Goal: Task Accomplishment & Management: Manage account settings

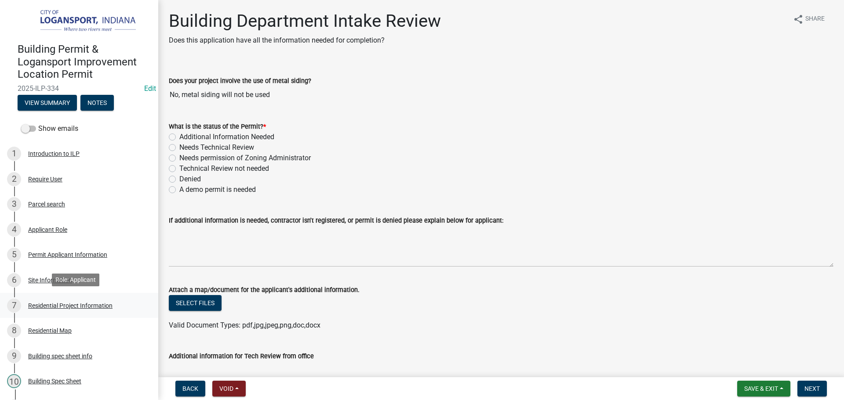
click at [105, 304] on div "Residential Project Information" at bounding box center [70, 306] width 84 height 6
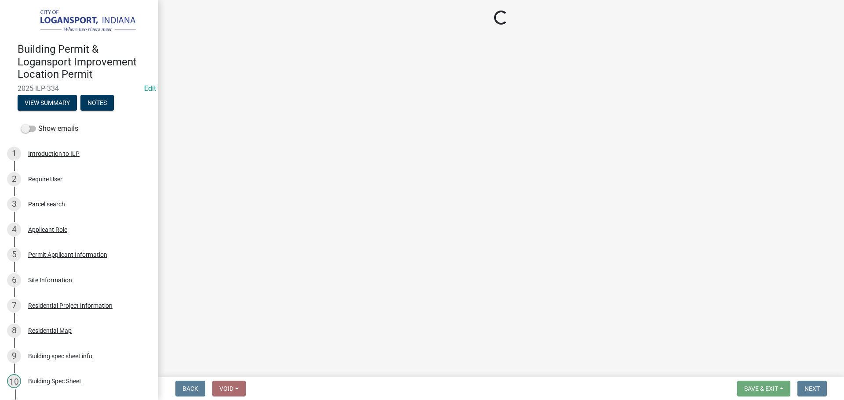
select select "b8a7655a-e911-4aac-a321-69e5bfba2fef"
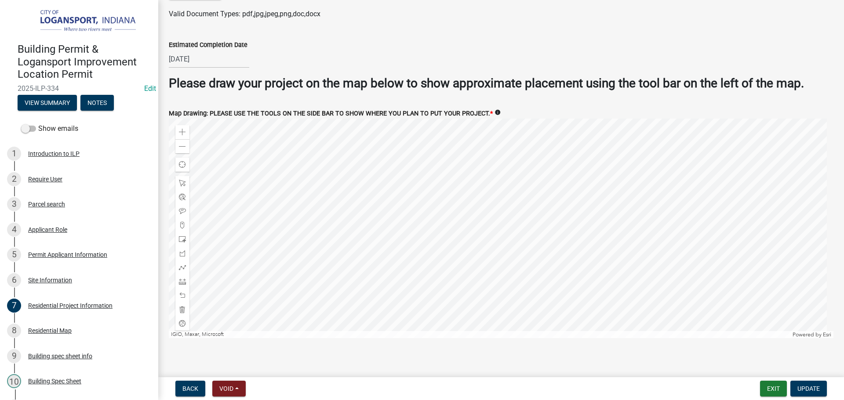
scroll to position [1689, 0]
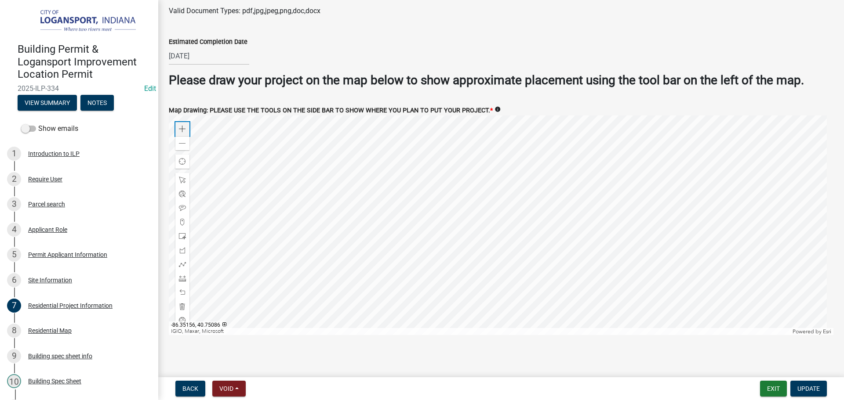
click at [179, 127] on span at bounding box center [182, 129] width 7 height 7
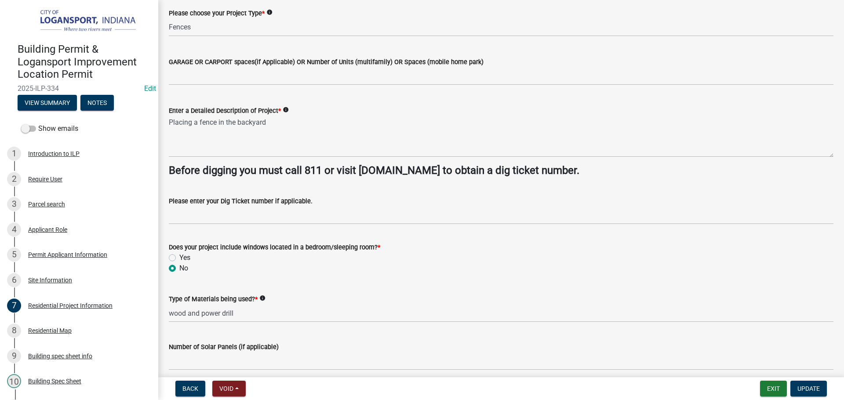
scroll to position [20, 0]
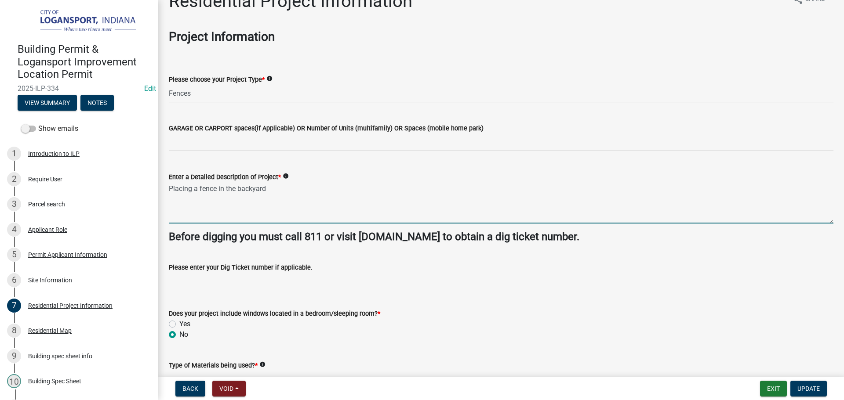
click at [283, 190] on textarea "Placing a fence in the backyard" at bounding box center [501, 202] width 664 height 41
type textarea "Placing a fence in the backyard only"
click at [800, 393] on button "Update" at bounding box center [808, 389] width 36 height 16
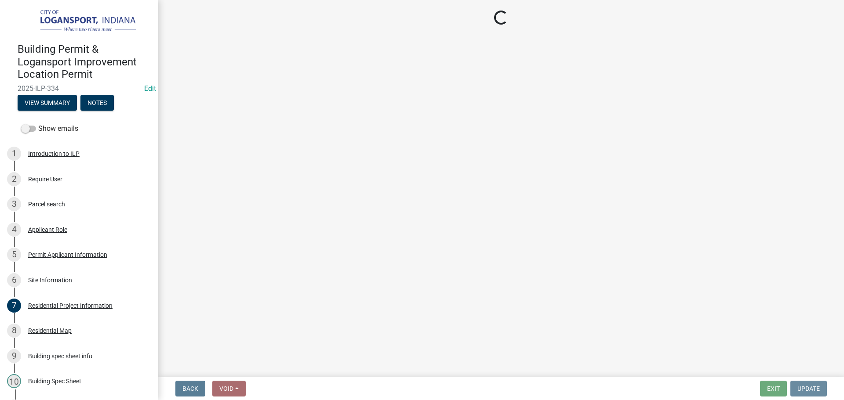
scroll to position [0, 0]
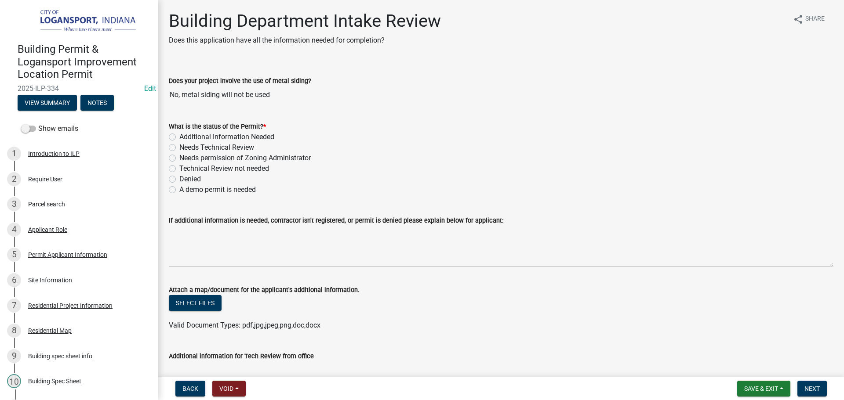
click at [179, 148] on label "Needs Technical Review" at bounding box center [216, 147] width 75 height 11
click at [179, 148] on input "Needs Technical Review" at bounding box center [182, 145] width 6 height 6
radio input "true"
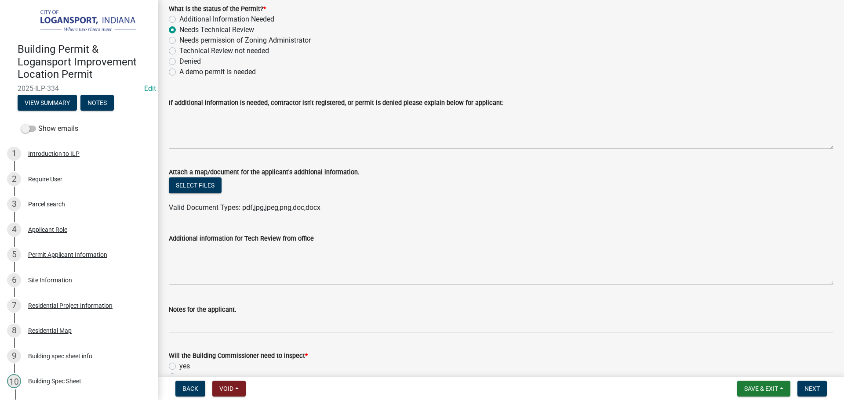
scroll to position [176, 0]
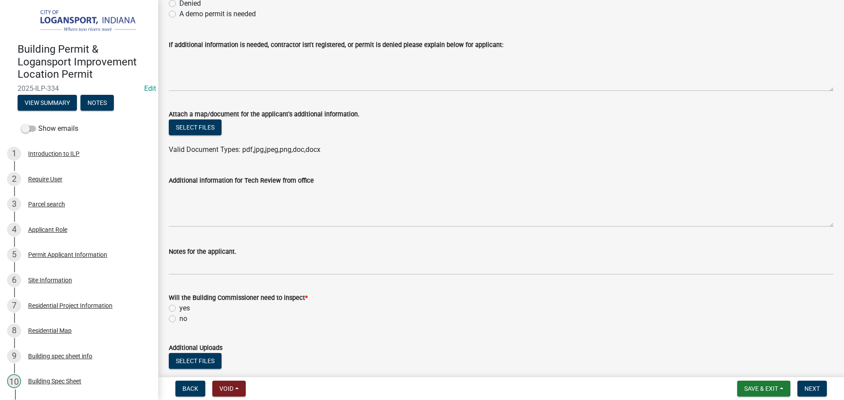
click at [179, 308] on label "yes" at bounding box center [184, 308] width 11 height 11
click at [179, 308] on input "yes" at bounding box center [182, 306] width 6 height 6
radio input "true"
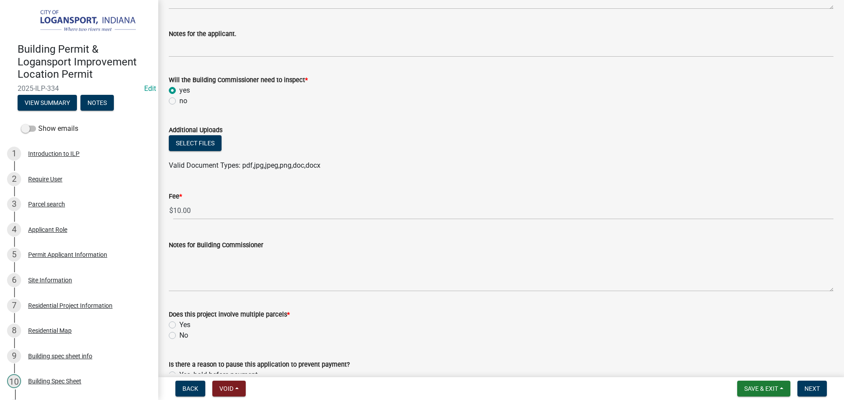
scroll to position [395, 0]
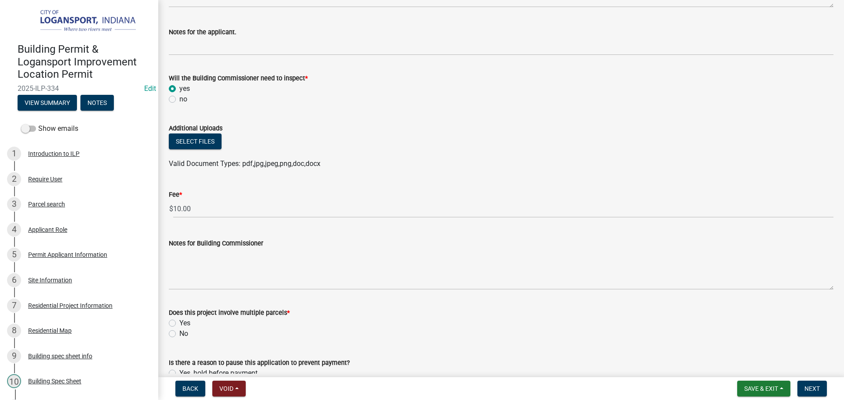
click at [179, 334] on label "No" at bounding box center [183, 334] width 9 height 11
click at [179, 334] on input "No" at bounding box center [182, 332] width 6 height 6
radio input "true"
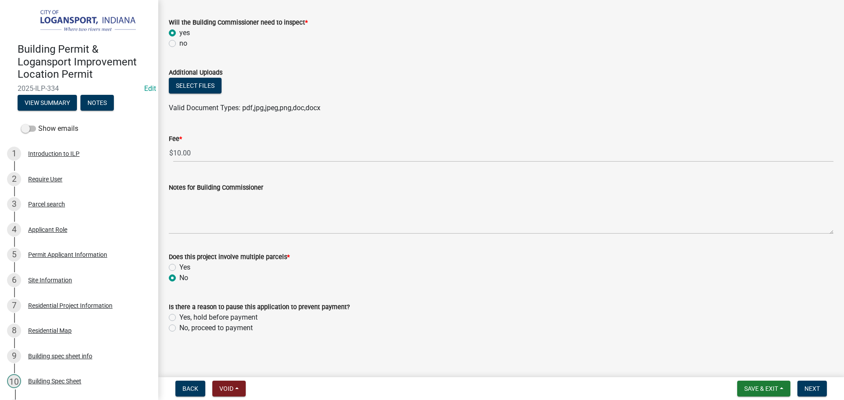
scroll to position [453, 0]
click at [179, 325] on label "No, proceed to payment" at bounding box center [215, 326] width 73 height 11
click at [179, 325] on input "No, proceed to payment" at bounding box center [182, 324] width 6 height 6
radio input "true"
click at [814, 393] on button "Next" at bounding box center [811, 389] width 29 height 16
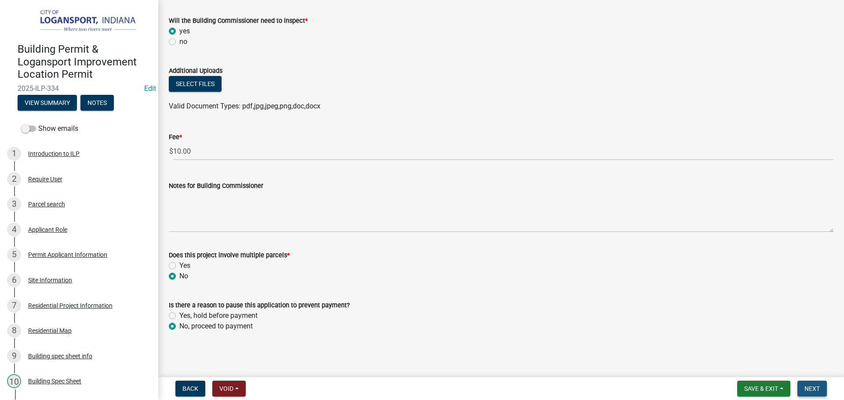
scroll to position [0, 0]
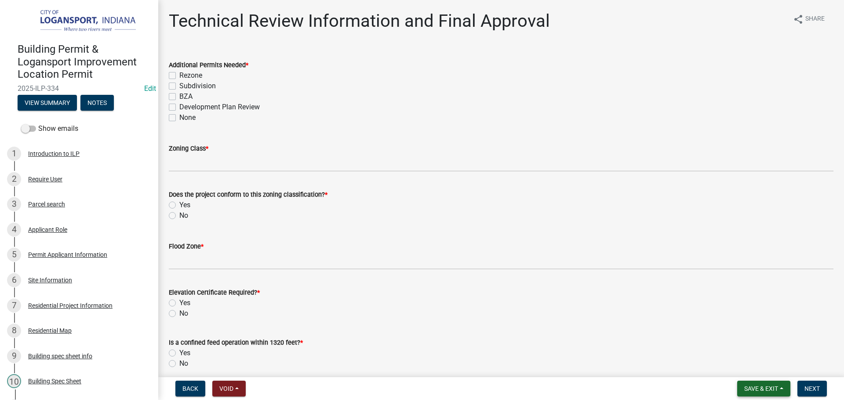
click at [775, 389] on span "Save & Exit" at bounding box center [761, 388] width 34 height 7
click at [771, 371] on button "Save & Exit" at bounding box center [755, 365] width 70 height 21
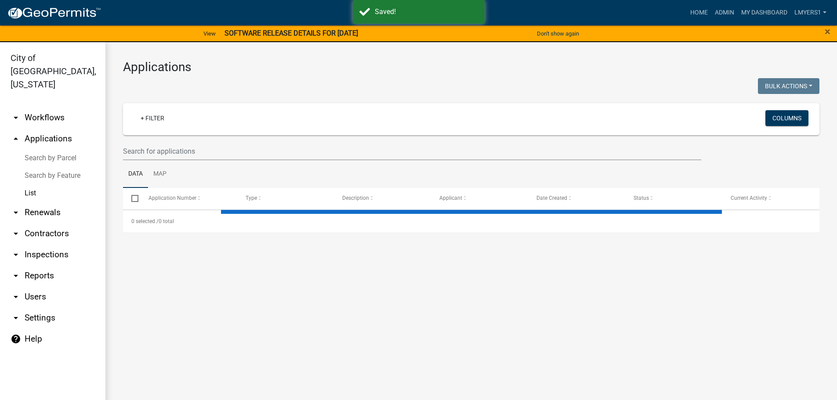
select select "3: 100"
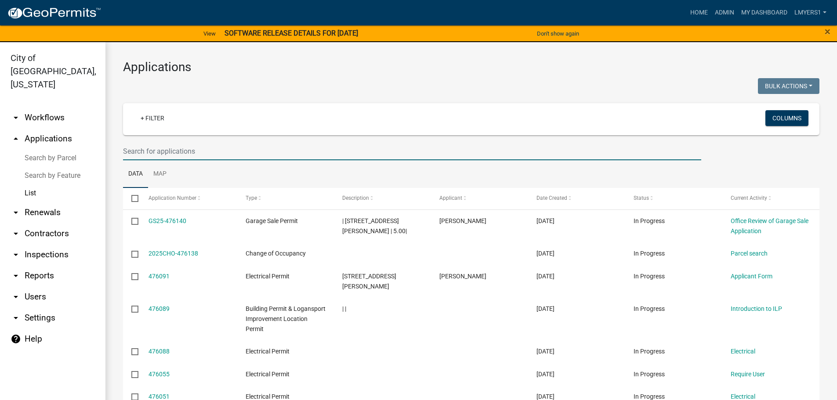
click at [166, 155] on input "text" at bounding box center [412, 151] width 578 height 18
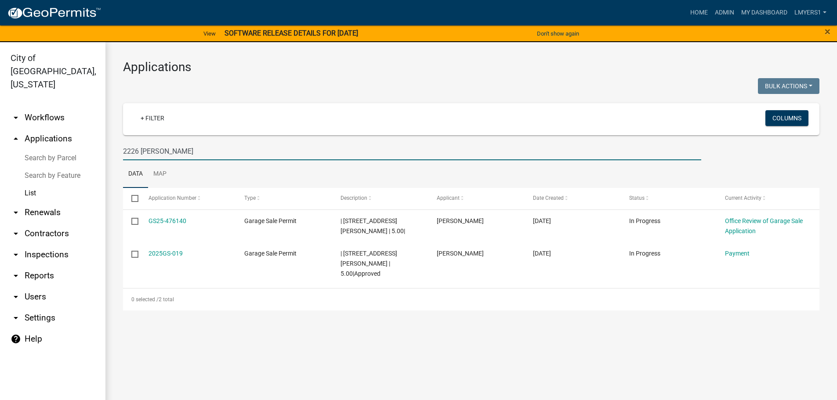
click at [185, 150] on input "2226 Usher" at bounding box center [412, 151] width 578 height 18
click at [185, 151] on input "2226 Usher" at bounding box center [412, 151] width 578 height 18
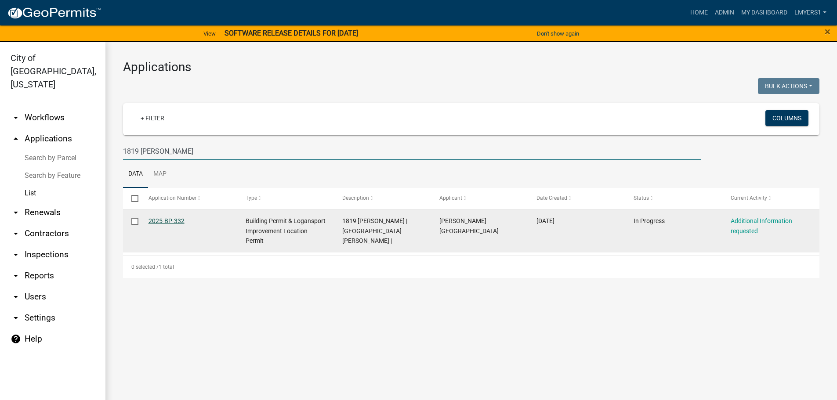
type input "1819 gEORGE"
click at [160, 219] on link "2025-BP-332" at bounding box center [166, 220] width 36 height 7
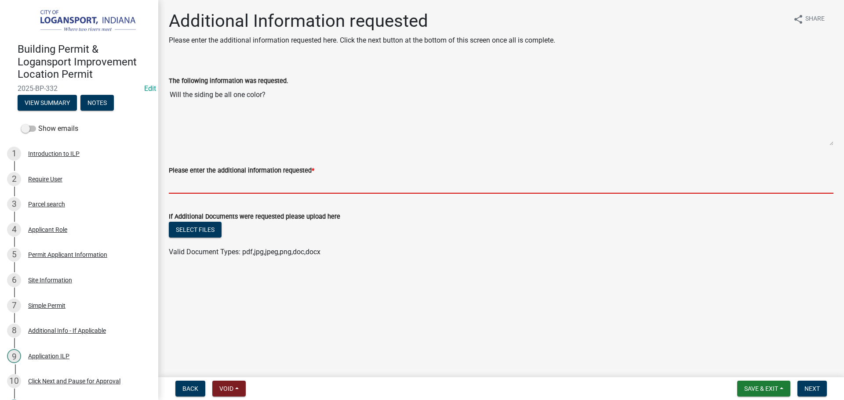
click at [206, 184] on input "Please enter the additional information requested *" at bounding box center [501, 185] width 664 height 18
type input "y"
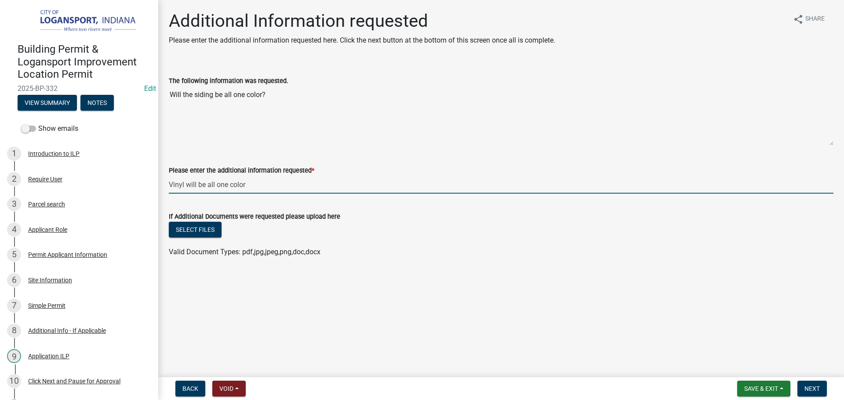
type input "Vinyl will be all one color"
click at [815, 391] on span "Next" at bounding box center [811, 388] width 15 height 7
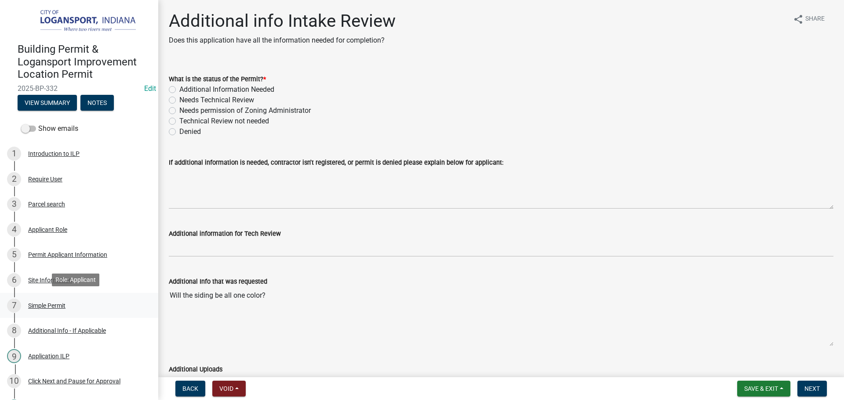
click at [50, 304] on div "Simple Permit" at bounding box center [46, 306] width 37 height 6
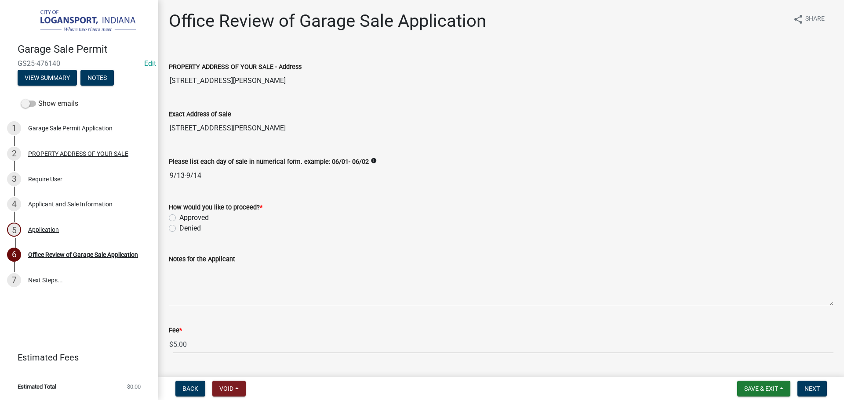
click at [179, 217] on label "Approved" at bounding box center [193, 218] width 29 height 11
click at [179, 217] on input "Approved" at bounding box center [182, 216] width 6 height 6
radio input "true"
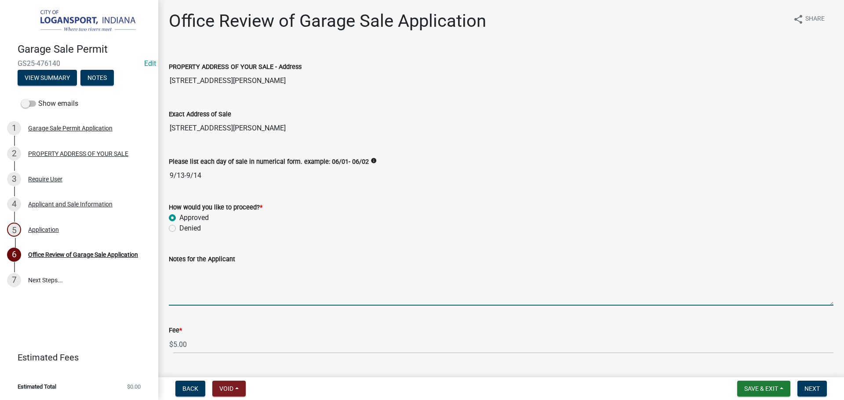
click at [207, 288] on textarea "Notes for the Applicant" at bounding box center [501, 284] width 664 height 41
type textarea "LAST SALE OF THE YEAR"
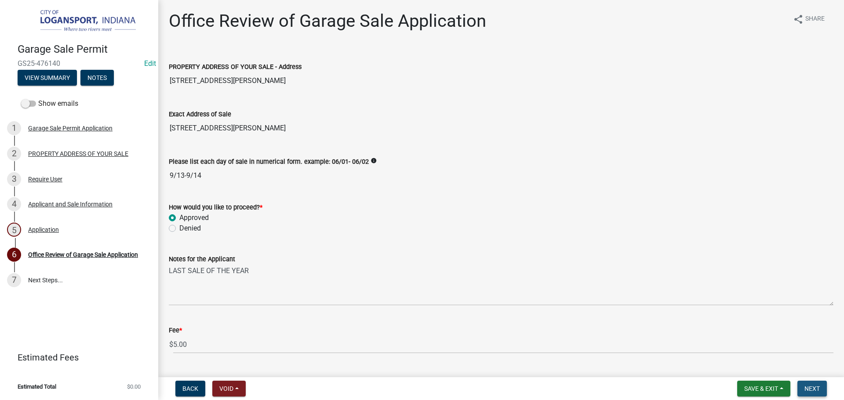
click at [812, 386] on span "Next" at bounding box center [811, 388] width 15 height 7
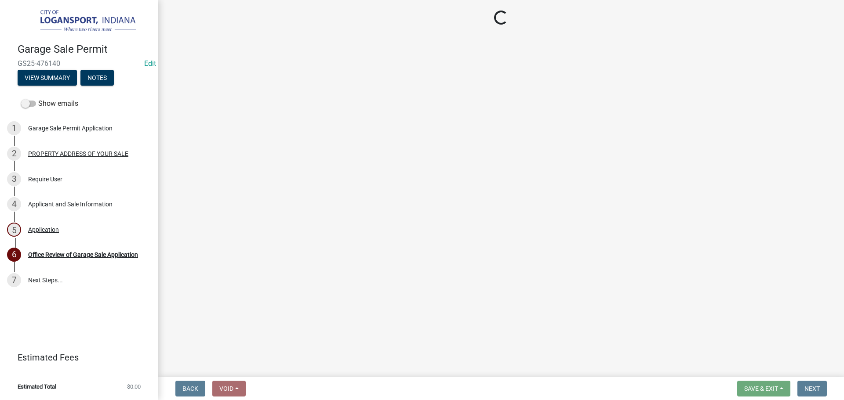
select select "3: 3"
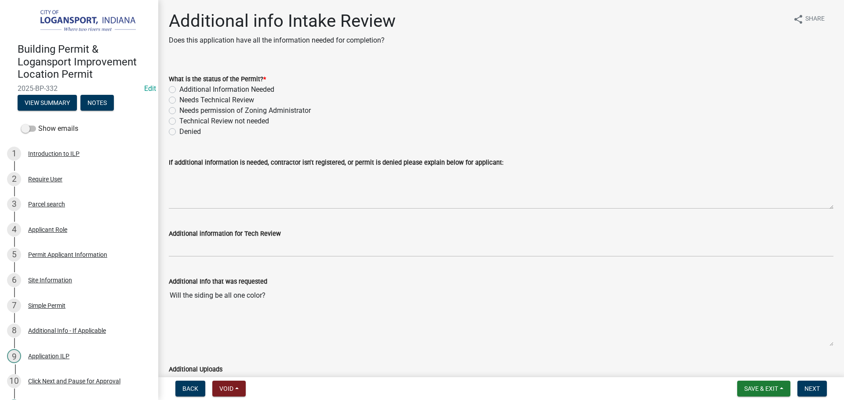
click at [176, 100] on div "Needs Technical Review" at bounding box center [501, 100] width 664 height 11
click at [179, 100] on label "Needs Technical Review" at bounding box center [216, 100] width 75 height 11
click at [179, 100] on input "Needs Technical Review" at bounding box center [182, 98] width 6 height 6
radio input "true"
click at [173, 117] on div "Technical Review not needed" at bounding box center [501, 121] width 664 height 11
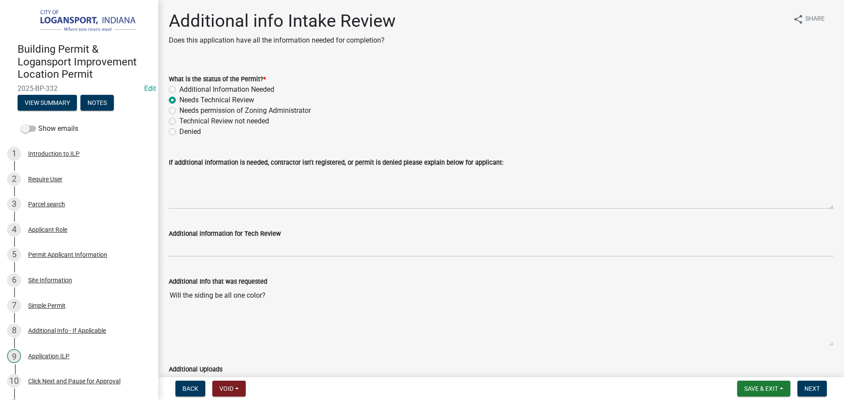
click at [179, 123] on label "Technical Review not needed" at bounding box center [224, 121] width 90 height 11
click at [179, 122] on input "Technical Review not needed" at bounding box center [182, 119] width 6 height 6
radio input "true"
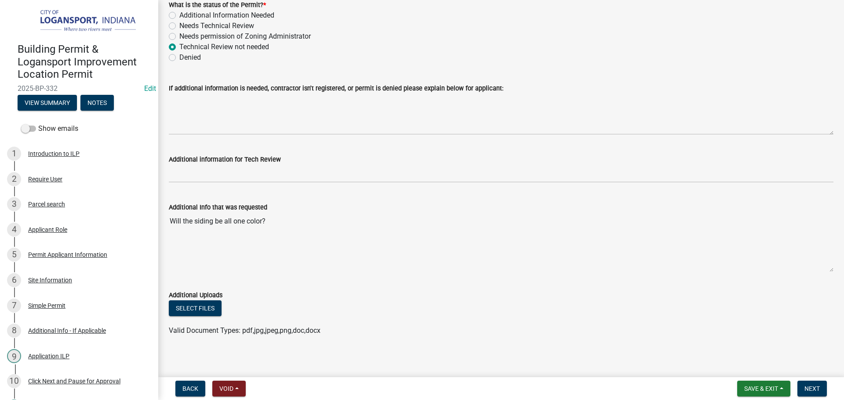
scroll to position [79, 0]
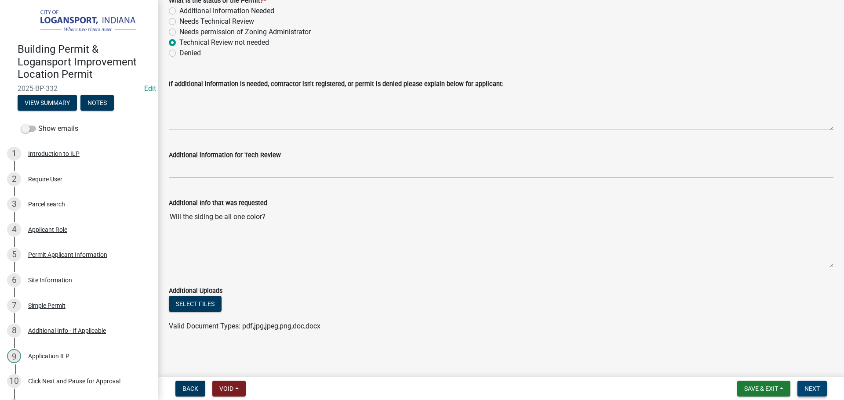
click at [810, 383] on button "Next" at bounding box center [811, 389] width 29 height 16
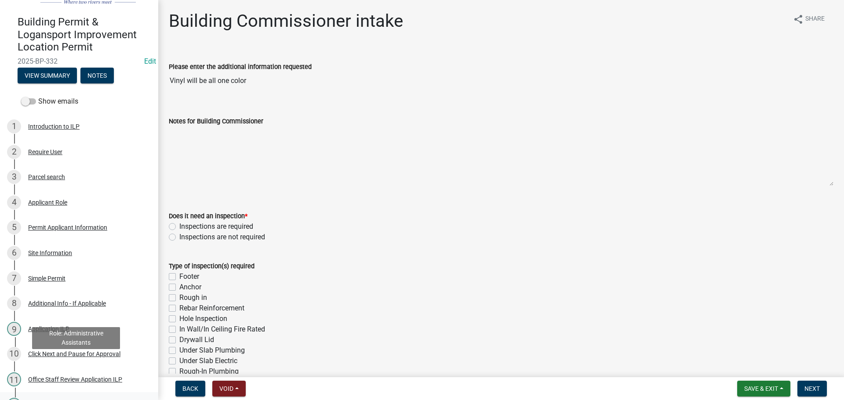
scroll to position [88, 0]
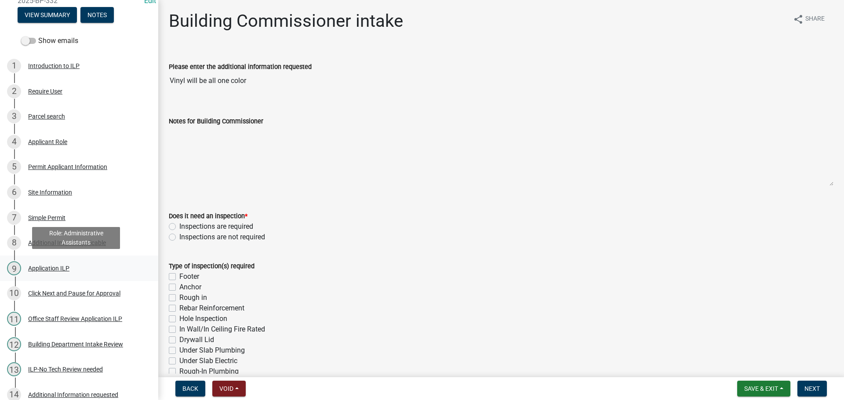
click at [53, 269] on div "Application ILP" at bounding box center [48, 268] width 41 height 6
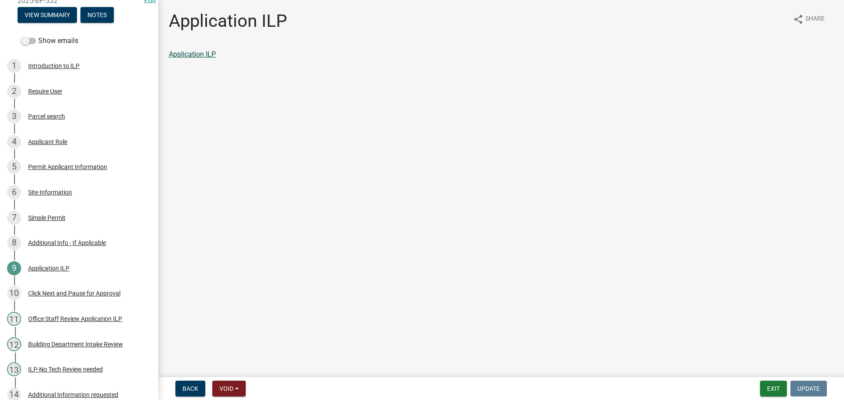
click at [203, 52] on link "Application ILP" at bounding box center [192, 54] width 47 height 8
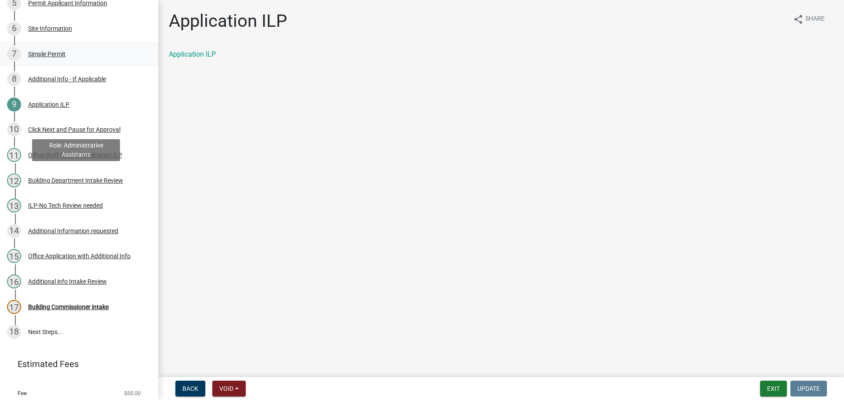
scroll to position [277, 0]
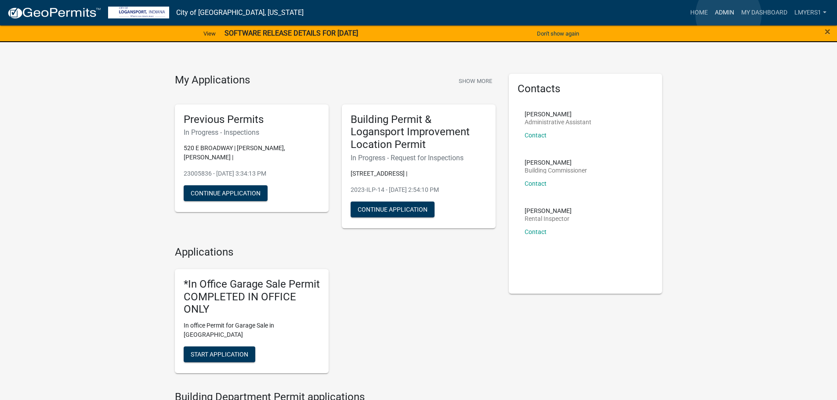
click at [728, 15] on link "Admin" at bounding box center [724, 12] width 26 height 17
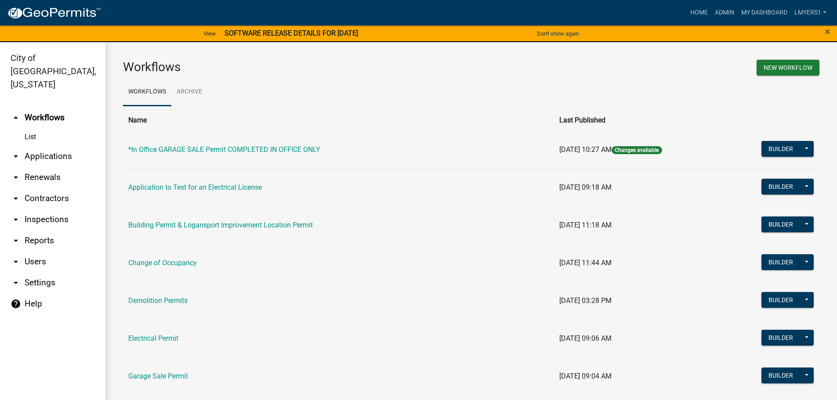
click at [50, 188] on link "arrow_drop_down Contractors" at bounding box center [52, 198] width 105 height 21
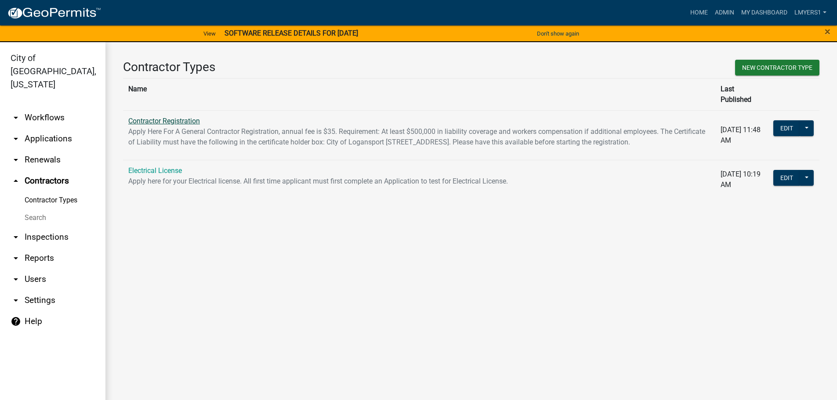
click at [144, 117] on link "Contractor Registration" at bounding box center [164, 121] width 72 height 8
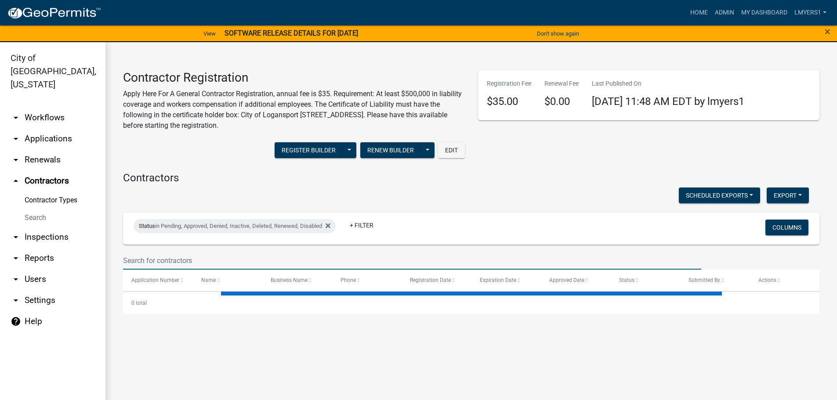
click at [143, 256] on input "text" at bounding box center [412, 261] width 578 height 18
select select "3: 100"
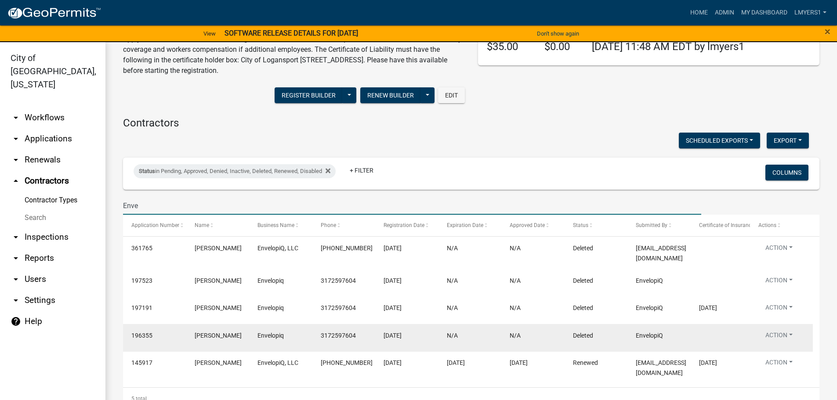
scroll to position [61, 0]
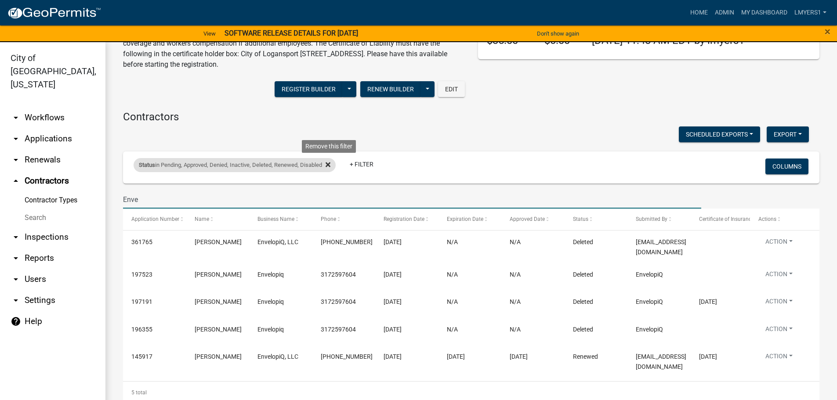
click at [330, 161] on icon at bounding box center [328, 164] width 5 height 7
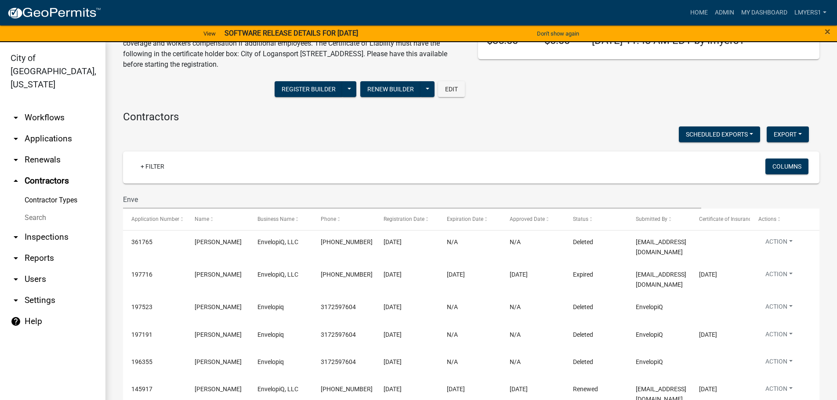
scroll to position [88, 0]
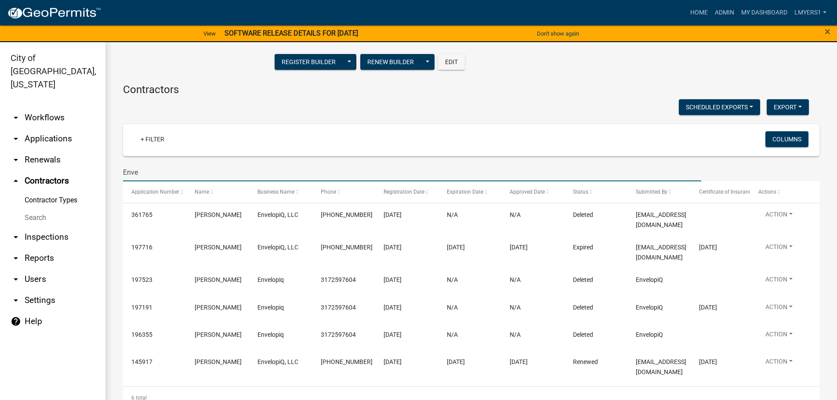
click at [144, 169] on input "Enve" at bounding box center [412, 172] width 578 height 18
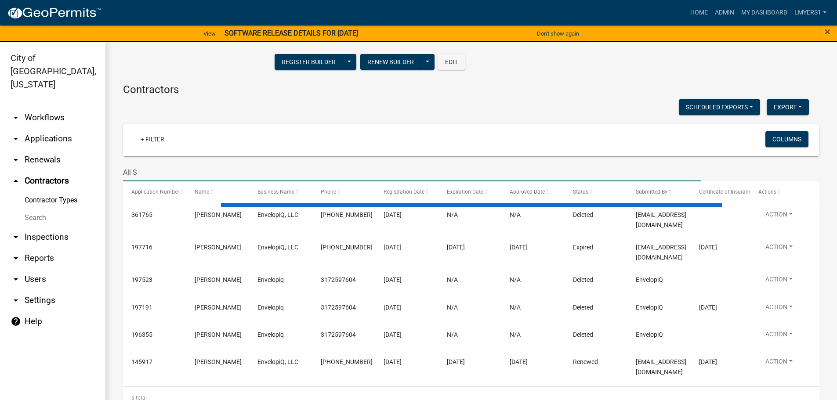
type input "All St"
select select "3: 100"
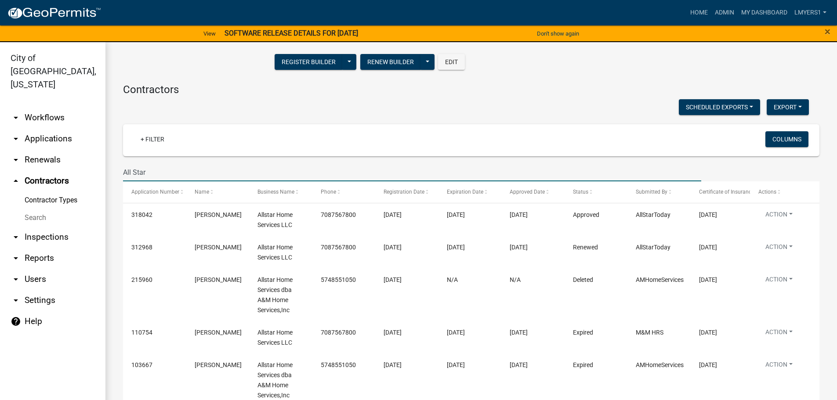
click at [137, 175] on input "All Star" at bounding box center [412, 172] width 578 height 18
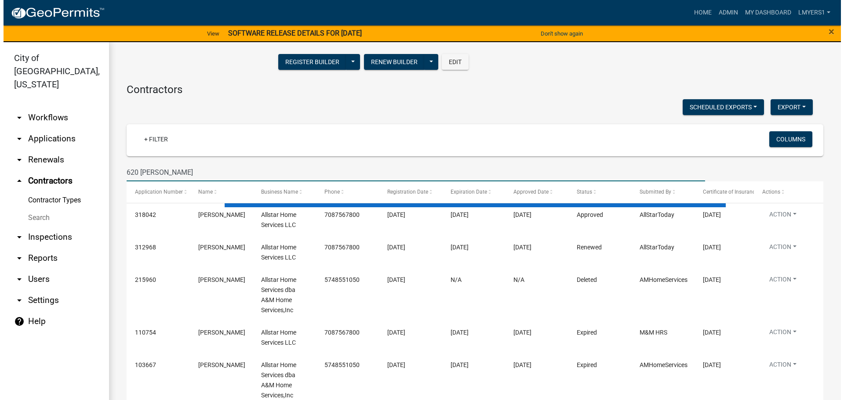
scroll to position [0, 0]
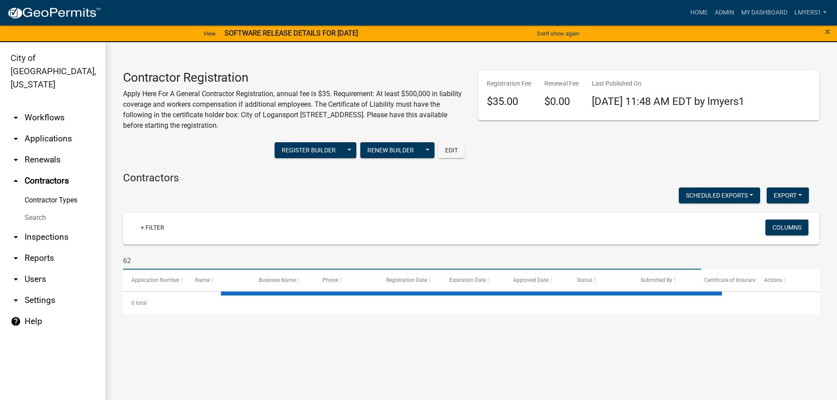
type input "6"
click at [56, 129] on link "arrow_drop_down Applications" at bounding box center [52, 138] width 105 height 21
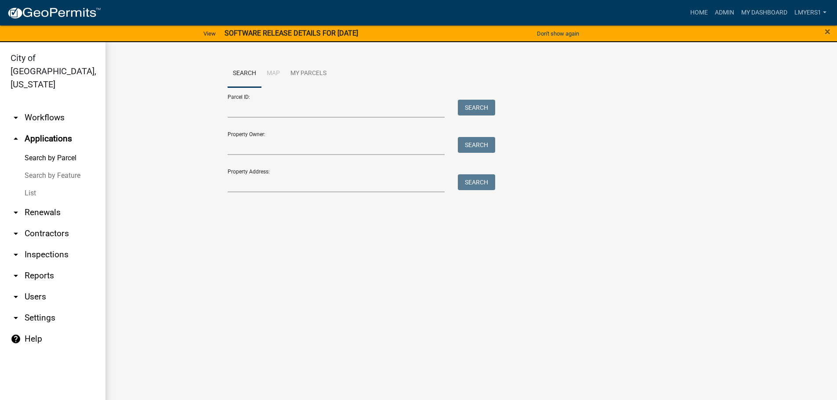
click at [33, 185] on link "List" at bounding box center [52, 194] width 105 height 18
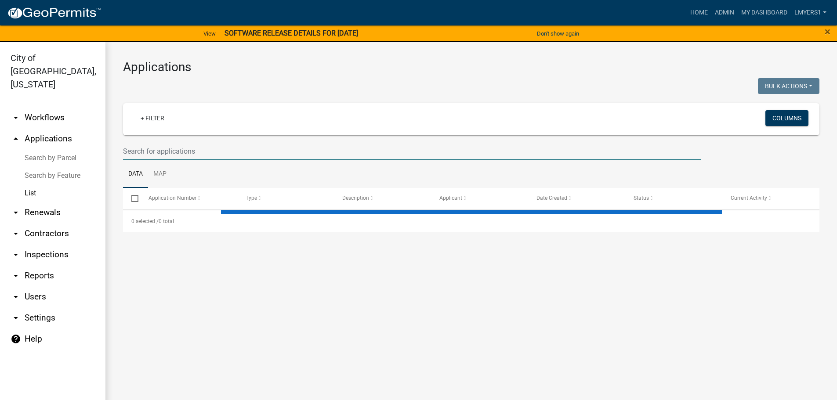
click at [184, 148] on input "text" at bounding box center [412, 151] width 578 height 18
select select "3: 100"
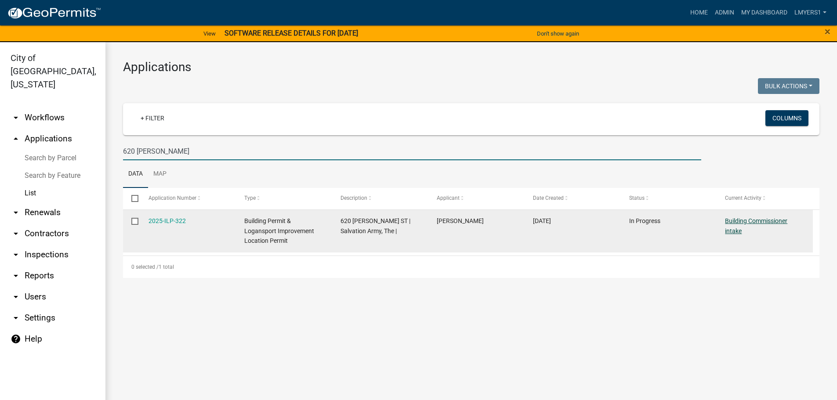
type input "620 wilkinson"
click at [735, 223] on link "Building Commissioner intake" at bounding box center [756, 225] width 62 height 17
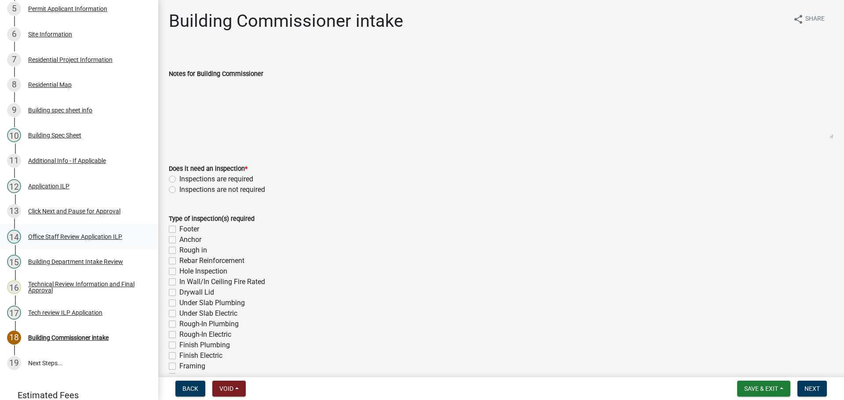
scroll to position [302, 0]
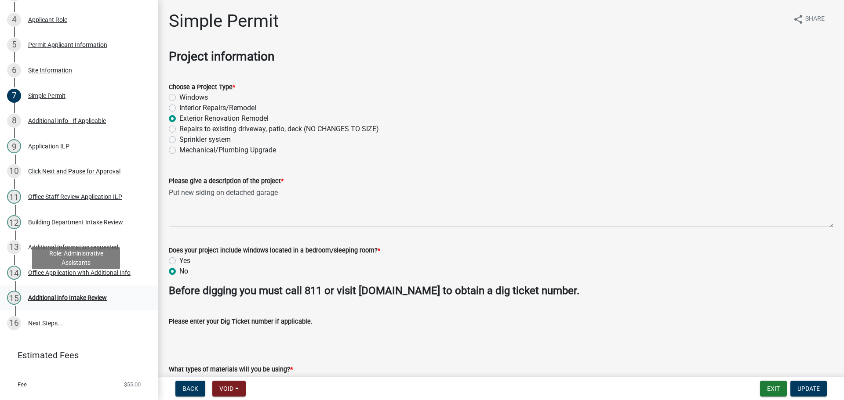
scroll to position [220, 0]
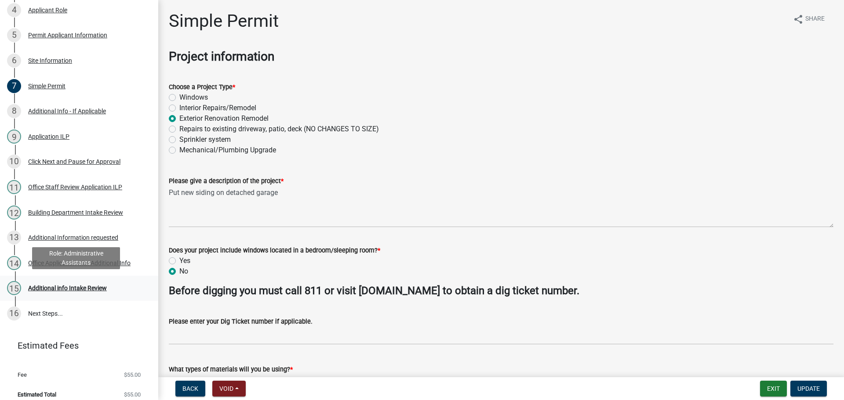
click at [87, 288] on div "Additional info Intake Review" at bounding box center [67, 288] width 79 height 6
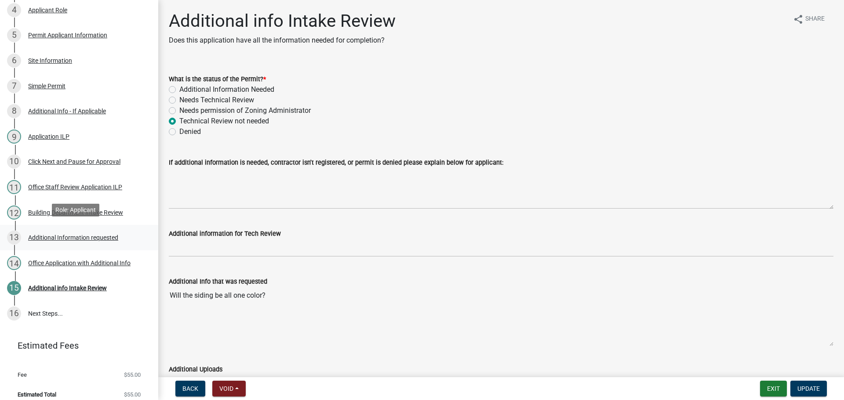
scroll to position [226, 0]
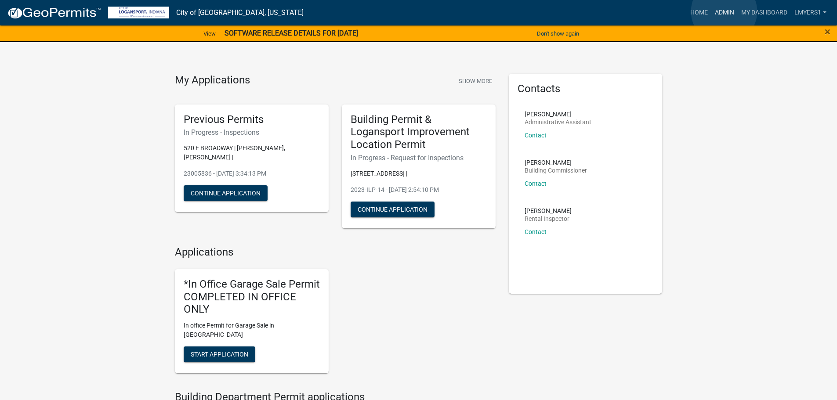
click at [724, 11] on link "Admin" at bounding box center [724, 12] width 26 height 17
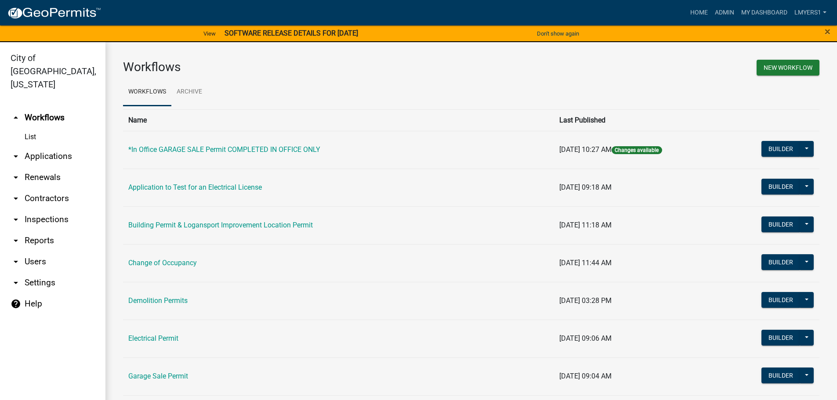
click at [44, 146] on link "arrow_drop_down Applications" at bounding box center [52, 156] width 105 height 21
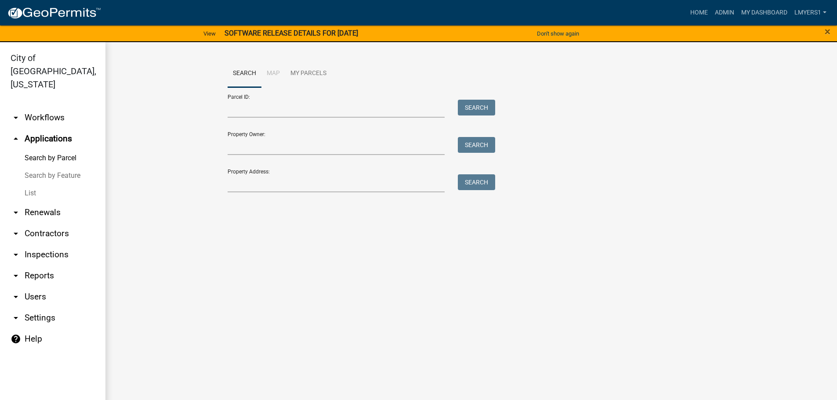
drag, startPoint x: 30, startPoint y: 177, endPoint x: 41, endPoint y: 167, distance: 14.9
click at [30, 185] on link "List" at bounding box center [52, 194] width 105 height 18
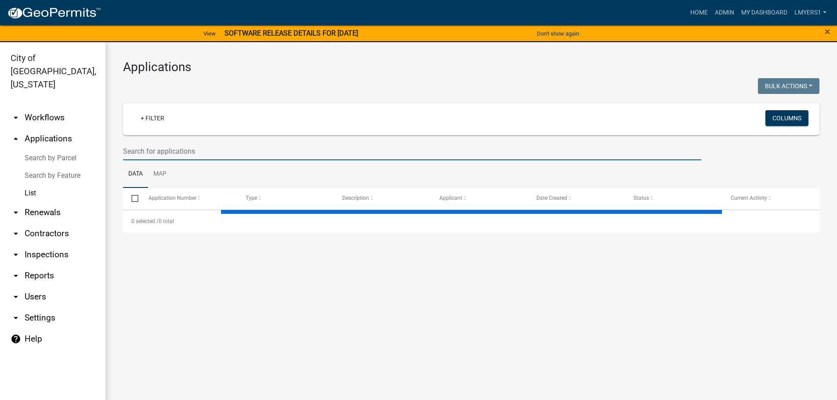
click at [141, 153] on input "text" at bounding box center [412, 151] width 578 height 18
type input "12"
select select "3: 100"
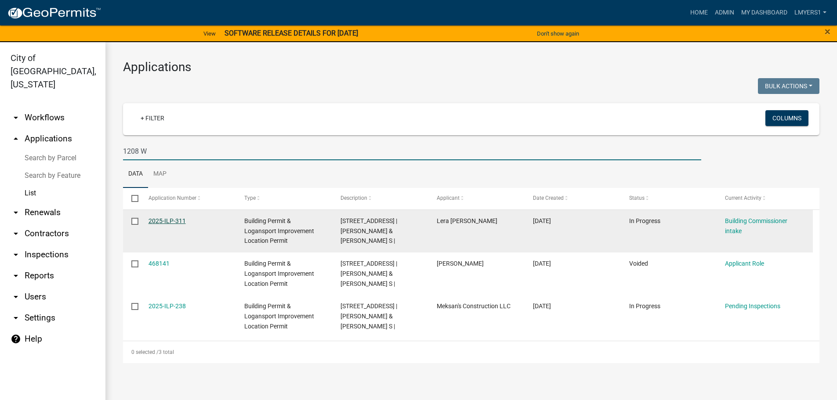
type input "1208 W"
click at [173, 220] on link "2025-ILP-311" at bounding box center [166, 220] width 37 height 7
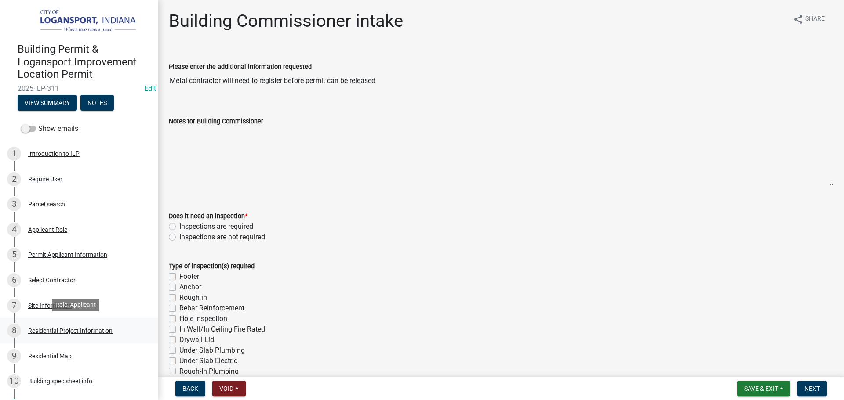
click at [61, 328] on div "Residential Project Information" at bounding box center [70, 331] width 84 height 6
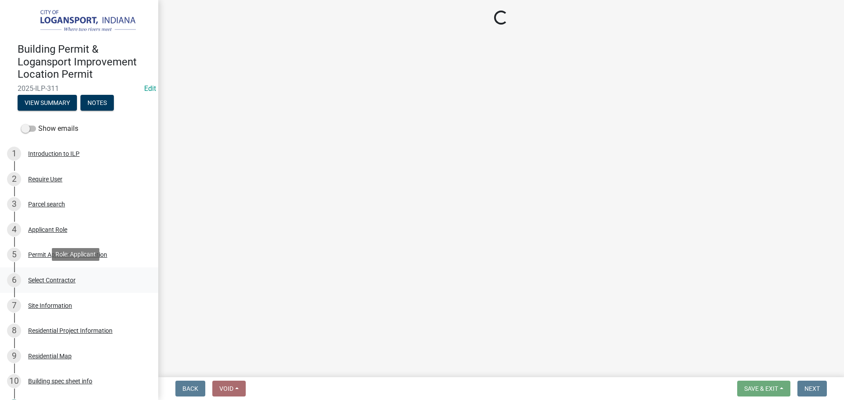
click at [52, 282] on div "Select Contractor" at bounding box center [51, 280] width 47 height 6
select select "10348b23-6364-40a0-8dca-30255dadf297"
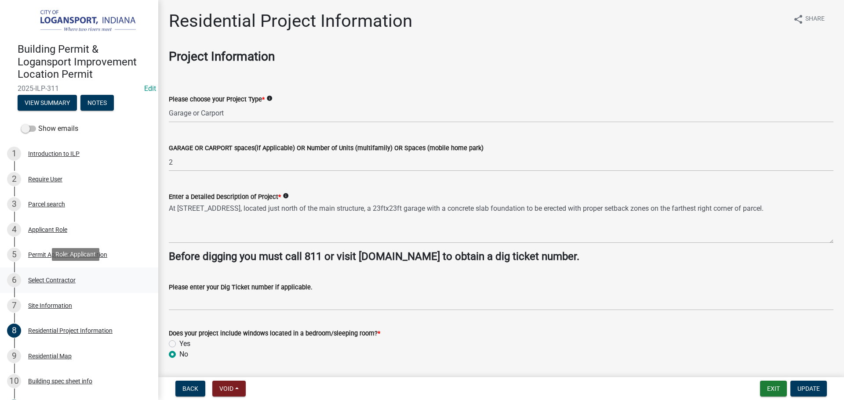
click at [52, 282] on div "Select Contractor" at bounding box center [51, 280] width 47 height 6
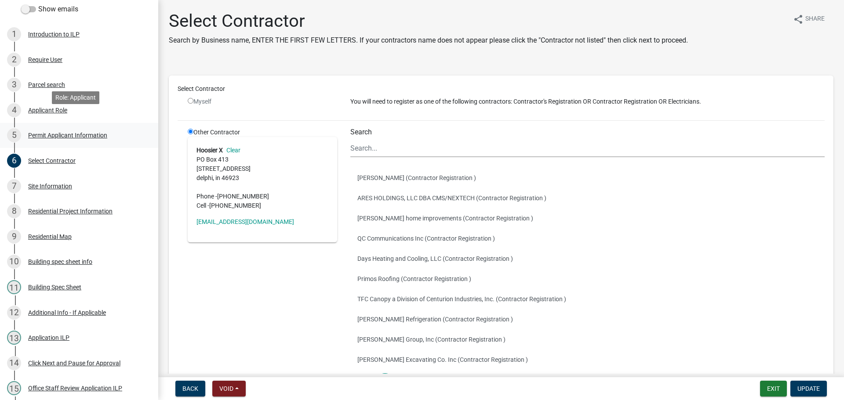
scroll to position [132, 0]
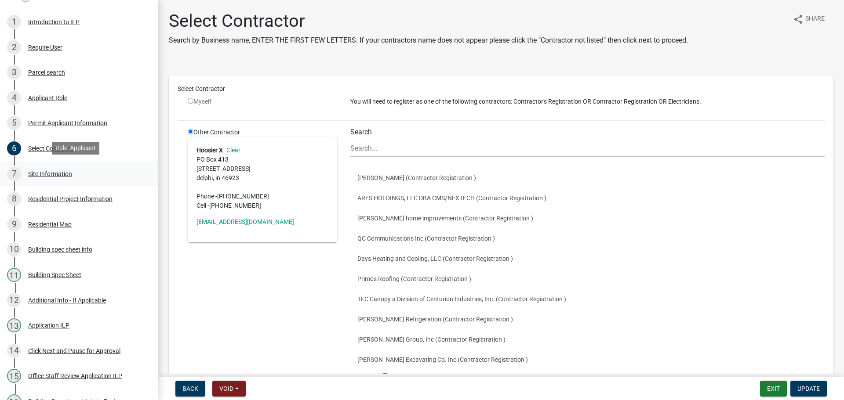
click at [45, 173] on div "Site Information" at bounding box center [50, 174] width 44 height 6
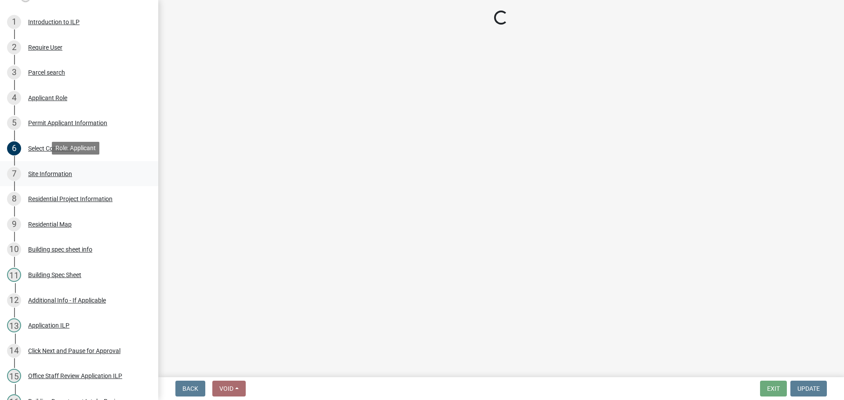
select select "62802869-e470-474a-8a4c-8dbe1ccdd5ac"
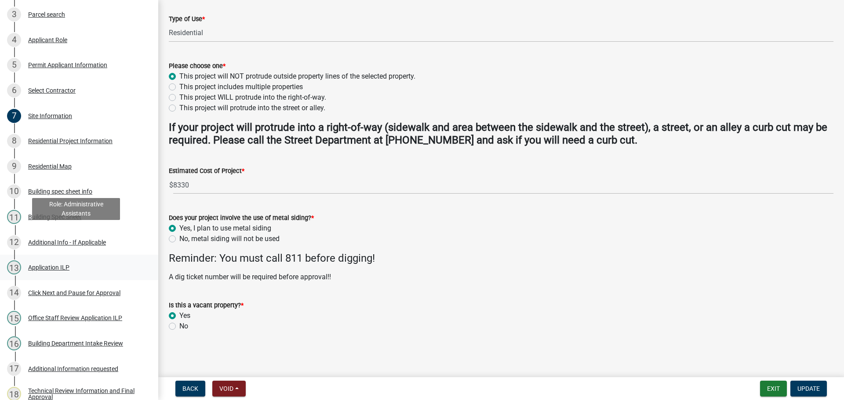
scroll to position [0, 0]
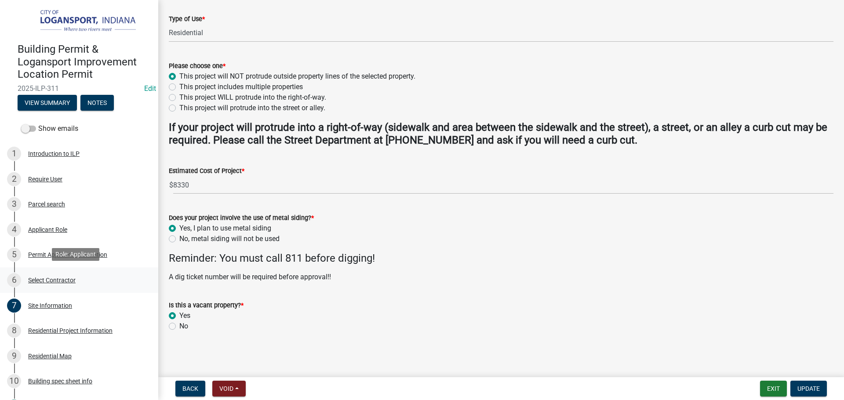
click at [52, 278] on div "Select Contractor" at bounding box center [51, 280] width 47 height 6
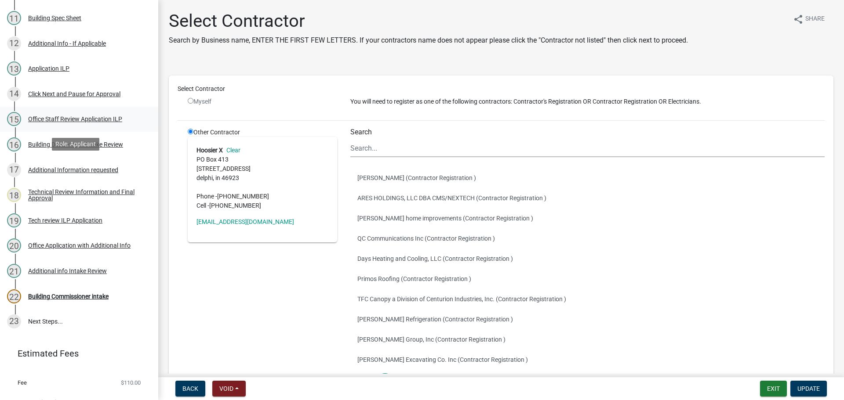
scroll to position [403, 0]
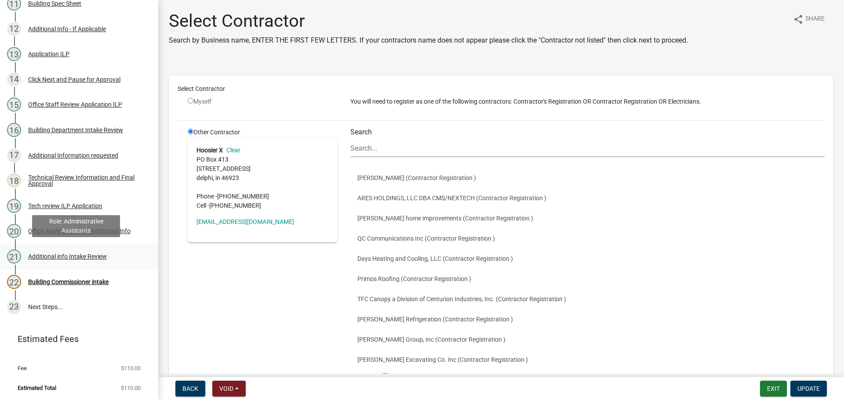
click at [55, 254] on div "Additional info Intake Review" at bounding box center [67, 257] width 79 height 6
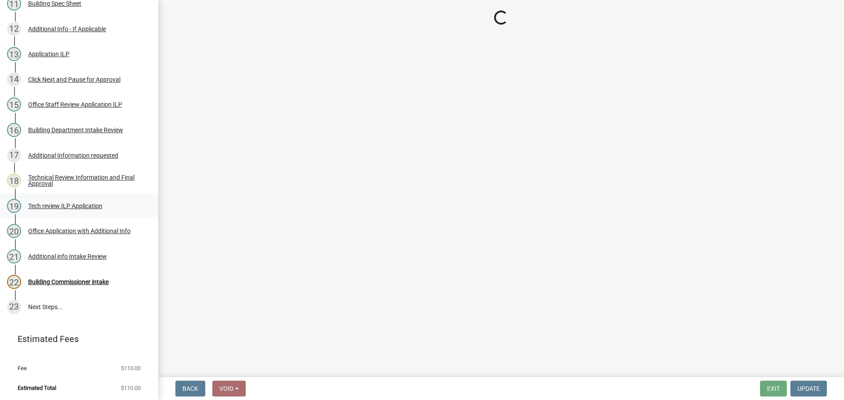
click at [66, 209] on div "19 Tech review ILP Application" at bounding box center [75, 206] width 137 height 14
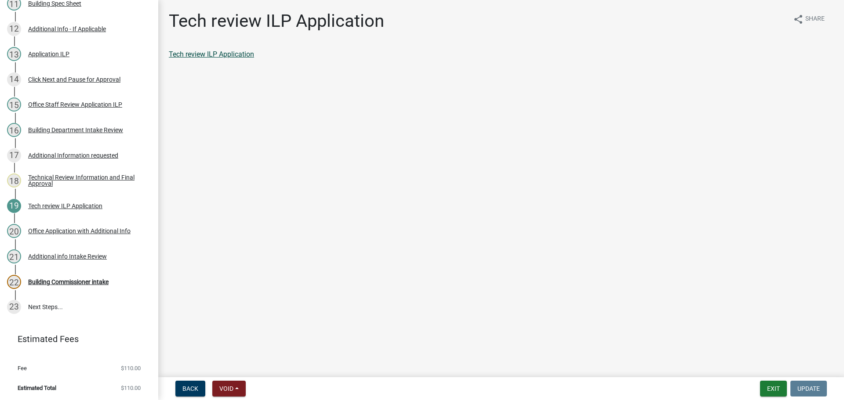
click at [198, 55] on link "Tech review ILP Application" at bounding box center [211, 54] width 85 height 8
click at [69, 279] on div "Building Commissioner intake" at bounding box center [68, 282] width 80 height 6
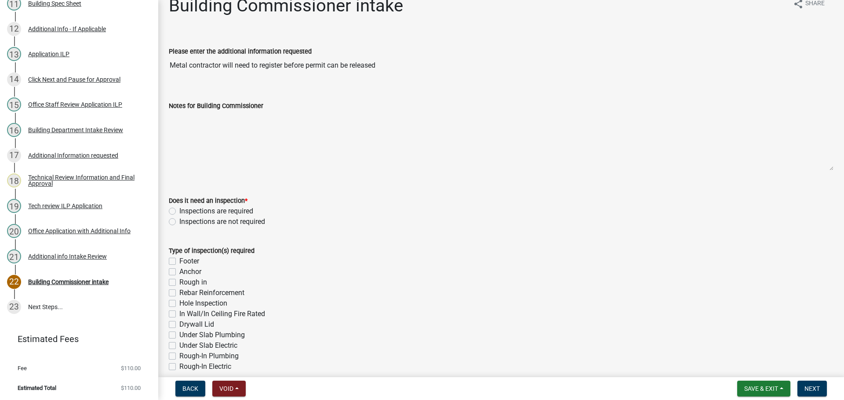
scroll to position [0, 0]
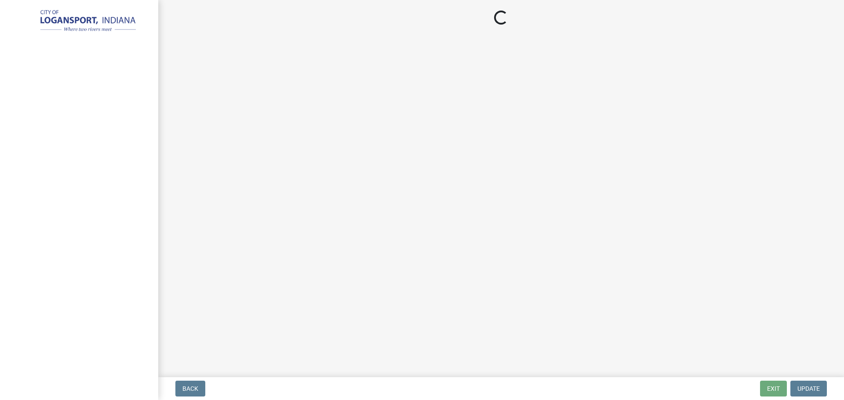
select select "3: 3"
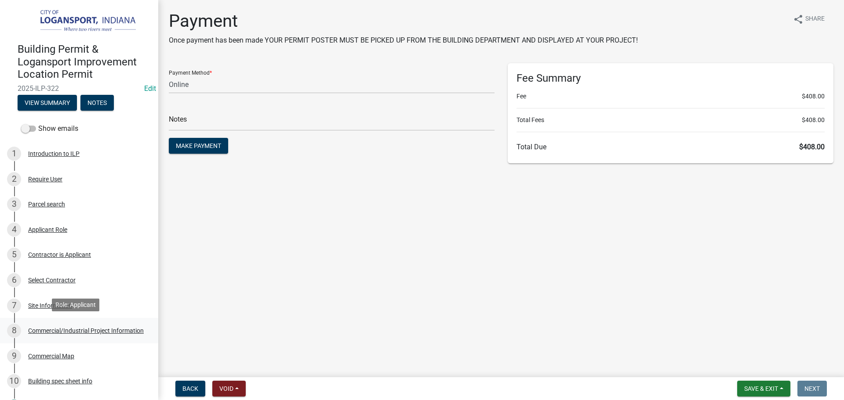
scroll to position [264, 0]
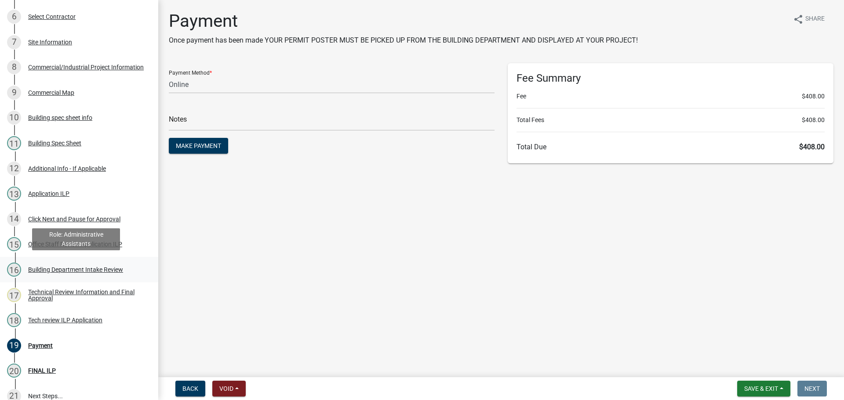
click at [76, 267] on div "Building Department Intake Review" at bounding box center [75, 270] width 95 height 6
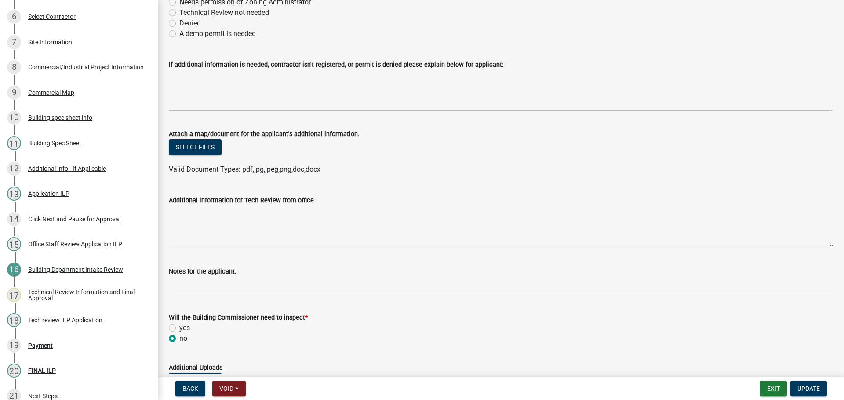
scroll to position [176, 0]
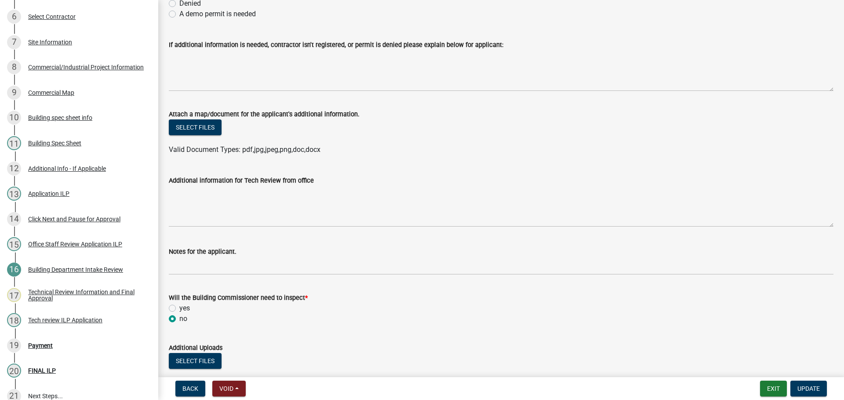
click at [179, 311] on label "yes" at bounding box center [184, 308] width 11 height 11
click at [179, 309] on input "yes" at bounding box center [182, 306] width 6 height 6
radio input "true"
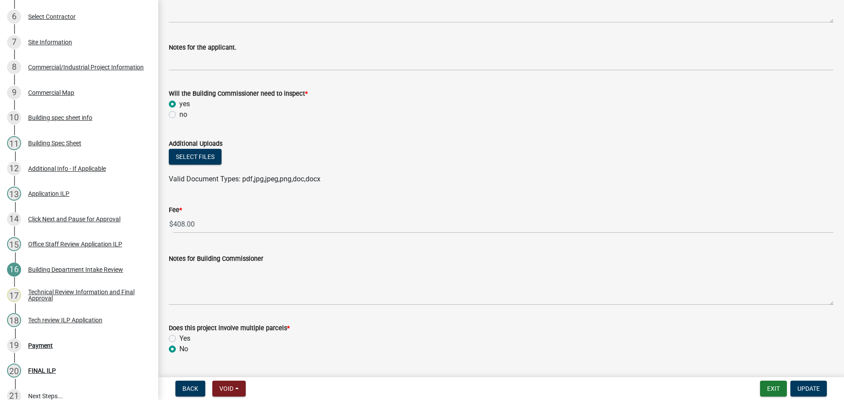
scroll to position [395, 0]
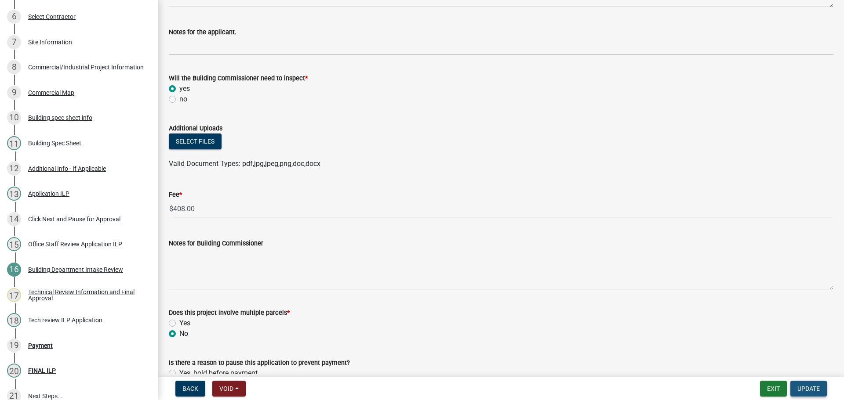
drag, startPoint x: 813, startPoint y: 388, endPoint x: 714, endPoint y: 352, distance: 104.8
click at [812, 388] on span "Update" at bounding box center [808, 388] width 22 height 7
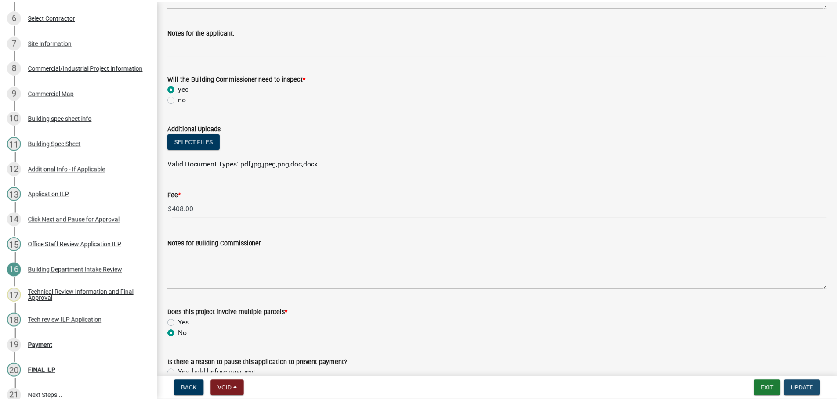
scroll to position [0, 0]
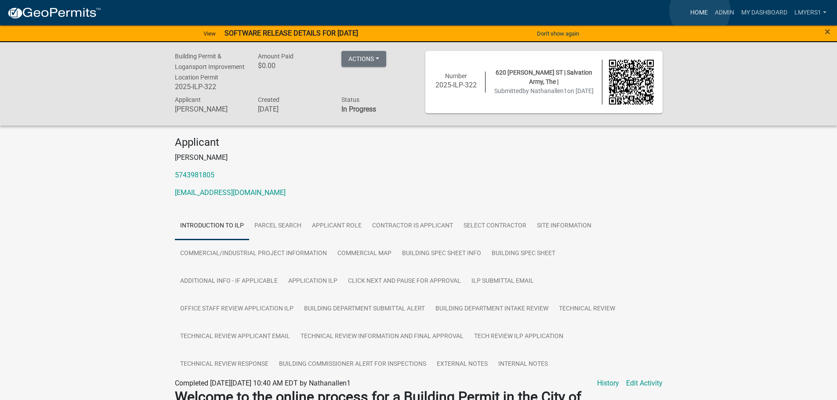
click at [700, 11] on link "Home" at bounding box center [699, 12] width 25 height 17
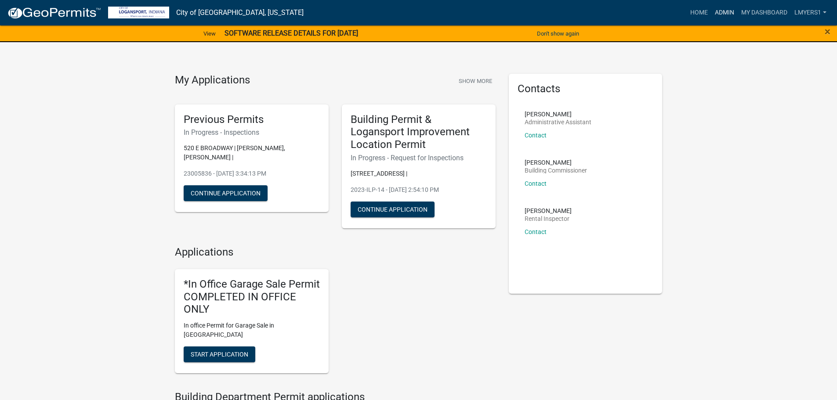
click at [726, 10] on link "Admin" at bounding box center [724, 12] width 26 height 17
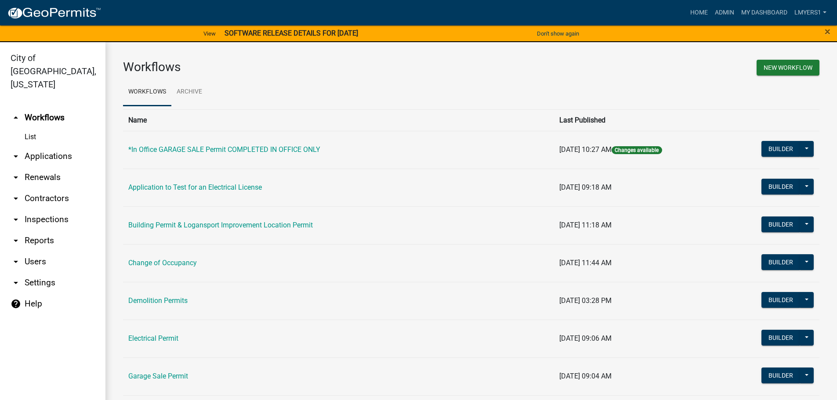
click at [54, 188] on link "arrow_drop_down Contractors" at bounding box center [52, 198] width 105 height 21
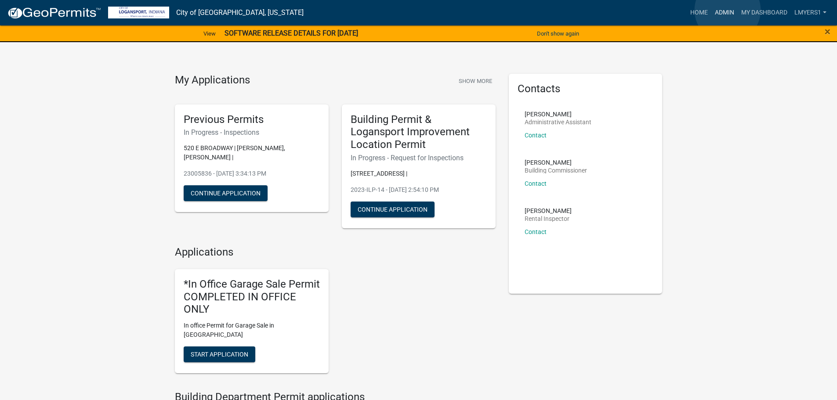
click at [728, 10] on link "Admin" at bounding box center [724, 12] width 26 height 17
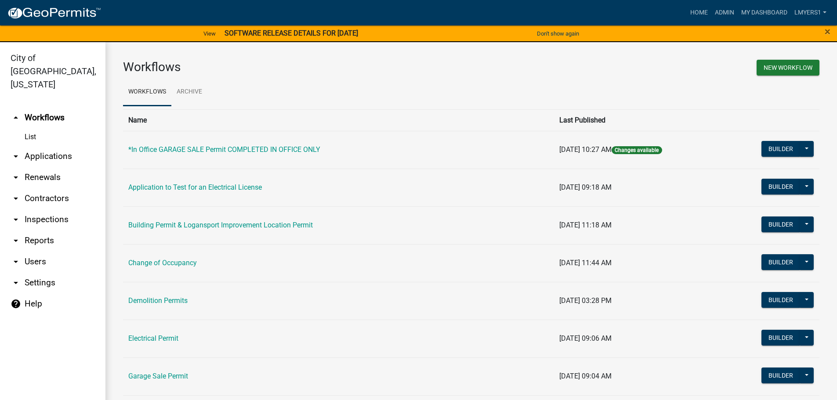
click at [59, 190] on link "arrow_drop_down Contractors" at bounding box center [52, 198] width 105 height 21
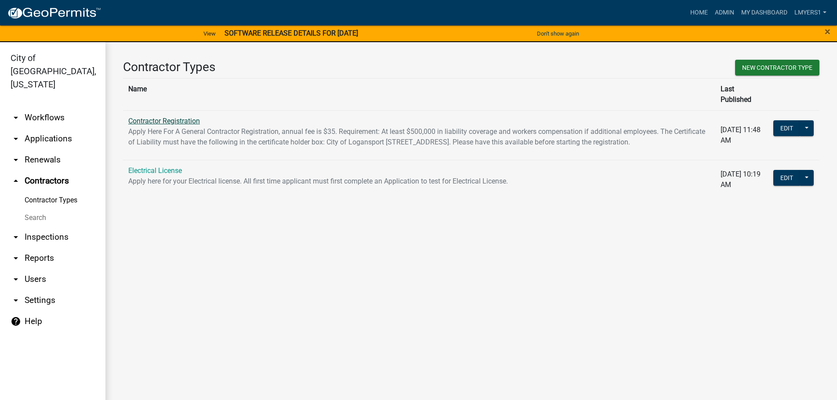
click at [155, 117] on link "Contractor Registration" at bounding box center [164, 121] width 72 height 8
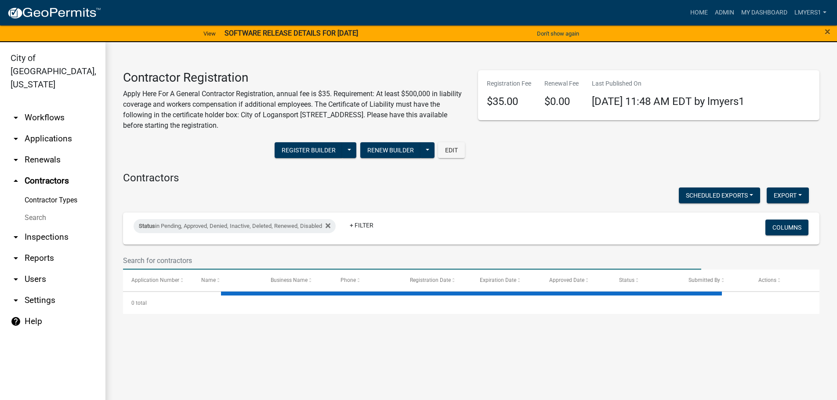
click at [146, 260] on input "text" at bounding box center [412, 261] width 578 height 18
select select "3: 100"
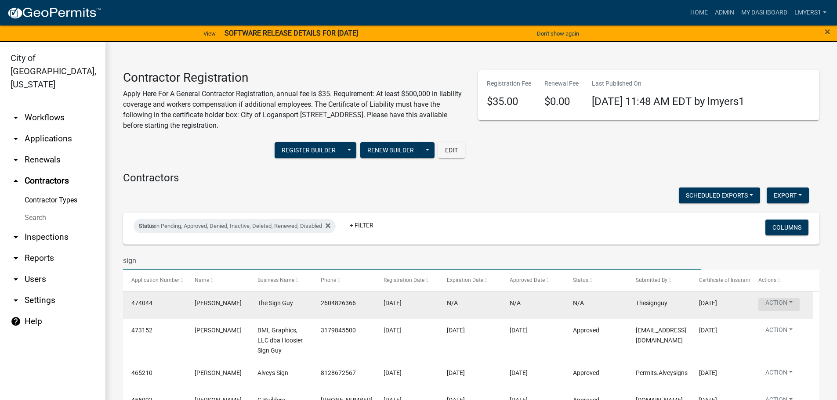
type input "sign"
click at [769, 307] on button "Action" at bounding box center [778, 304] width 41 height 13
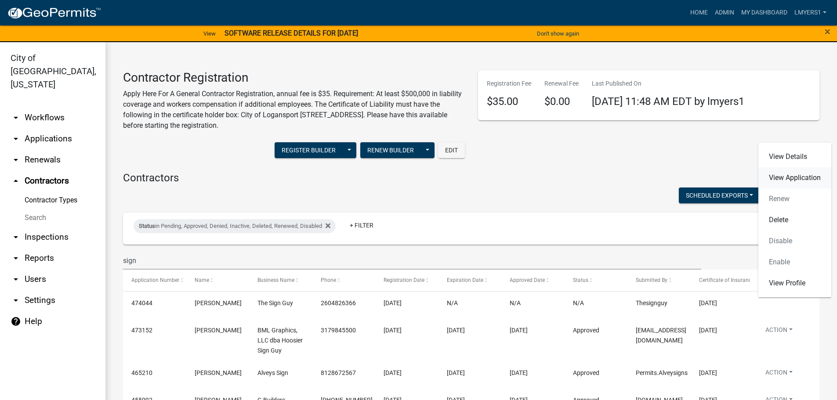
click at [799, 177] on link "View Application" at bounding box center [794, 177] width 73 height 21
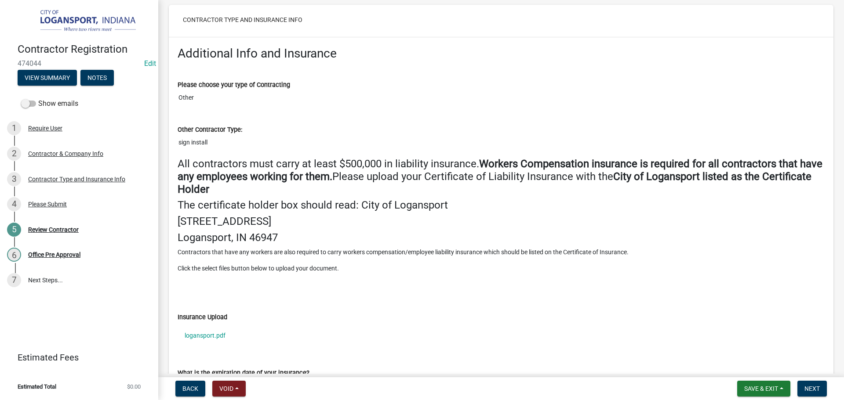
scroll to position [967, 0]
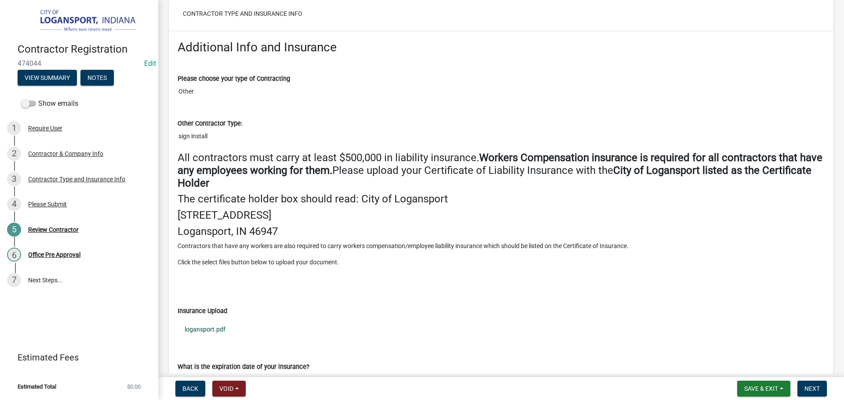
click at [212, 332] on link "logansport.pdf" at bounding box center [500, 329] width 647 height 20
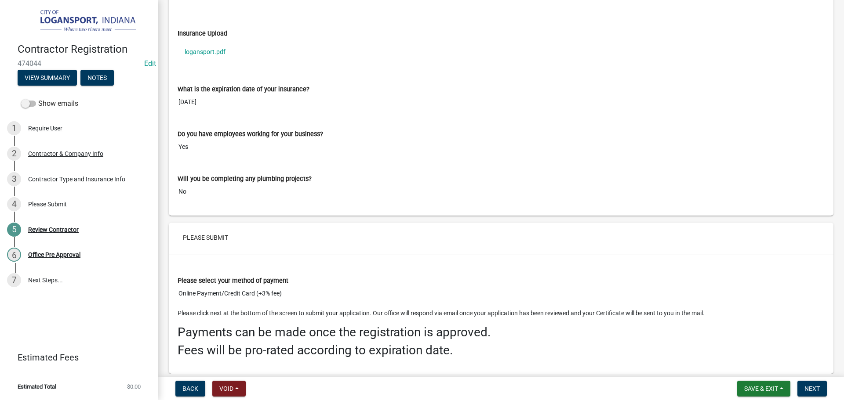
scroll to position [1278, 0]
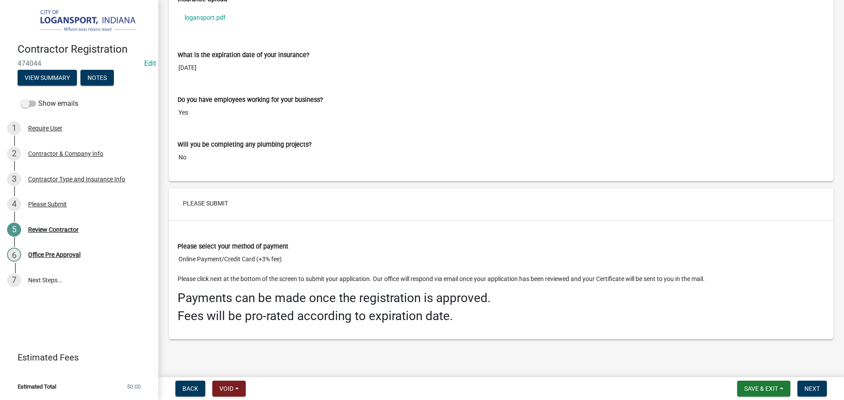
click at [814, 397] on nav "Back Void Withdraw Lock Expire Void Save & Exit Save Save & Exit Next" at bounding box center [500, 388] width 685 height 23
click at [812, 390] on span "Next" at bounding box center [811, 388] width 15 height 7
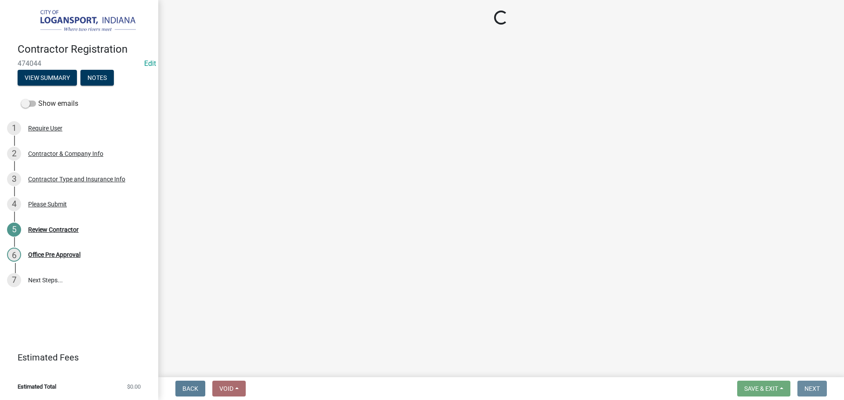
scroll to position [0, 0]
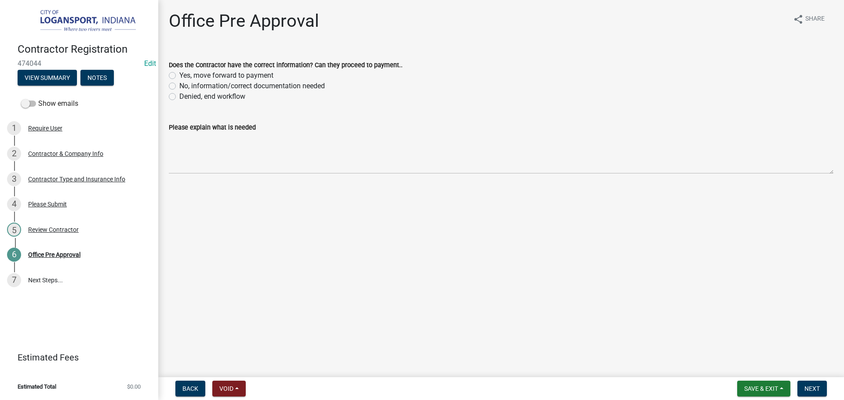
click at [179, 75] on label "Yes, move forward to payment" at bounding box center [226, 75] width 94 height 11
click at [179, 75] on input "Yes, move forward to payment" at bounding box center [182, 73] width 6 height 6
radio input "true"
click at [810, 387] on span "Next" at bounding box center [811, 388] width 15 height 7
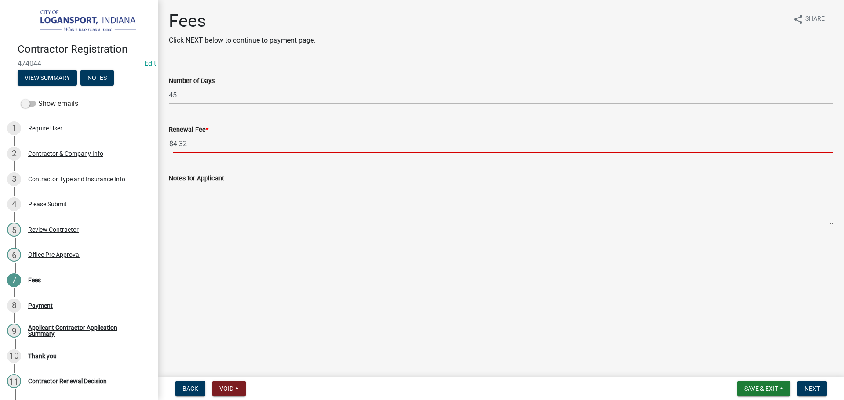
click at [196, 143] on input "4.32" at bounding box center [503, 144] width 660 height 18
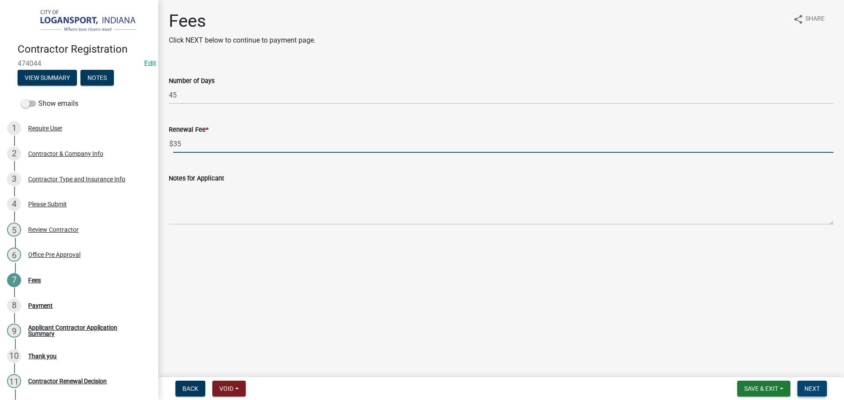
type input "35"
click at [807, 388] on span "Next" at bounding box center [811, 388] width 15 height 7
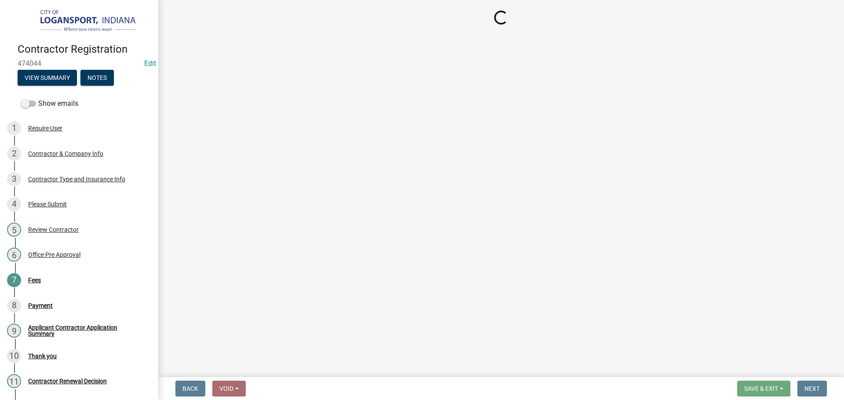
select select "3: 3"
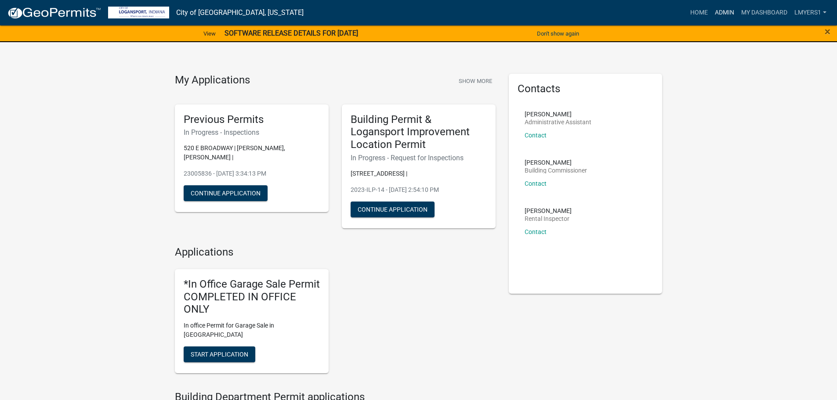
click at [729, 14] on link "Admin" at bounding box center [724, 12] width 26 height 17
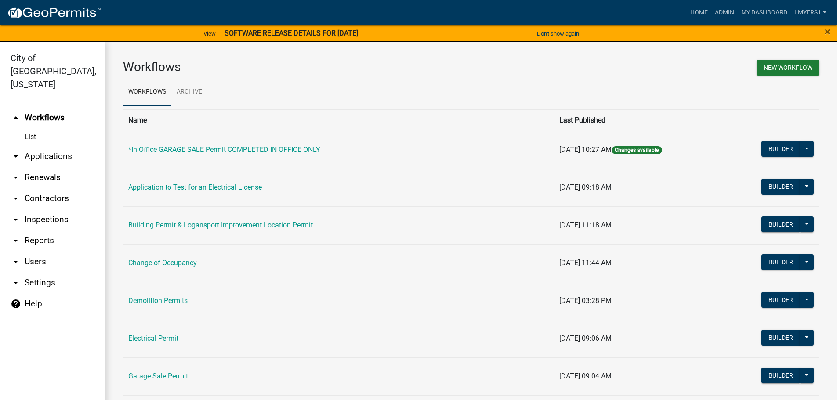
click at [51, 146] on link "arrow_drop_down Applications" at bounding box center [52, 156] width 105 height 21
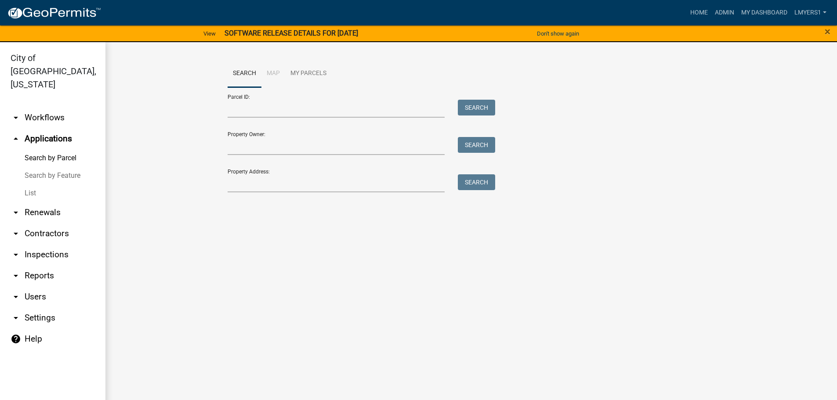
click at [25, 185] on link "List" at bounding box center [52, 194] width 105 height 18
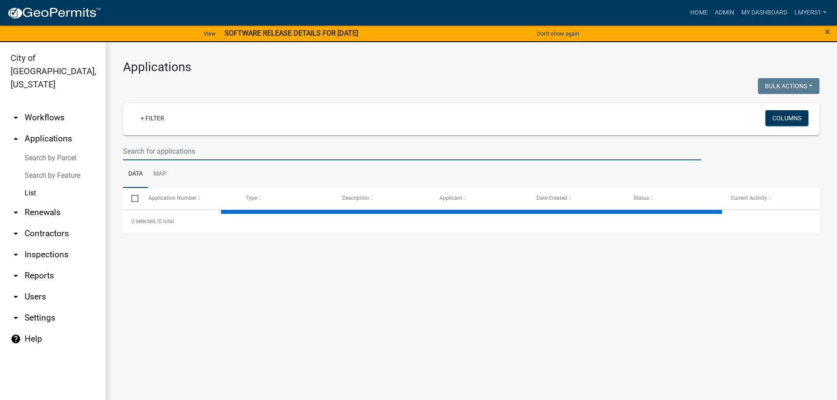
click at [203, 151] on input "text" at bounding box center [412, 151] width 578 height 18
select select "3: 100"
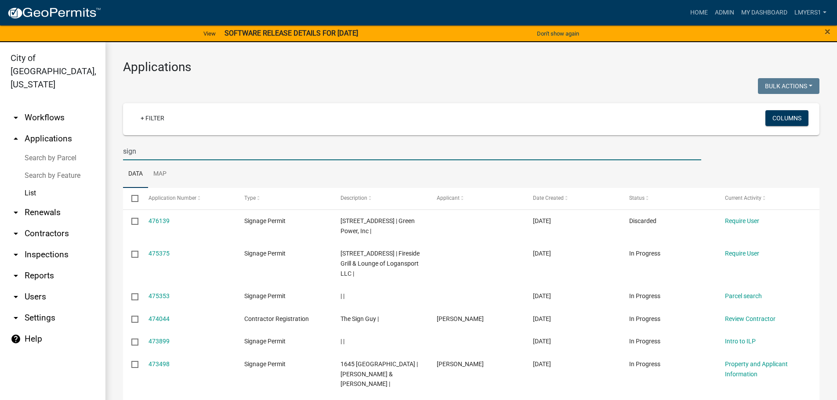
type input "sign"
click at [58, 223] on link "arrow_drop_down Contractors" at bounding box center [52, 233] width 105 height 21
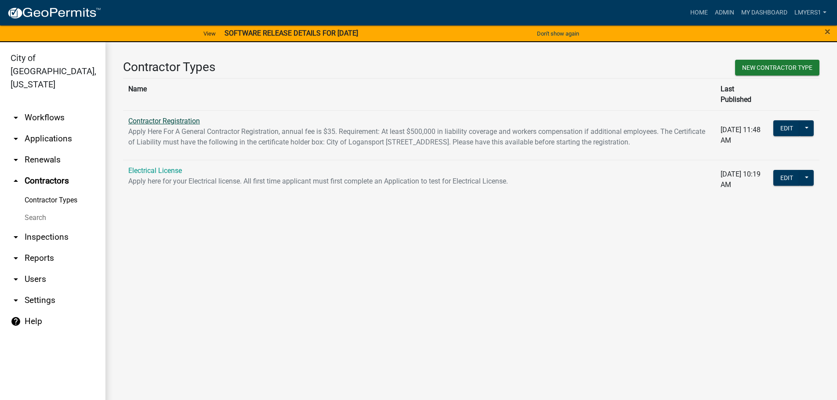
click at [192, 117] on link "Contractor Registration" at bounding box center [164, 121] width 72 height 8
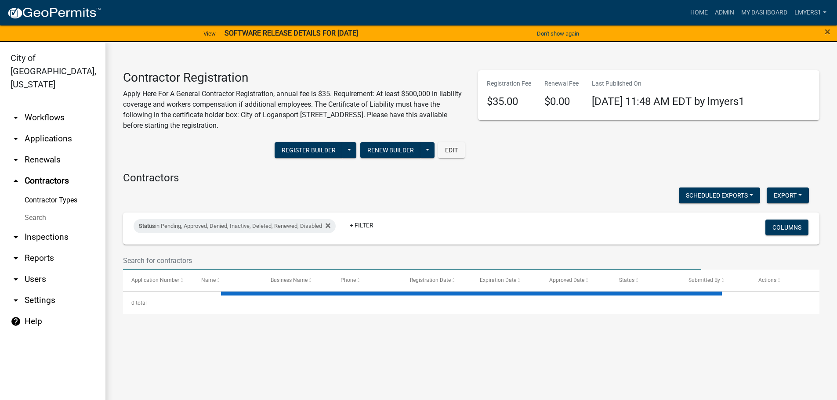
click at [162, 258] on input "text" at bounding box center [412, 261] width 578 height 18
select select "3: 100"
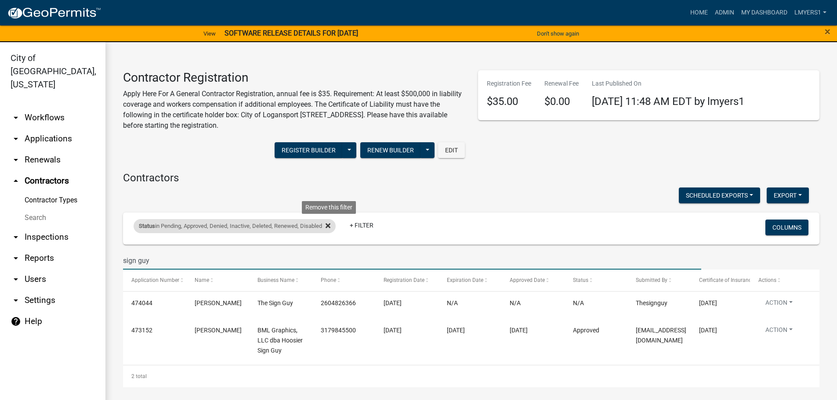
type input "sign guy"
click at [329, 224] on icon at bounding box center [328, 225] width 5 height 5
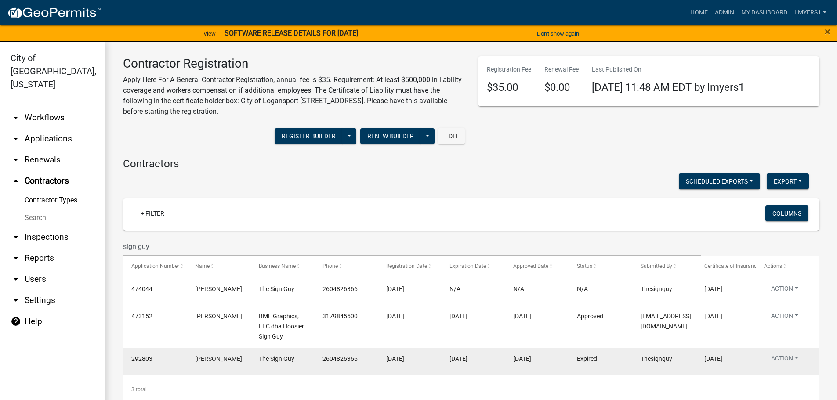
scroll to position [22, 0]
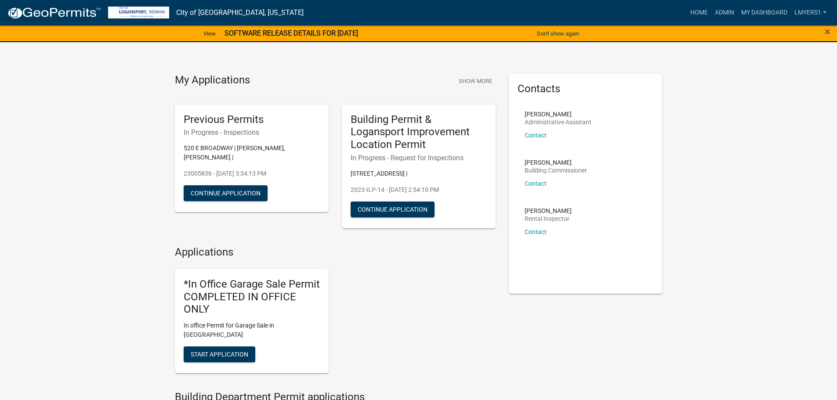
click at [726, 22] on nav "City of [GEOGRAPHIC_DATA], [US_STATE] more_horiz Home Admin My Dashboard lmyers…" at bounding box center [418, 12] width 837 height 25
click at [724, 13] on link "Admin" at bounding box center [724, 12] width 26 height 17
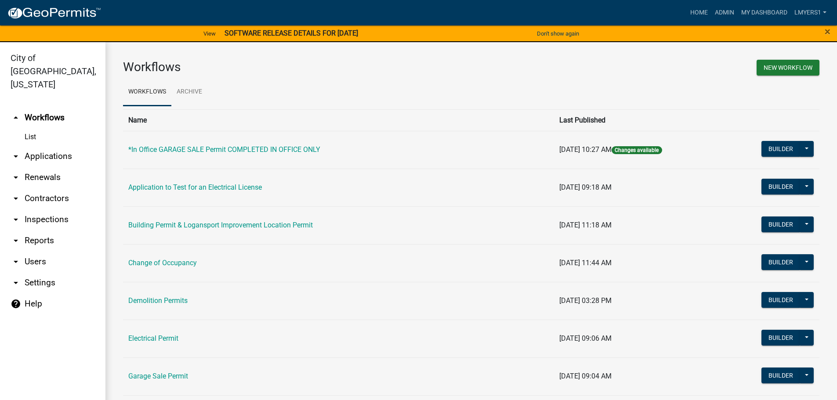
click at [38, 146] on link "arrow_drop_down Applications" at bounding box center [52, 156] width 105 height 21
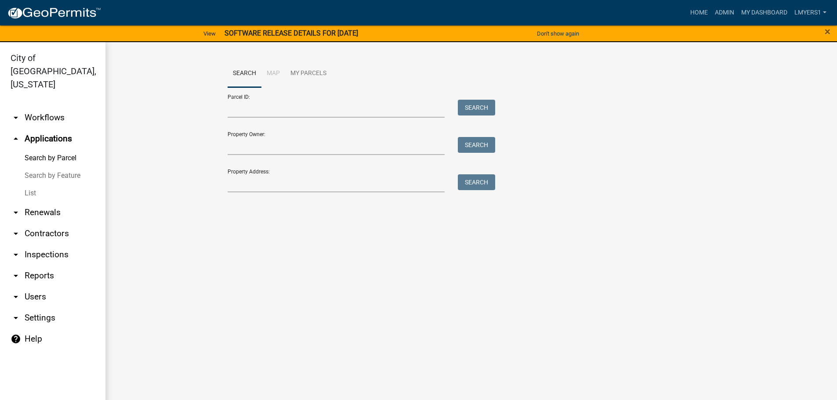
click at [29, 185] on link "List" at bounding box center [52, 194] width 105 height 18
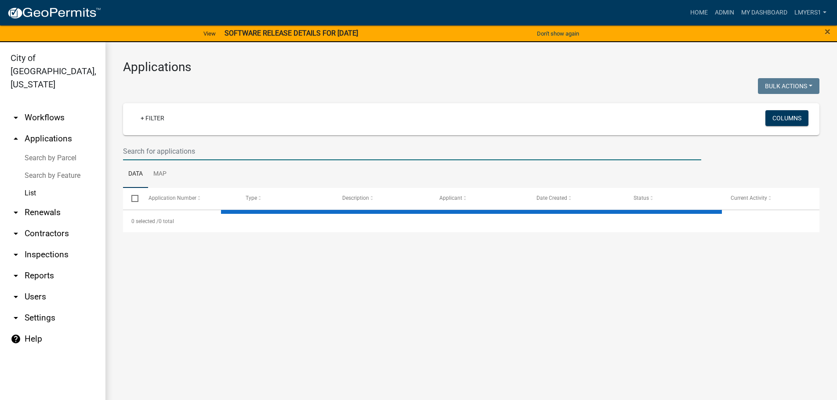
click at [158, 152] on input "text" at bounding box center [412, 151] width 578 height 18
select select "3: 100"
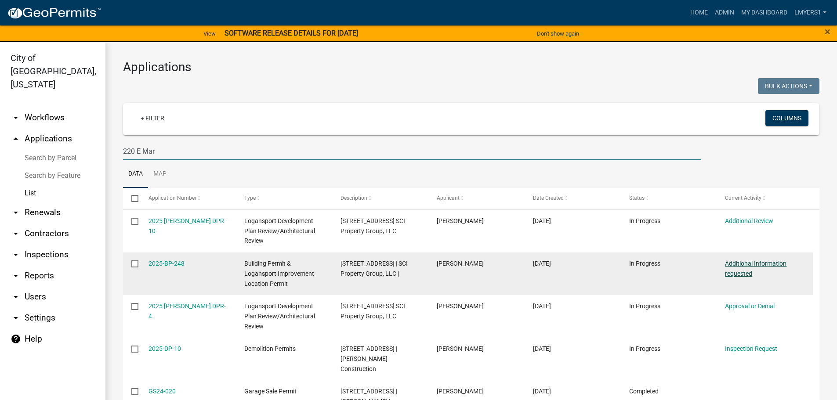
type input "220 E Mar"
click at [739, 275] on link "Additional Information requested" at bounding box center [756, 268] width 62 height 17
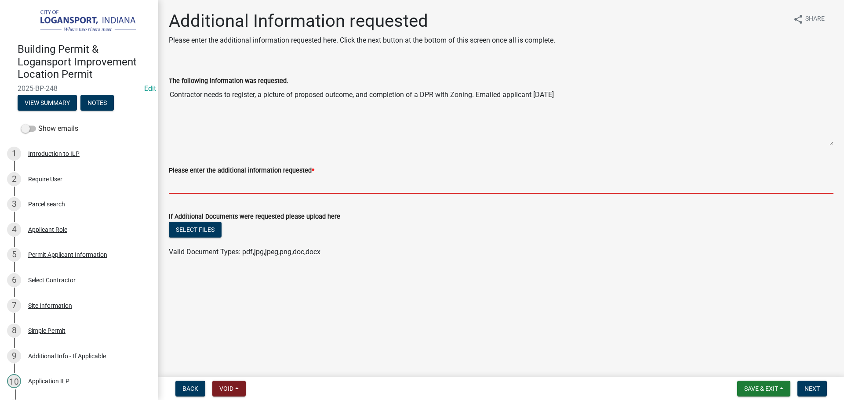
click at [195, 185] on input "Please enter the additional information requested *" at bounding box center [501, 185] width 664 height 18
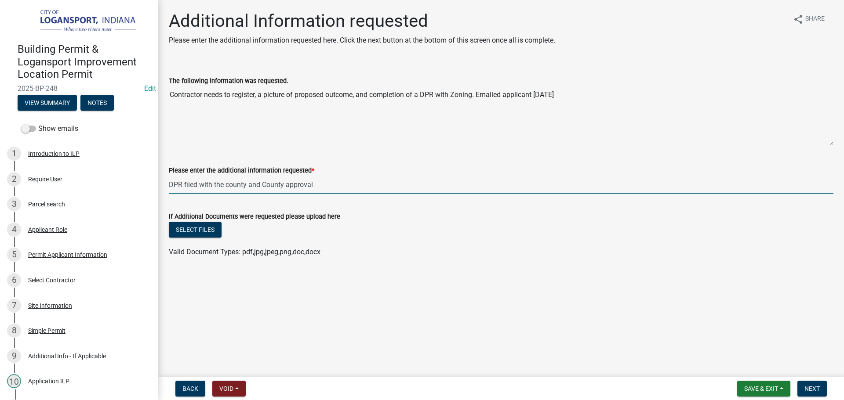
click at [260, 187] on input "DPR filed with the county and County approval" at bounding box center [501, 185] width 664 height 18
click at [304, 182] on input "DPR filed with the county, County approval" at bounding box center [501, 185] width 664 height 18
type input "DPR filed with the county, County approval for permitting"
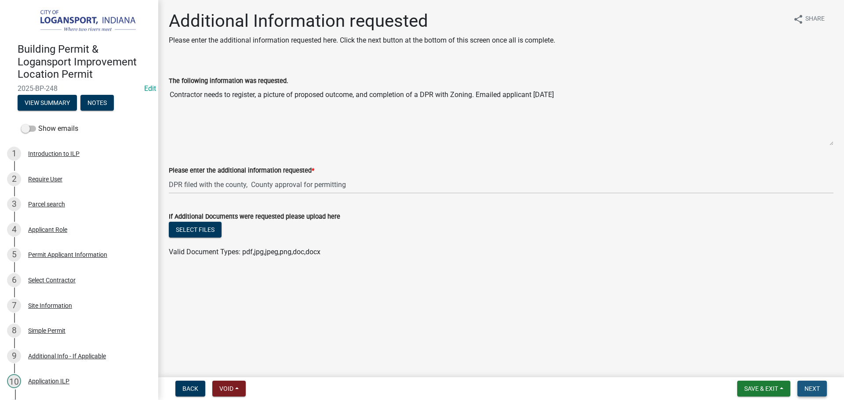
click at [815, 387] on span "Next" at bounding box center [811, 388] width 15 height 7
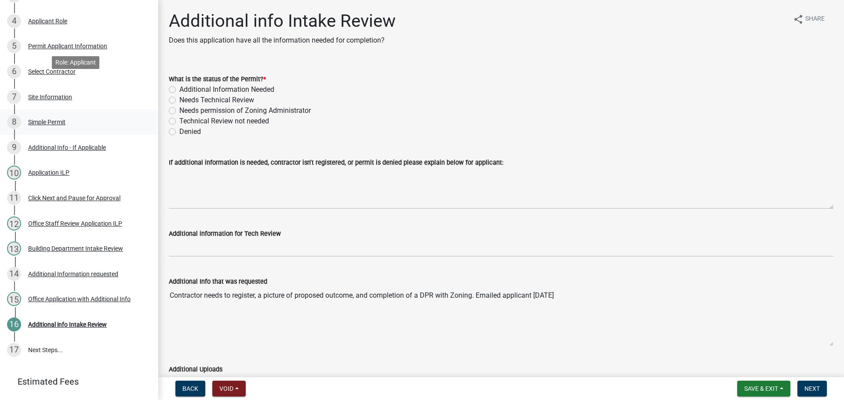
scroll to position [251, 0]
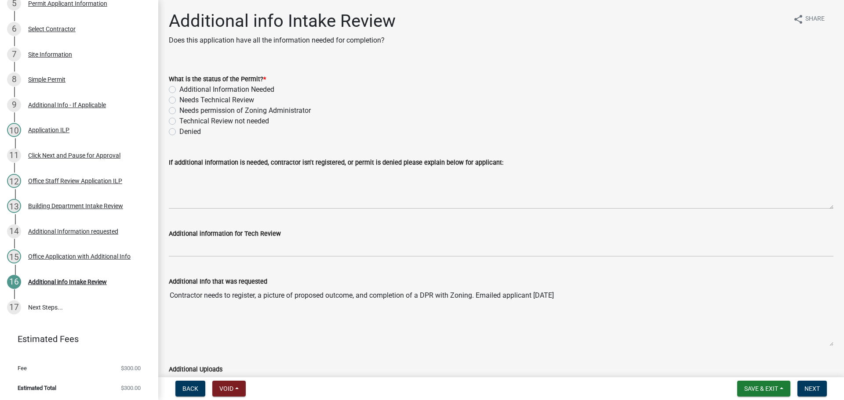
click at [179, 101] on label "Needs Technical Review" at bounding box center [216, 100] width 75 height 11
click at [179, 101] on input "Needs Technical Review" at bounding box center [182, 98] width 6 height 6
radio input "true"
click at [179, 122] on label "Technical Review not needed" at bounding box center [224, 121] width 90 height 11
click at [179, 122] on input "Technical Review not needed" at bounding box center [182, 119] width 6 height 6
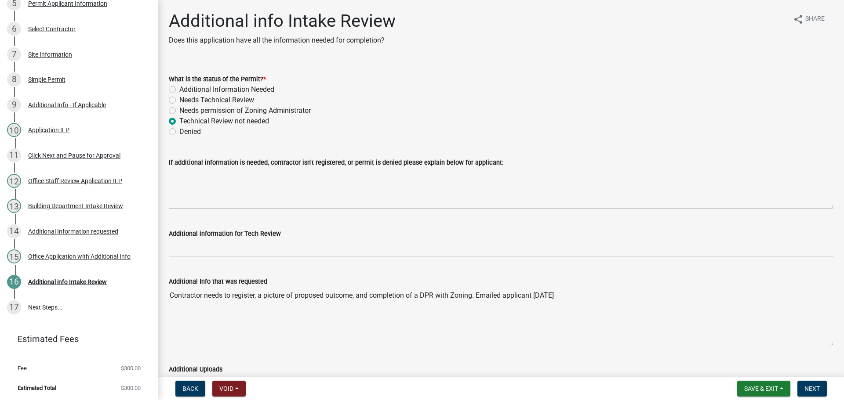
radio input "true"
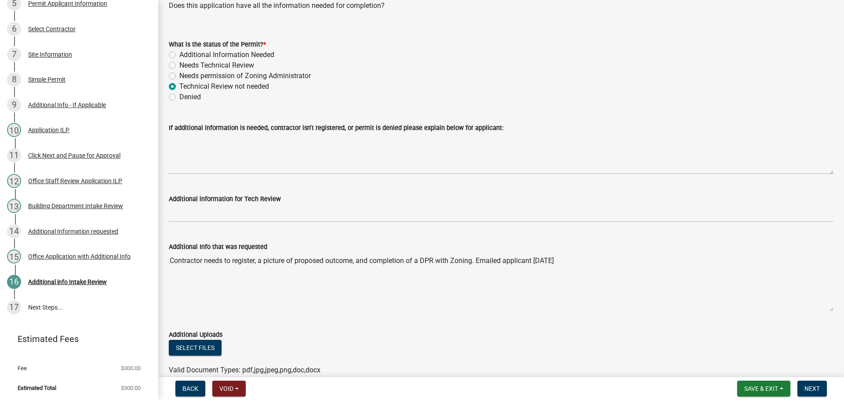
scroll to position [79, 0]
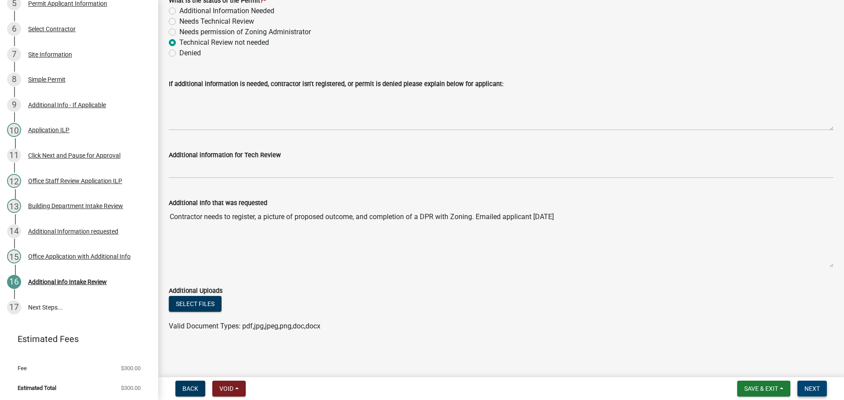
drag, startPoint x: 818, startPoint y: 387, endPoint x: 531, endPoint y: 346, distance: 289.5
click at [565, 360] on wm-app "Building Permit & Logansport Improvement Location Permit 2025-BP-248 Edit View …" at bounding box center [422, 200] width 844 height 400
click at [804, 387] on span "Next" at bounding box center [811, 388] width 15 height 7
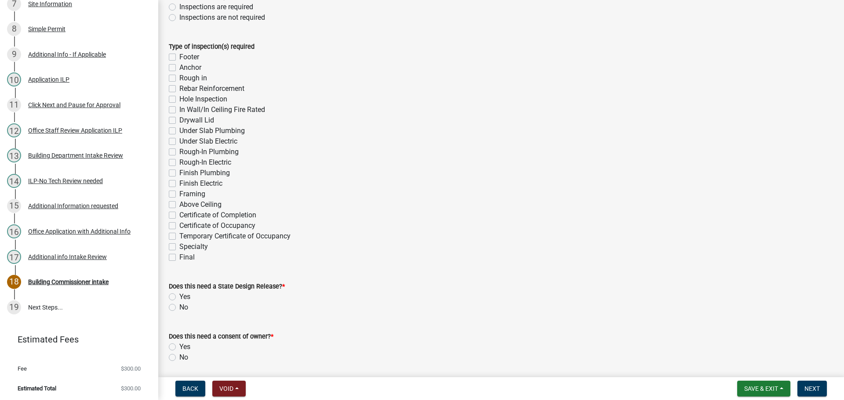
scroll to position [0, 0]
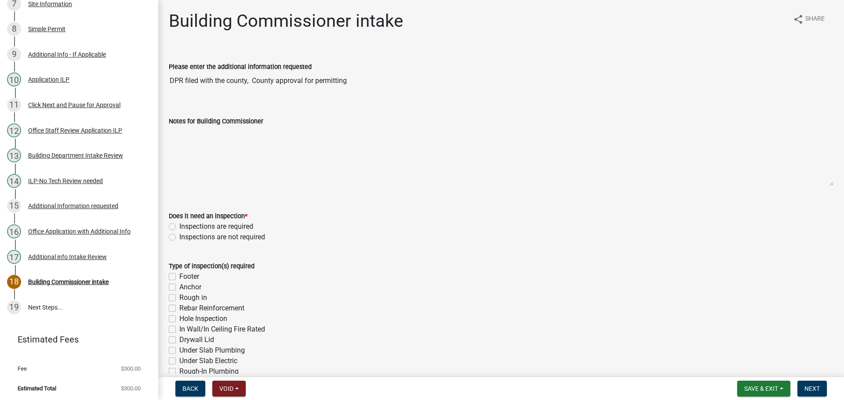
click at [179, 227] on label "Inspections are required" at bounding box center [216, 226] width 74 height 11
click at [179, 227] on input "Inspections are required" at bounding box center [182, 224] width 6 height 6
radio input "true"
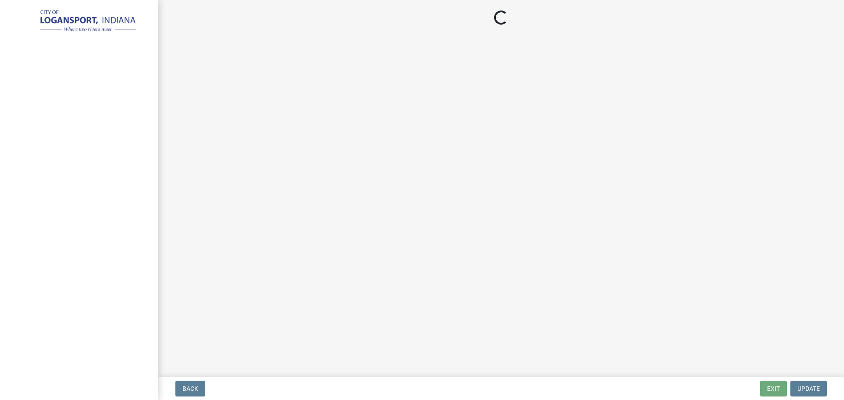
select select "3: 3"
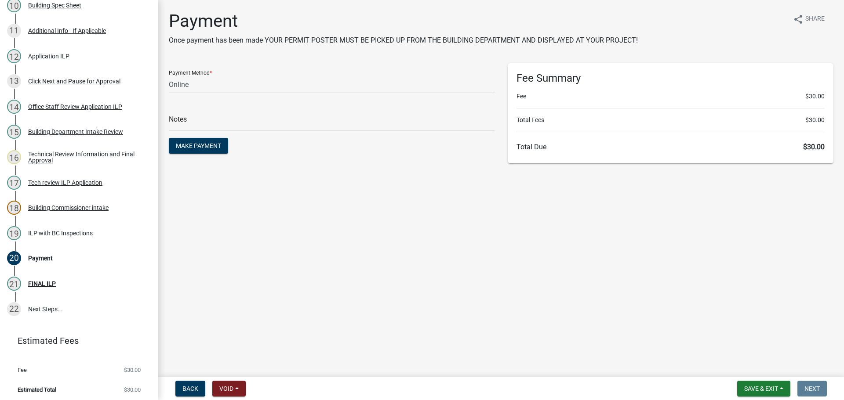
scroll to position [378, 0]
click at [67, 180] on div "Tech review ILP Application" at bounding box center [65, 181] width 74 height 6
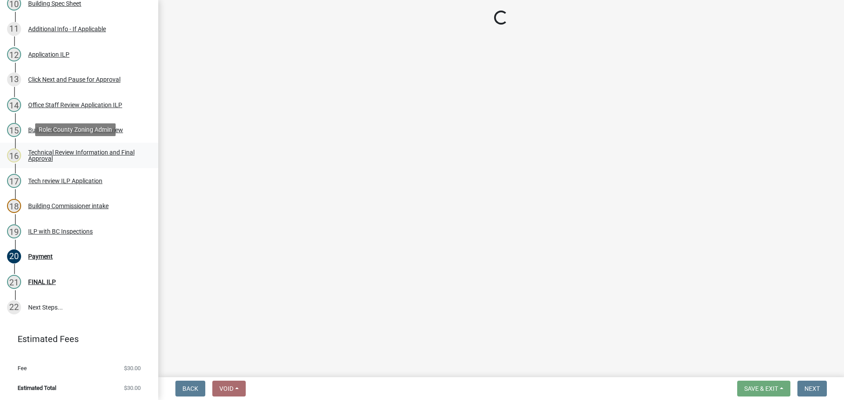
click at [49, 153] on div "Technical Review Information and Final Approval" at bounding box center [86, 155] width 116 height 12
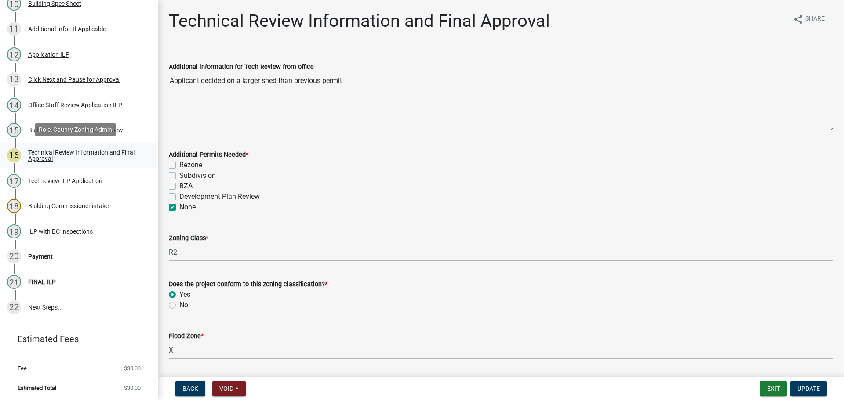
click at [49, 153] on div "Technical Review Information and Final Approval" at bounding box center [86, 155] width 116 height 12
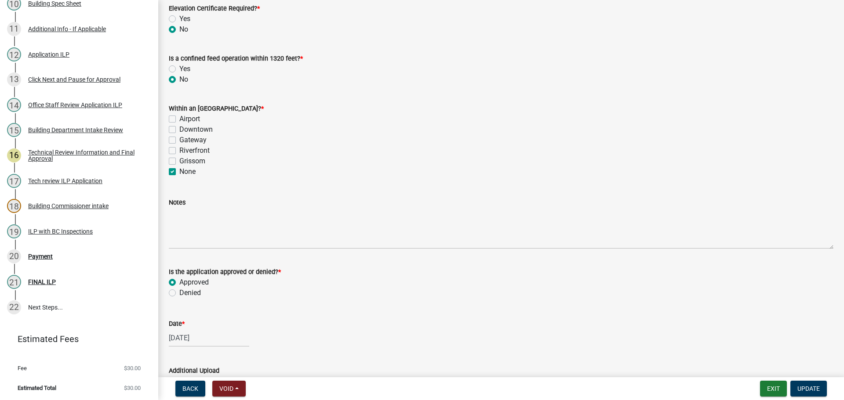
scroll to position [395, 0]
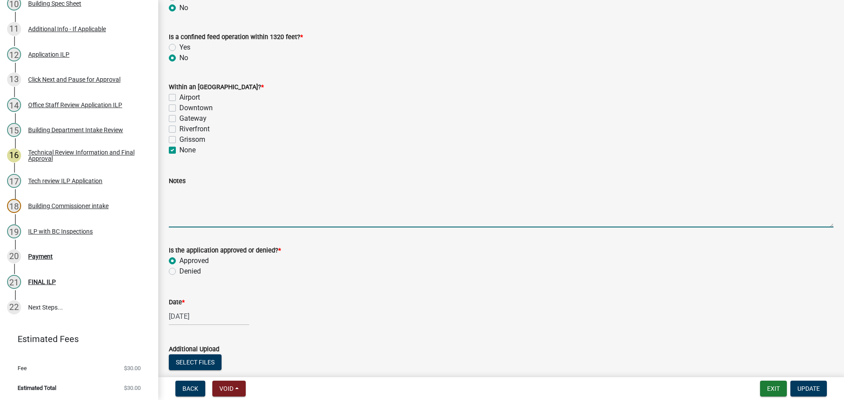
click at [182, 199] on textarea "Notes" at bounding box center [501, 206] width 664 height 41
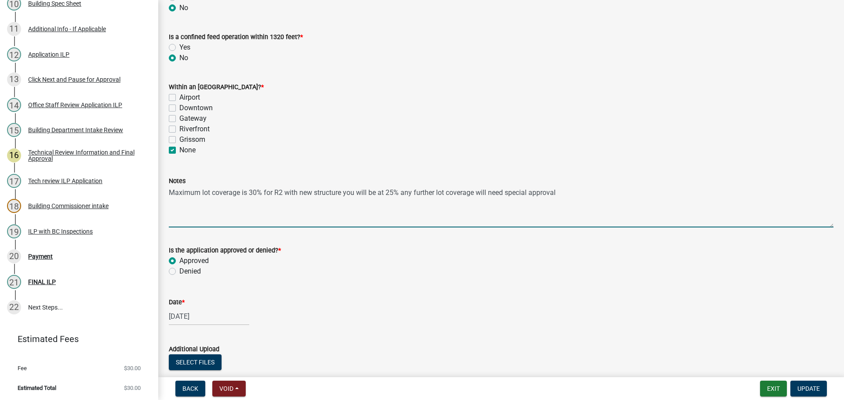
drag, startPoint x: 488, startPoint y: 193, endPoint x: 478, endPoint y: 196, distance: 9.6
click at [478, 196] on textarea "Maximum lot coverage is 30% for R2 with new structure you will be at 25% any fu…" at bounding box center [501, 206] width 664 height 41
type textarea "Maximum lot coverage is 30% for R2 with new structure you will be at 25% any fu…"
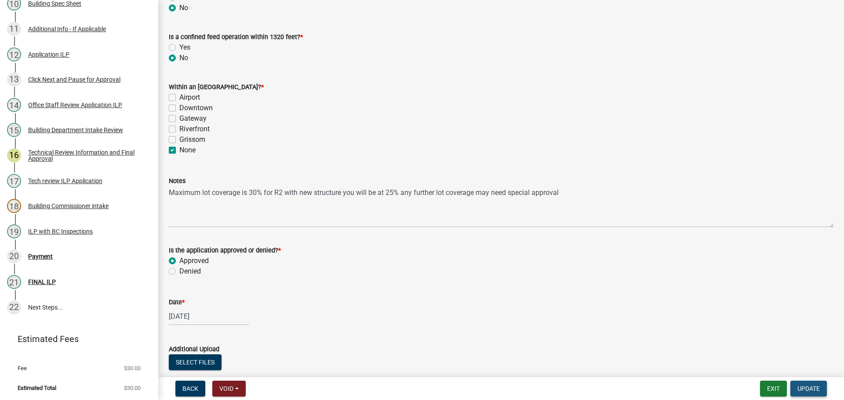
click at [814, 390] on span "Update" at bounding box center [808, 388] width 22 height 7
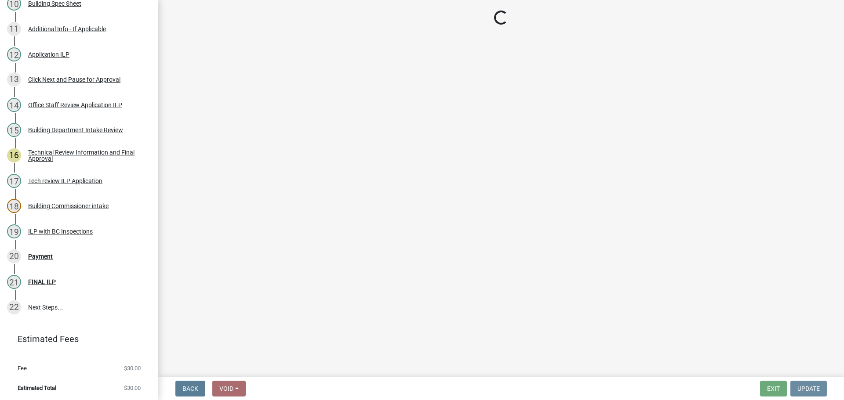
scroll to position [0, 0]
select select "3: 3"
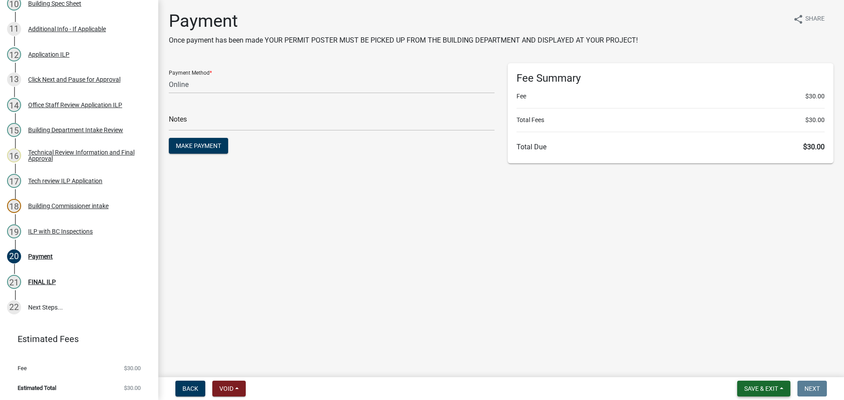
click at [771, 391] on span "Save & Exit" at bounding box center [761, 388] width 34 height 7
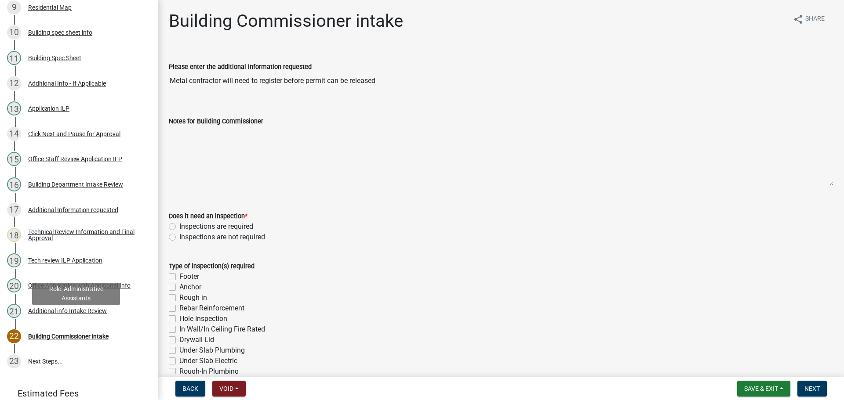
scroll to position [351, 0]
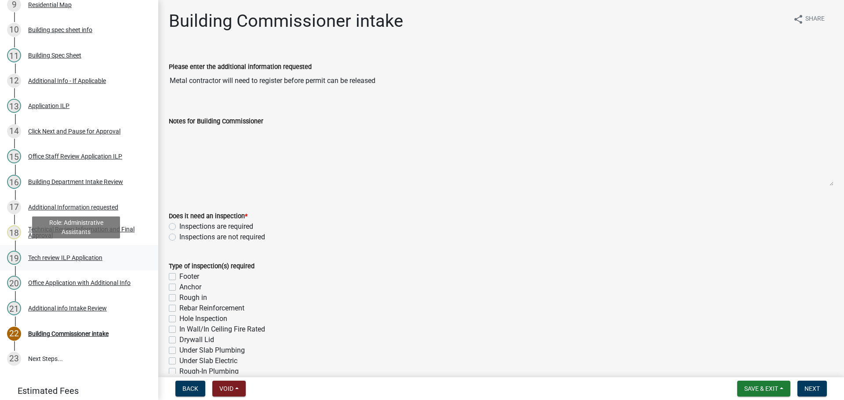
click at [65, 259] on div "Tech review ILP Application" at bounding box center [65, 258] width 74 height 6
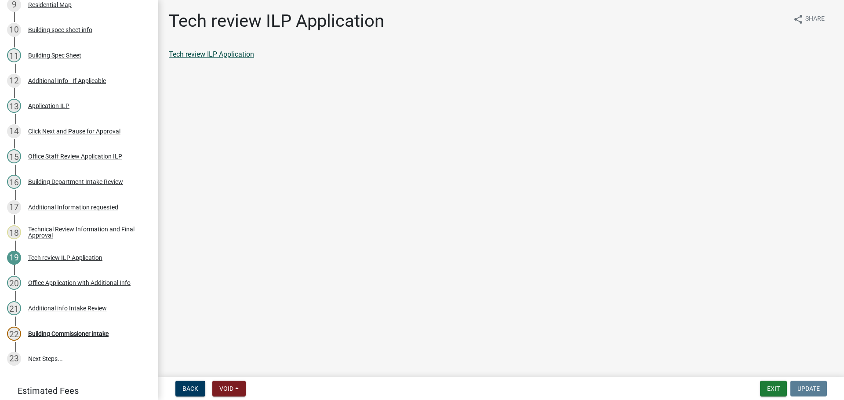
drag, startPoint x: 192, startPoint y: 51, endPoint x: 180, endPoint y: 58, distance: 13.0
click at [192, 51] on link "Tech review ILP Application" at bounding box center [211, 54] width 85 height 8
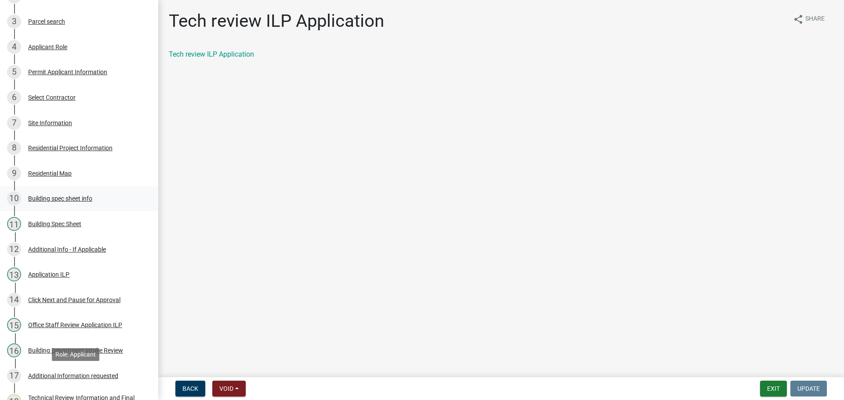
scroll to position [176, 0]
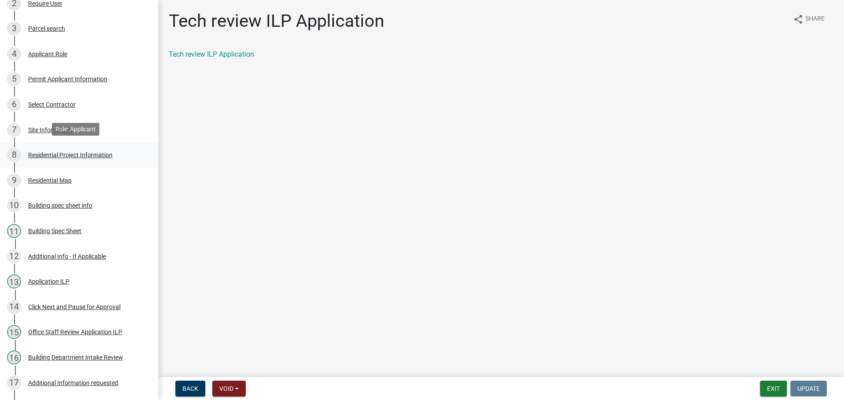
click at [55, 152] on div "Residential Project Information" at bounding box center [70, 155] width 84 height 6
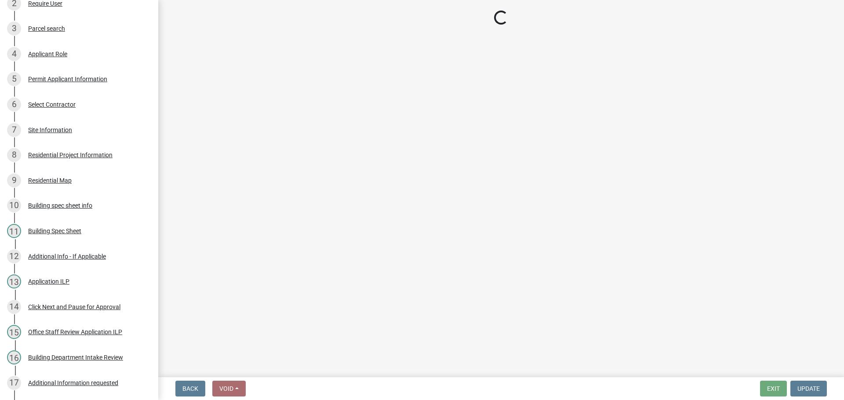
select select "10348b23-6364-40a0-8dca-30255dadf297"
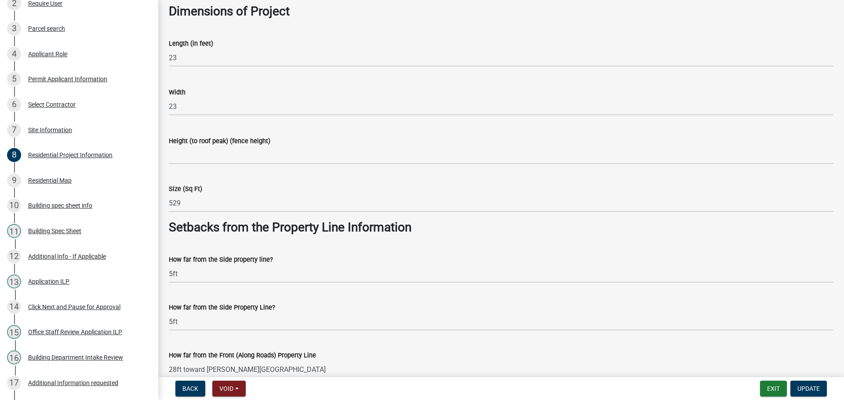
scroll to position [659, 0]
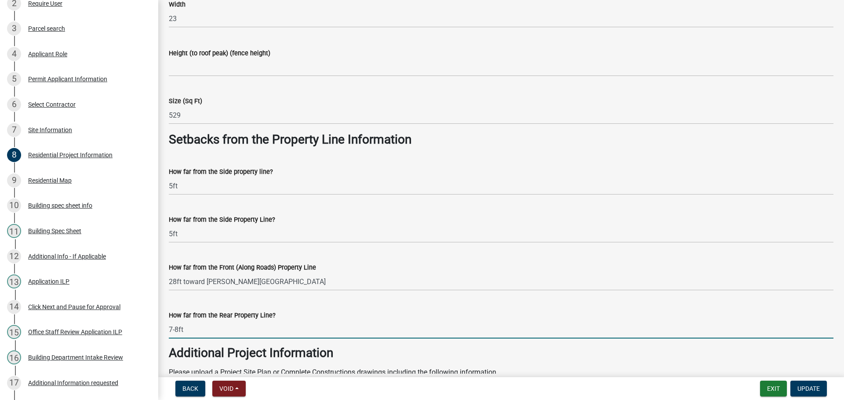
click at [177, 332] on input "7-8ft" at bounding box center [501, 330] width 664 height 18
type input "9ft"
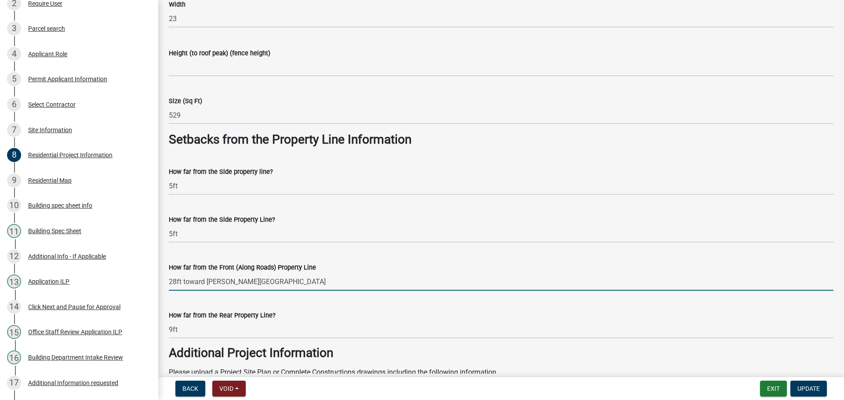
drag, startPoint x: 175, startPoint y: 283, endPoint x: 167, endPoint y: 284, distance: 7.9
click at [167, 284] on div "How far from the Front (Along Roads) Property Line 28ft toward Lockwood St" at bounding box center [500, 270] width 677 height 41
type input "49from the road"
click at [808, 389] on span "Update" at bounding box center [808, 388] width 22 height 7
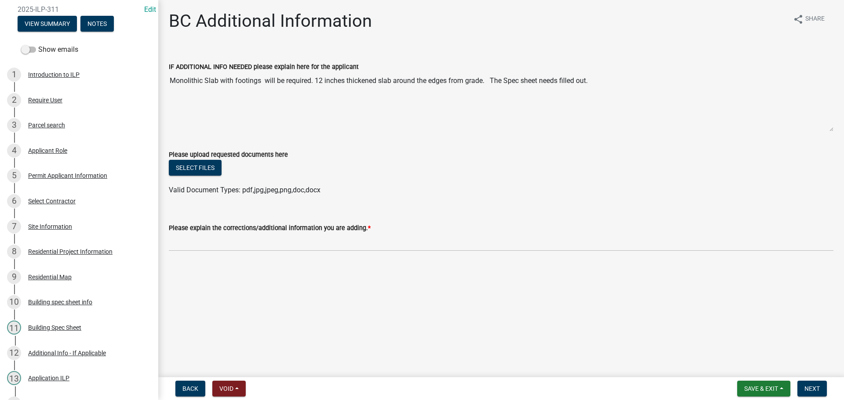
scroll to position [69, 0]
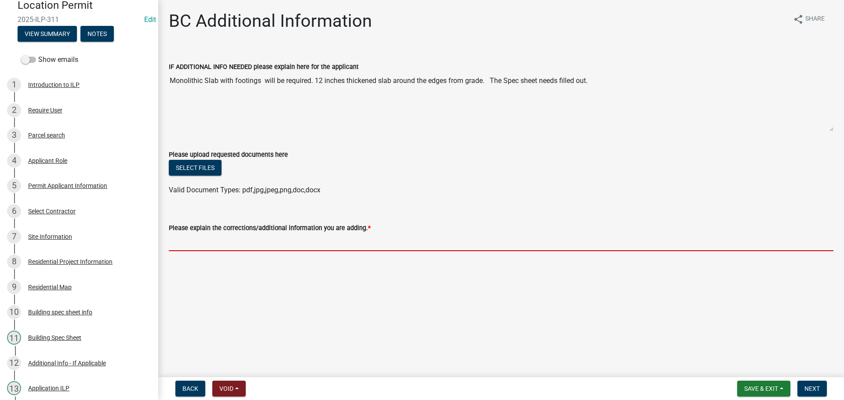
click at [177, 241] on input "Please explain the corrections/additional information you are adding. *" at bounding box center [501, 242] width 664 height 18
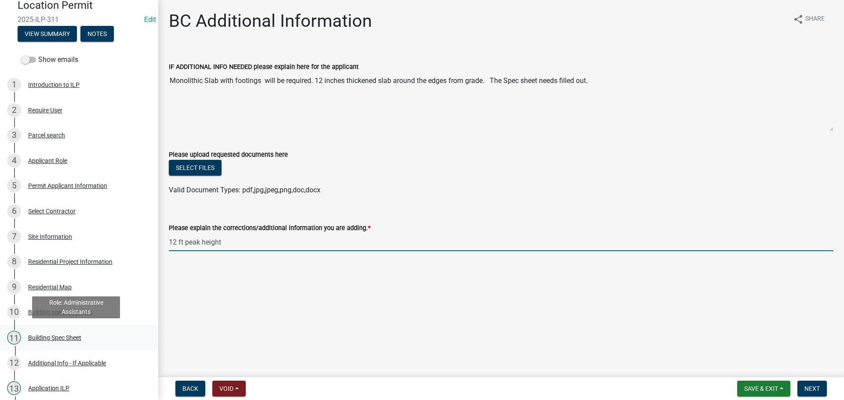
type input "12 ft peak height"
click at [83, 336] on div "11 Building Spec Sheet" at bounding box center [75, 338] width 137 height 14
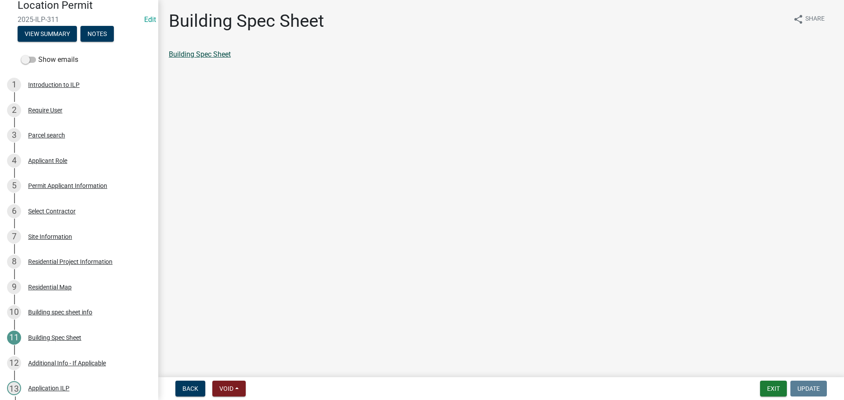
click at [211, 52] on link "Building Spec Sheet" at bounding box center [200, 54] width 62 height 8
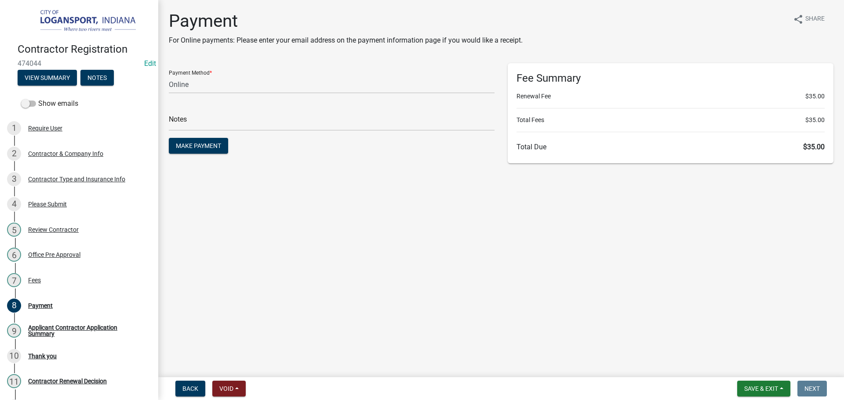
select select "3: 3"
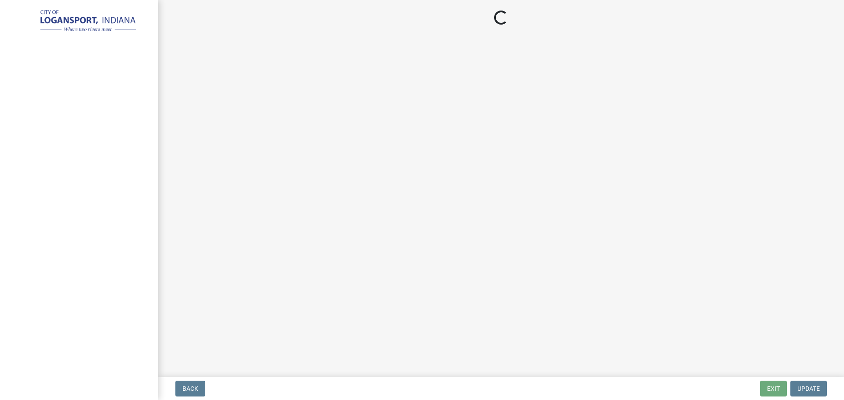
select select "3: 3"
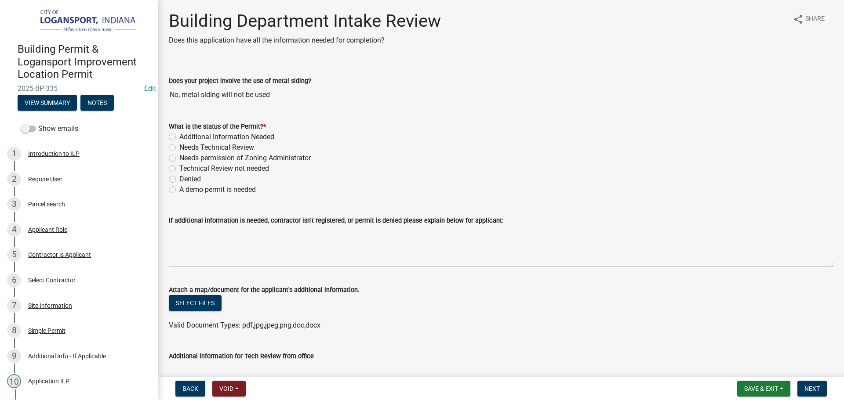
click at [179, 167] on label "Technical Review not needed" at bounding box center [224, 168] width 90 height 11
click at [179, 167] on input "Technical Review not needed" at bounding box center [182, 166] width 6 height 6
radio input "true"
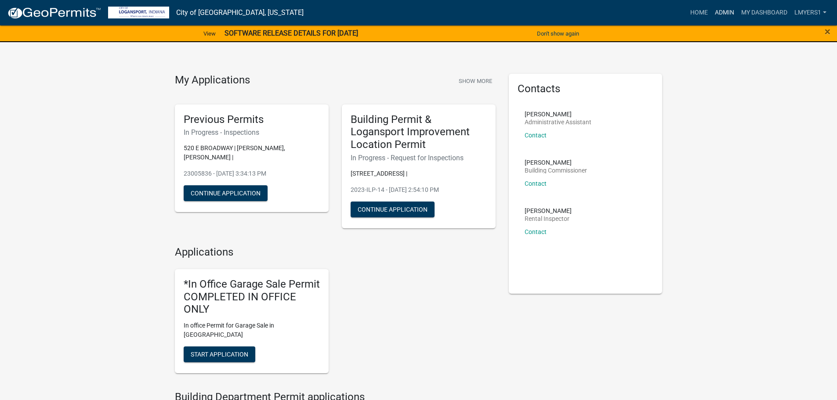
click at [721, 17] on link "Admin" at bounding box center [724, 12] width 26 height 17
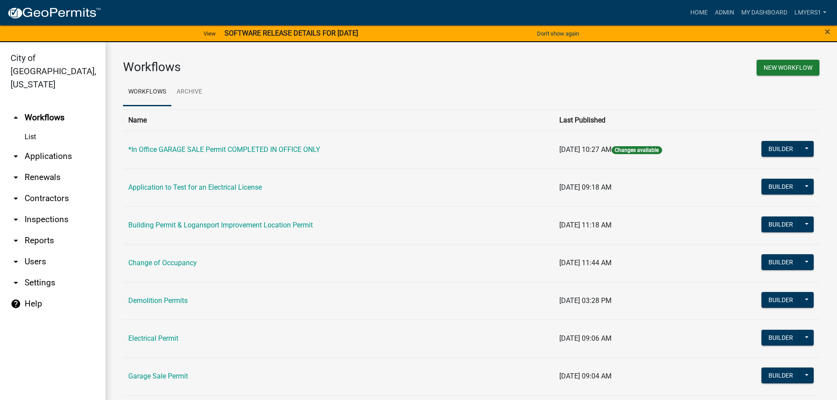
click at [40, 188] on link "arrow_drop_down Contractors" at bounding box center [52, 198] width 105 height 21
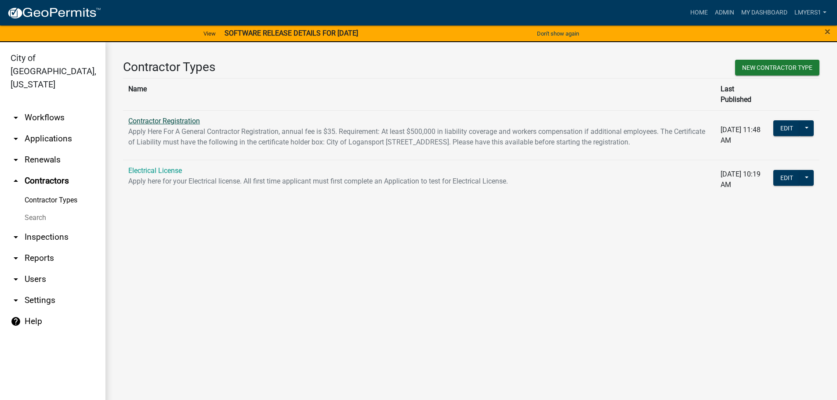
click at [168, 117] on link "Contractor Registration" at bounding box center [164, 121] width 72 height 8
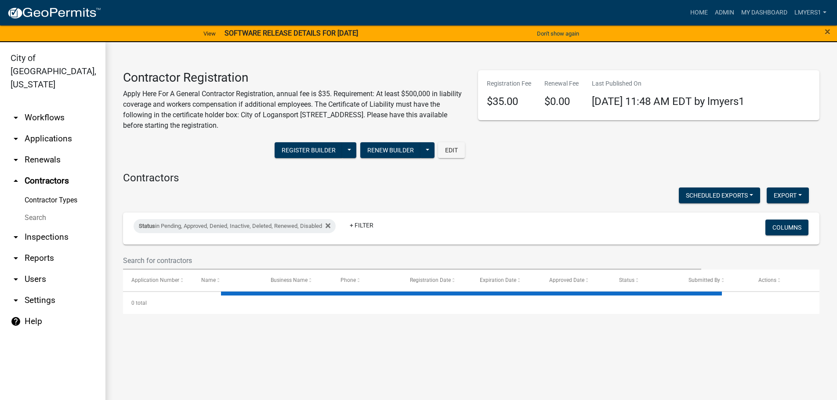
click at [152, 249] on wm-filter-builder "Status in Pending, Approved, Denied, Inactive, Deleted, Renewed, Disabled + Fil…" at bounding box center [471, 241] width 696 height 57
select select "3: 100"
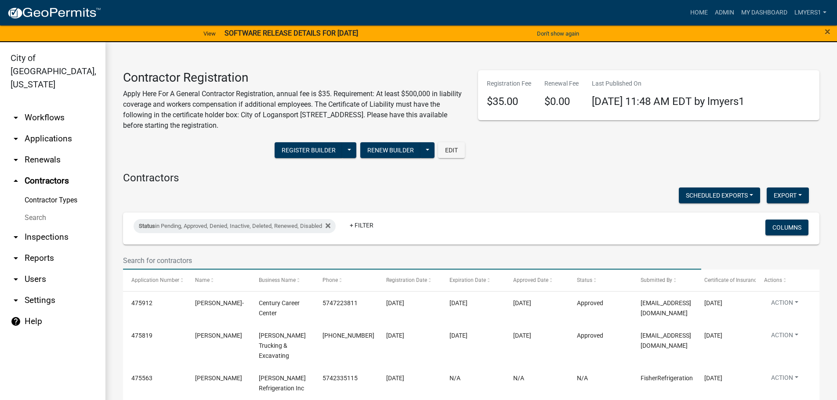
click at [160, 257] on input "text" at bounding box center [412, 261] width 578 height 18
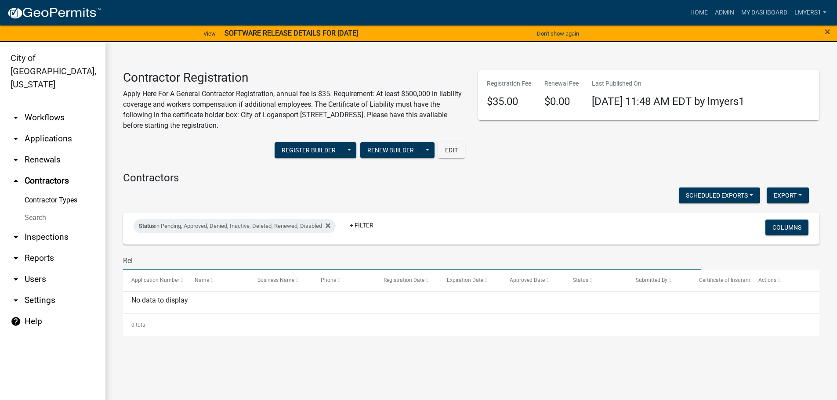
type input "Re"
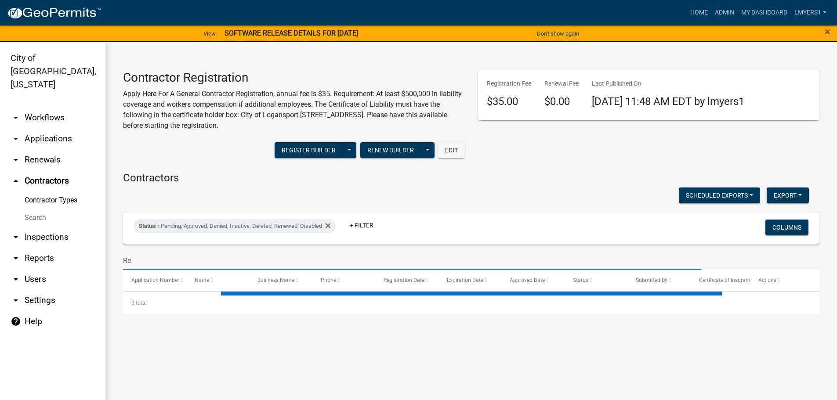
select select "3: 100"
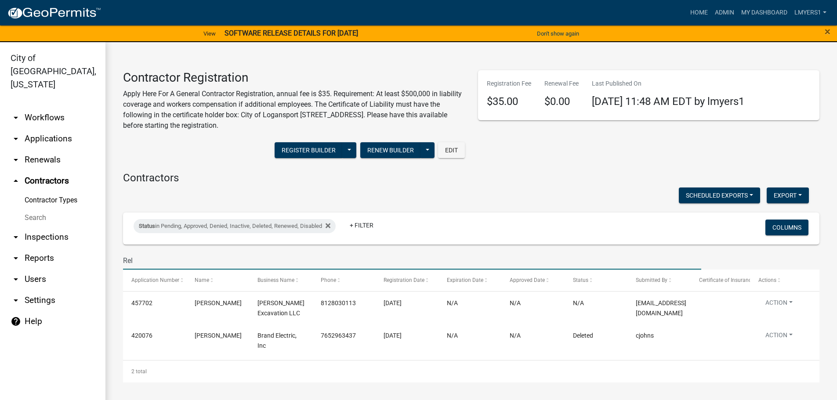
type input "Rel"
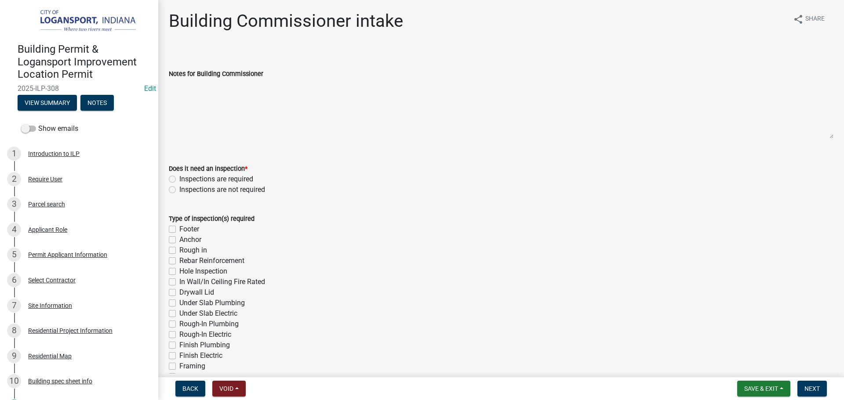
click at [179, 178] on label "Inspections are required" at bounding box center [216, 179] width 74 height 11
click at [179, 178] on input "Inspections are required" at bounding box center [182, 177] width 6 height 6
radio input "true"
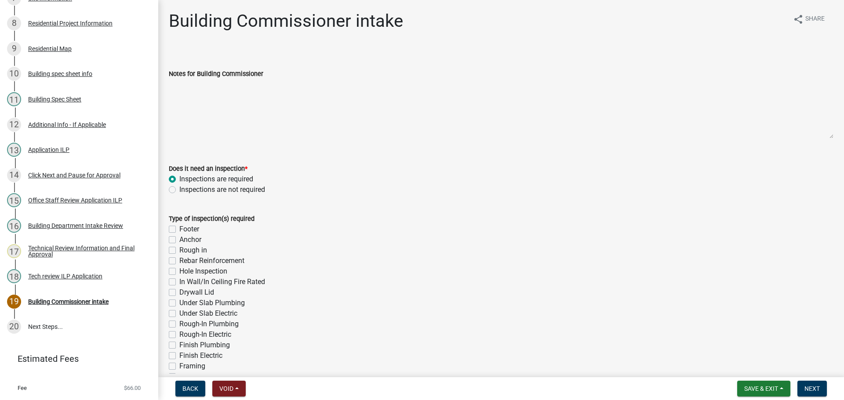
scroll to position [264, 0]
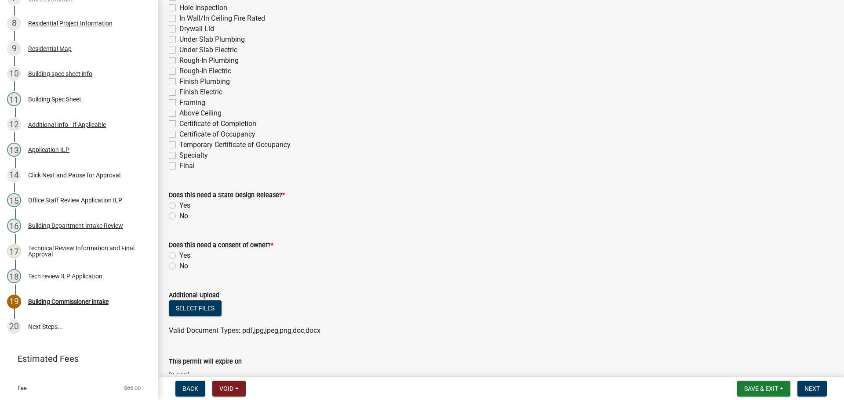
click at [179, 166] on label "Final" at bounding box center [186, 166] width 15 height 11
click at [179, 166] on input "Final" at bounding box center [182, 164] width 6 height 6
checkbox input "true"
checkbox input "false"
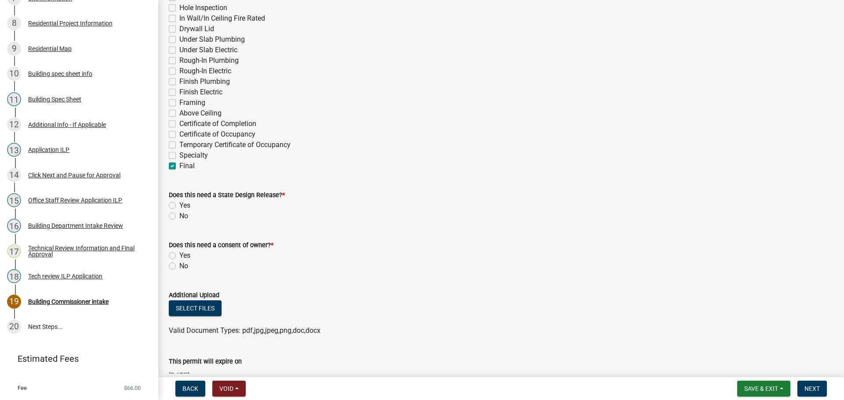
checkbox input "false"
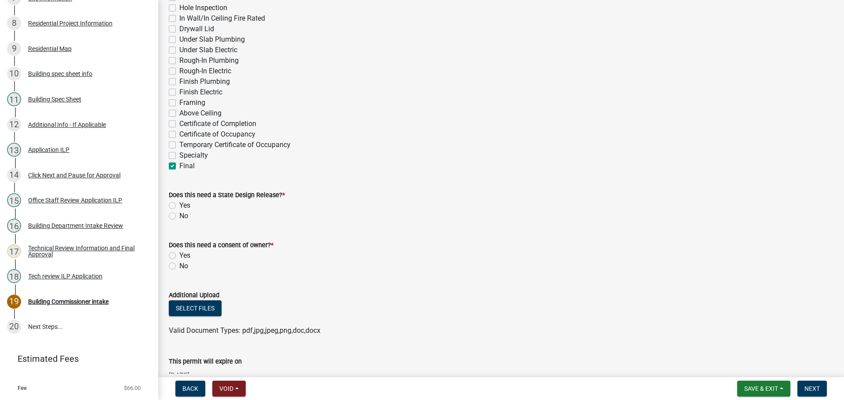
checkbox input "false"
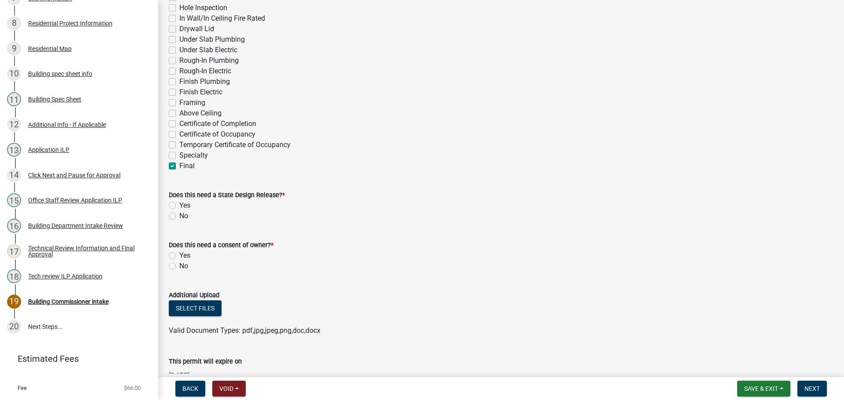
checkbox input "false"
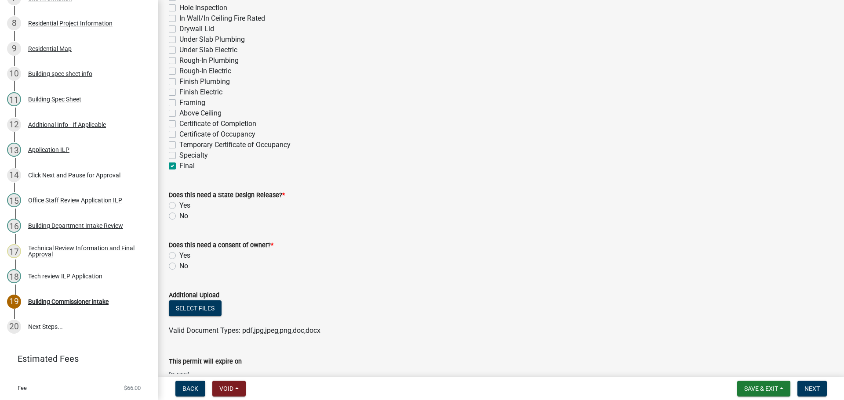
checkbox input "false"
checkbox input "true"
click at [179, 213] on label "No" at bounding box center [183, 216] width 9 height 11
click at [179, 213] on input "No" at bounding box center [182, 214] width 6 height 6
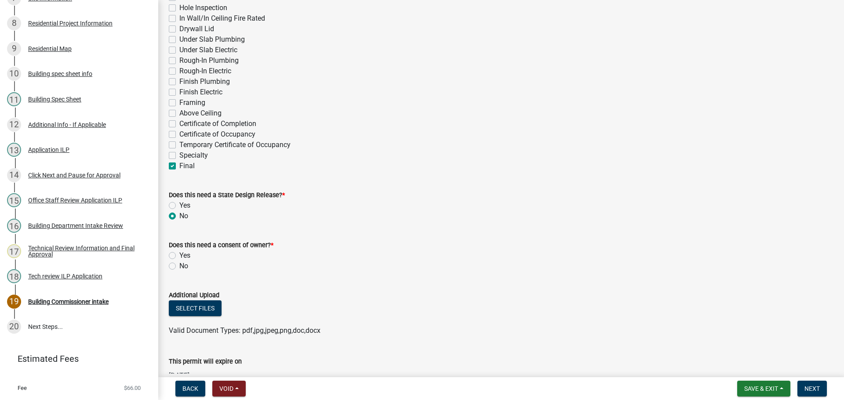
radio input "true"
click at [179, 268] on label "No" at bounding box center [183, 266] width 9 height 11
click at [179, 267] on input "No" at bounding box center [182, 264] width 6 height 6
radio input "true"
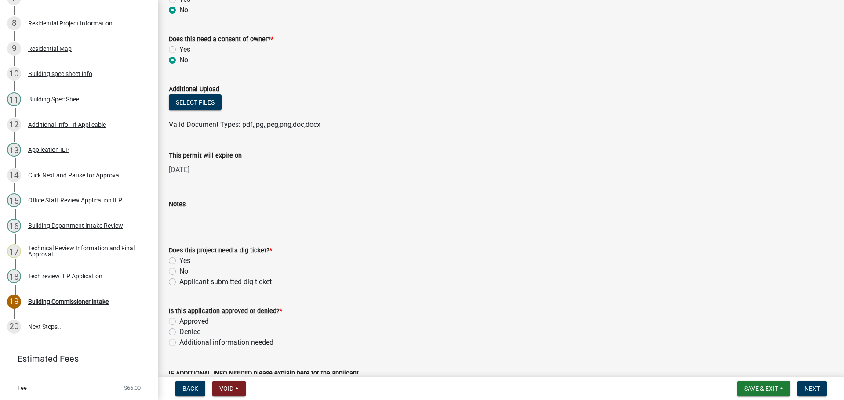
scroll to position [483, 0]
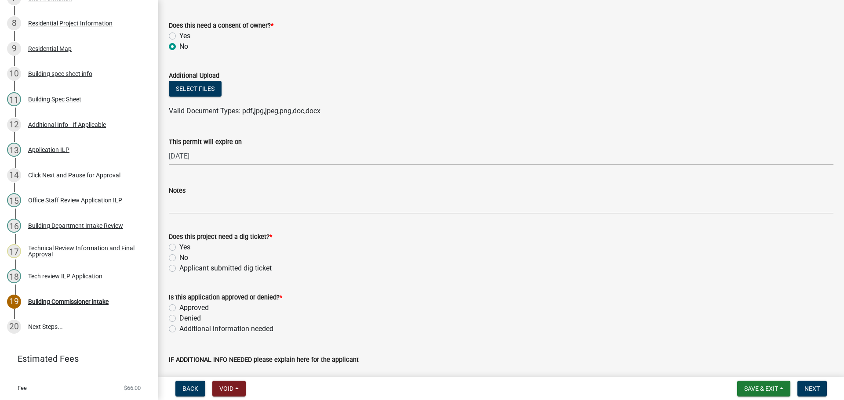
click at [179, 258] on label "No" at bounding box center [183, 258] width 9 height 11
click at [179, 258] on input "No" at bounding box center [182, 256] width 6 height 6
radio input "true"
click at [172, 312] on div "Approved" at bounding box center [501, 308] width 664 height 11
click at [179, 307] on label "Approved" at bounding box center [193, 308] width 29 height 11
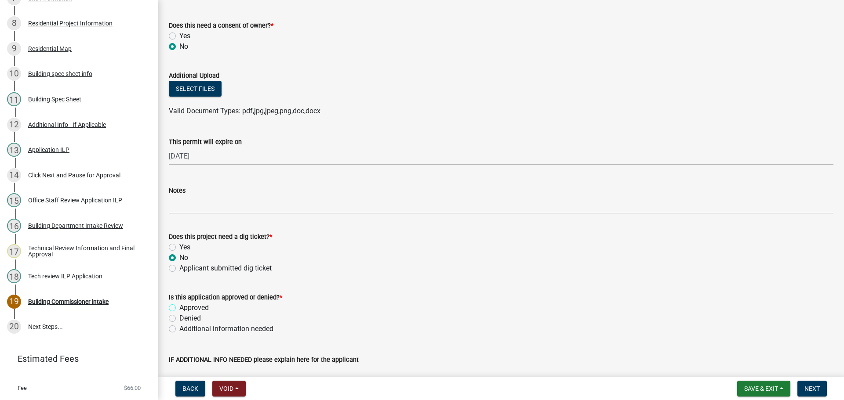
click at [179, 307] on input "Approved" at bounding box center [182, 306] width 6 height 6
radio input "true"
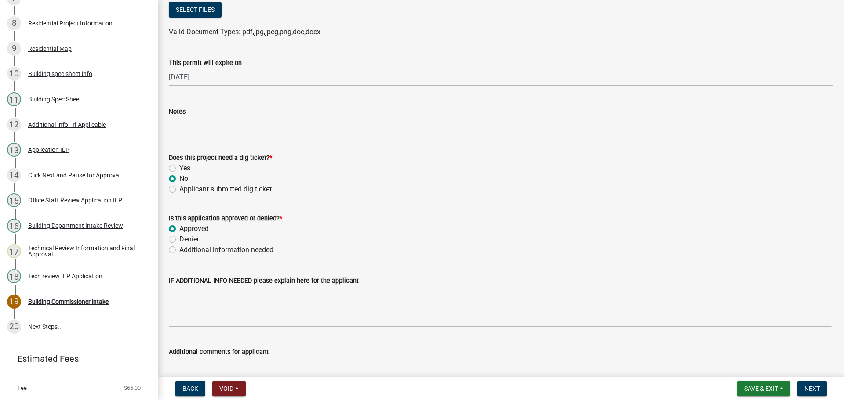
scroll to position [655, 0]
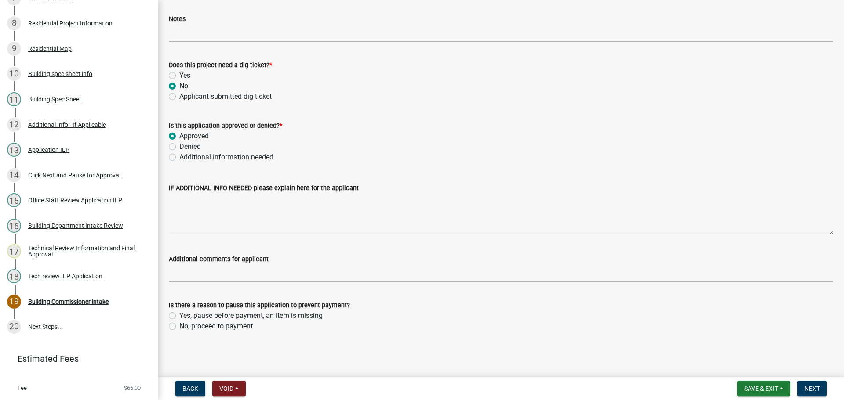
click at [179, 317] on label "Yes, pause before payment, an item is missing" at bounding box center [250, 316] width 143 height 11
click at [179, 316] on input "Yes, pause before payment, an item is missing" at bounding box center [182, 314] width 6 height 6
radio input "true"
click at [172, 322] on div "No, proceed to payment" at bounding box center [501, 326] width 664 height 11
click at [179, 325] on label "No, proceed to payment" at bounding box center [215, 326] width 73 height 11
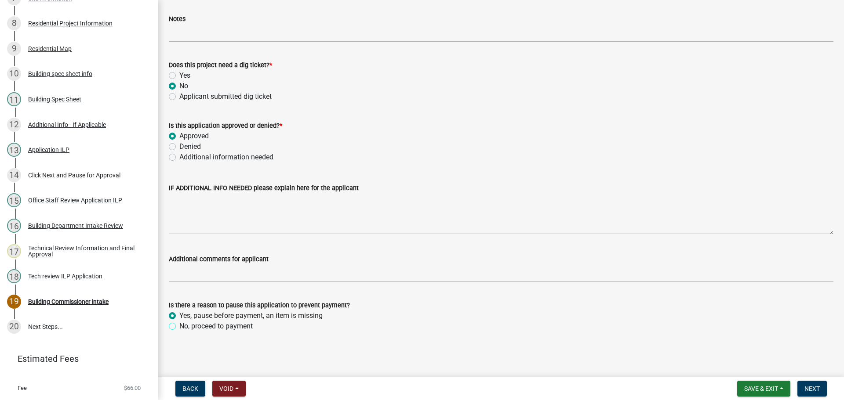
click at [179, 325] on input "No, proceed to payment" at bounding box center [182, 324] width 6 height 6
radio input "true"
click at [811, 388] on span "Next" at bounding box center [811, 388] width 15 height 7
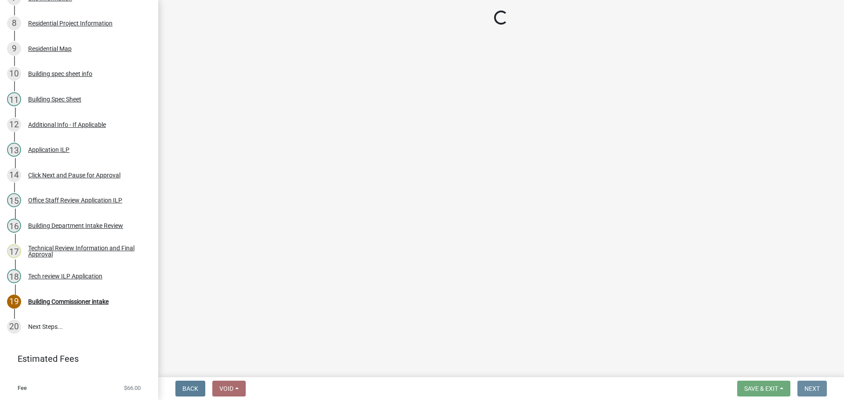
scroll to position [0, 0]
select select "3: 3"
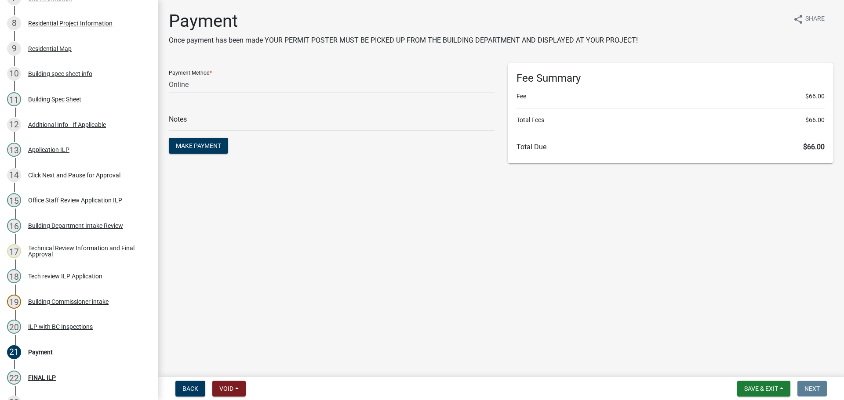
scroll to position [383, 0]
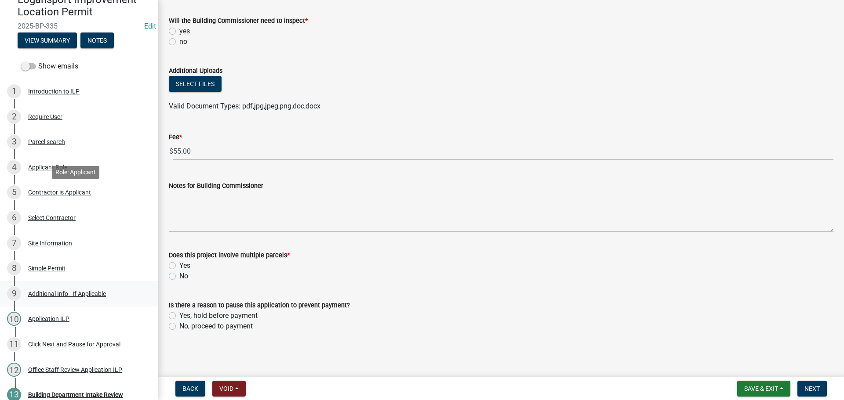
scroll to position [156, 0]
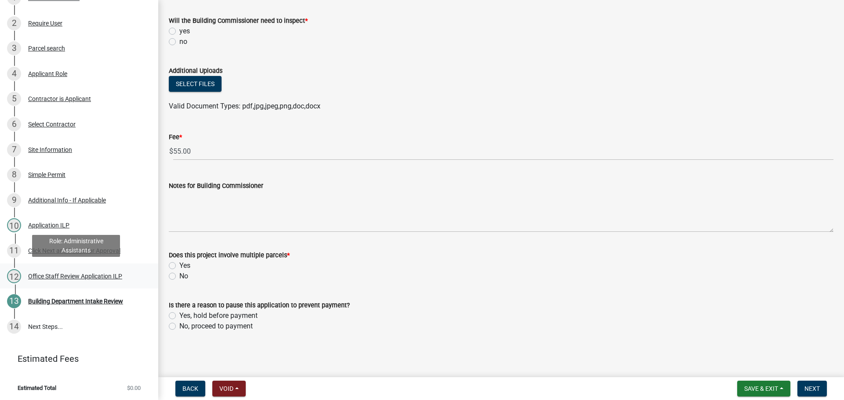
click at [69, 269] on div "12 Office Staff Review Application ILP" at bounding box center [75, 276] width 137 height 14
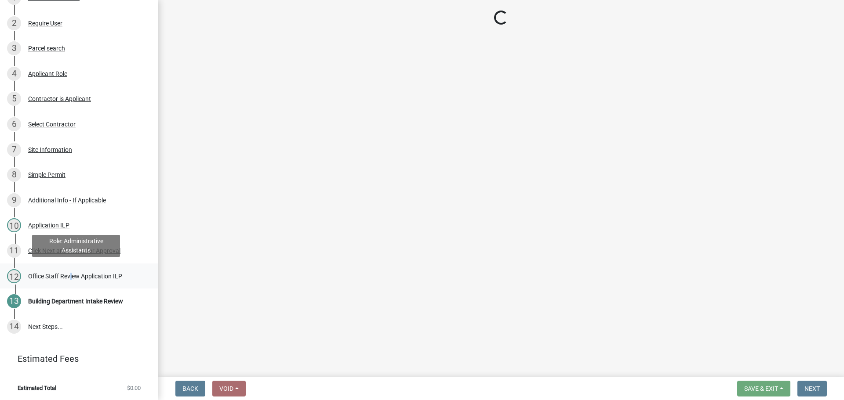
scroll to position [0, 0]
click at [53, 275] on div "Office Staff Review Application ILP" at bounding box center [75, 276] width 94 height 6
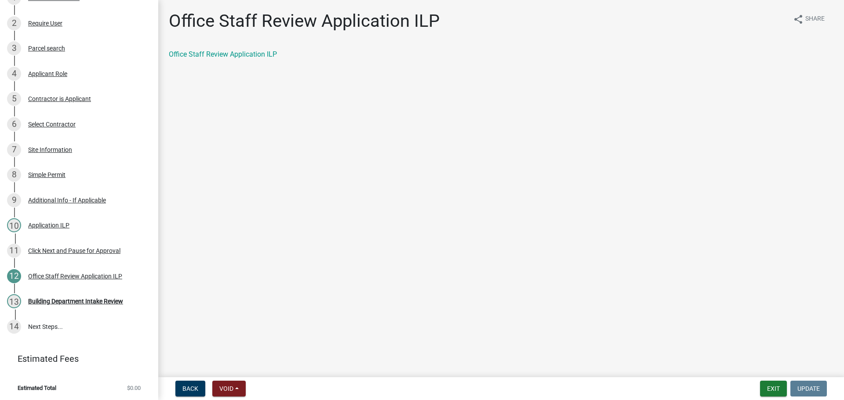
click at [230, 60] on div "Office Staff Review Application ILP" at bounding box center [500, 58] width 677 height 18
click at [232, 58] on link "Office Staff Review Application ILP" at bounding box center [223, 54] width 108 height 8
click at [79, 302] on div "Building Department Intake Review" at bounding box center [75, 301] width 95 height 6
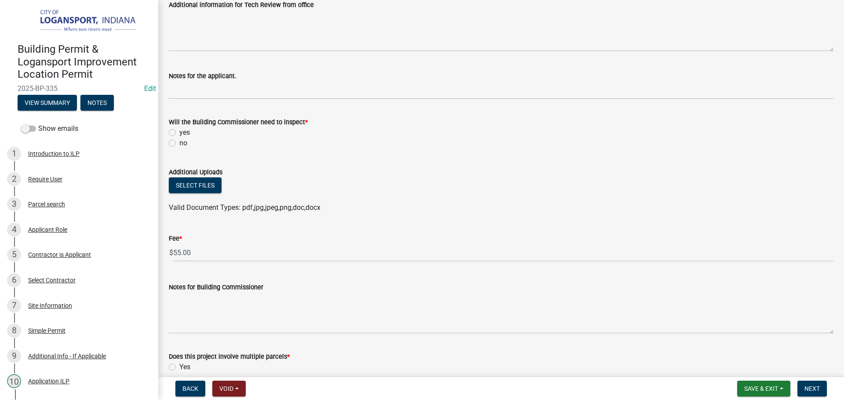
scroll to position [44, 0]
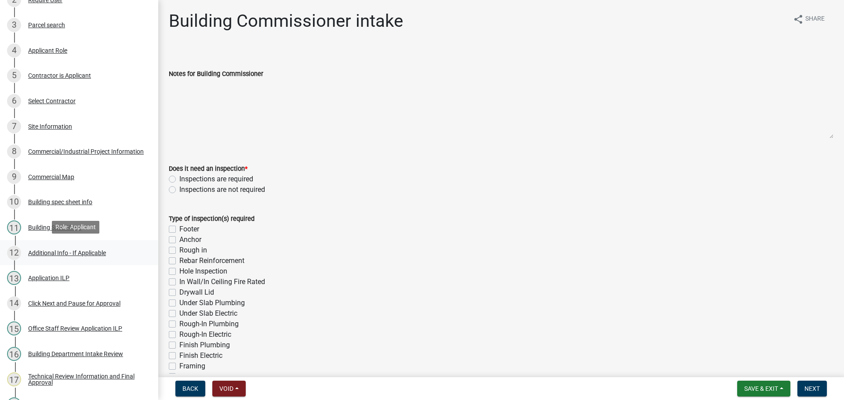
scroll to position [308, 0]
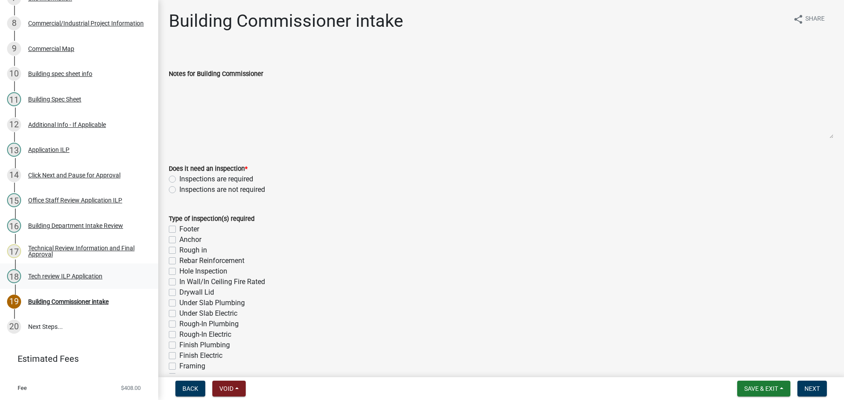
click at [69, 274] on div "Tech review ILP Application" at bounding box center [65, 276] width 74 height 6
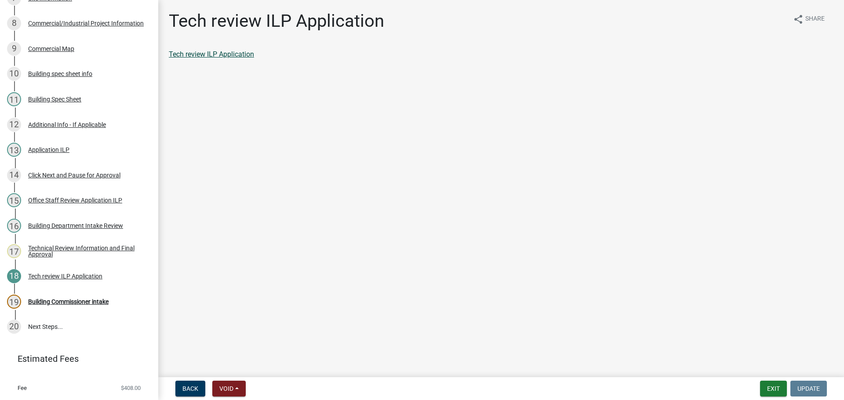
click at [246, 54] on link "Tech review ILP Application" at bounding box center [211, 54] width 85 height 8
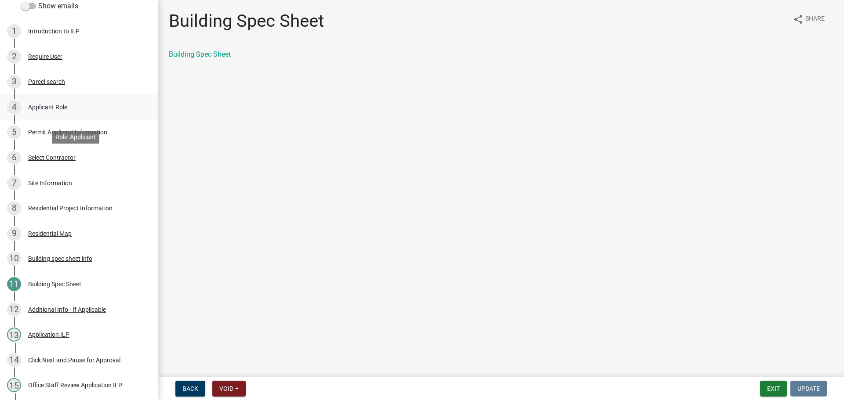
scroll to position [245, 0]
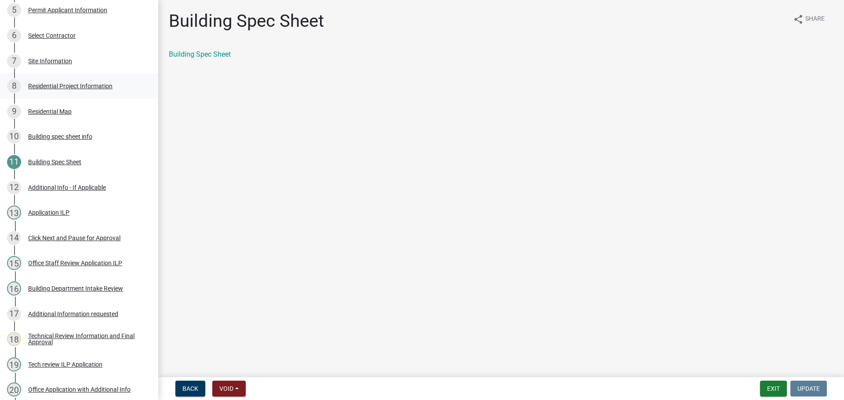
click at [58, 84] on div "Residential Project Information" at bounding box center [70, 86] width 84 height 6
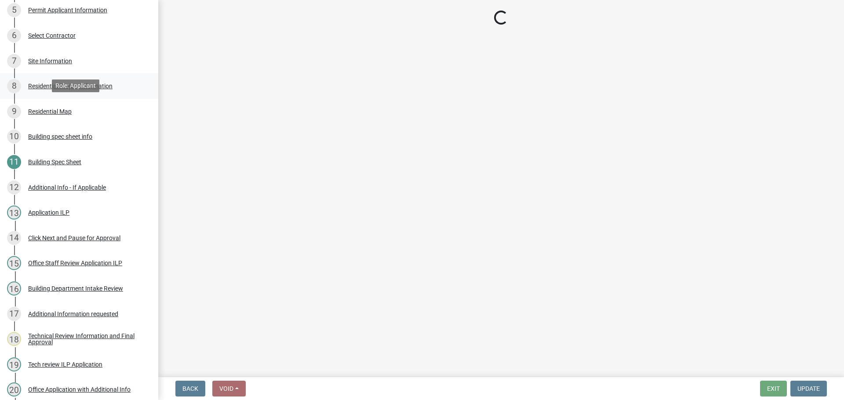
select select "10348b23-6364-40a0-8dca-30255dadf297"
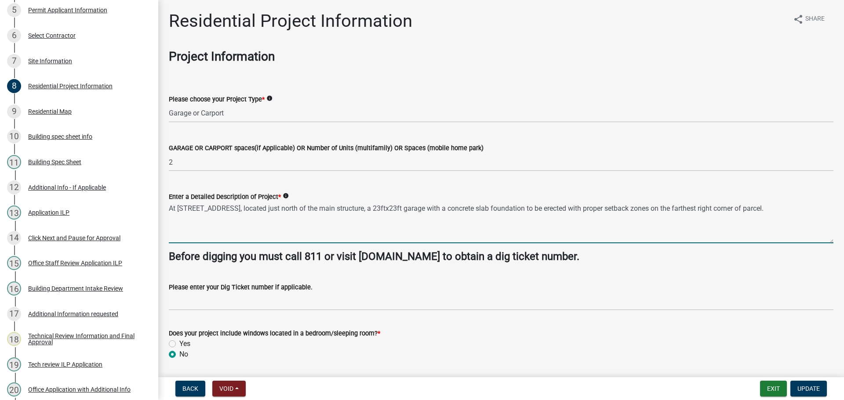
click at [794, 208] on textarea "At 1208 West Wabash Ave., located just north of the main structure, a 23ftx23ft…" at bounding box center [501, 222] width 664 height 41
type textarea "At 1208 West Wabash Ave., located just north of the main structure, a 23ftx23ft…"
click at [808, 387] on span "Update" at bounding box center [808, 388] width 22 height 7
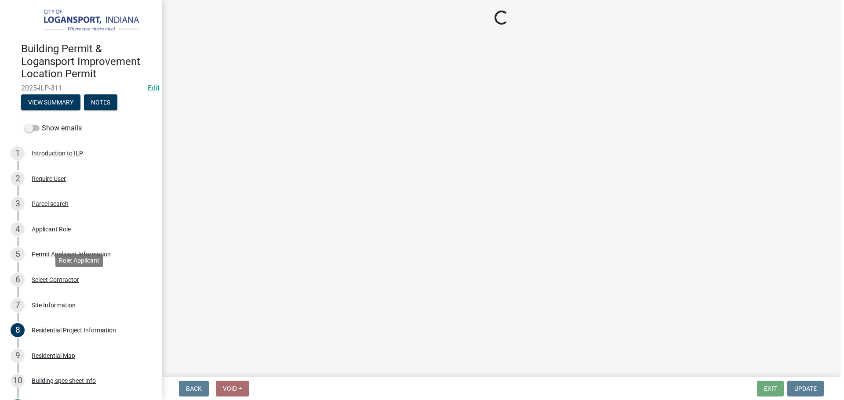
scroll to position [0, 0]
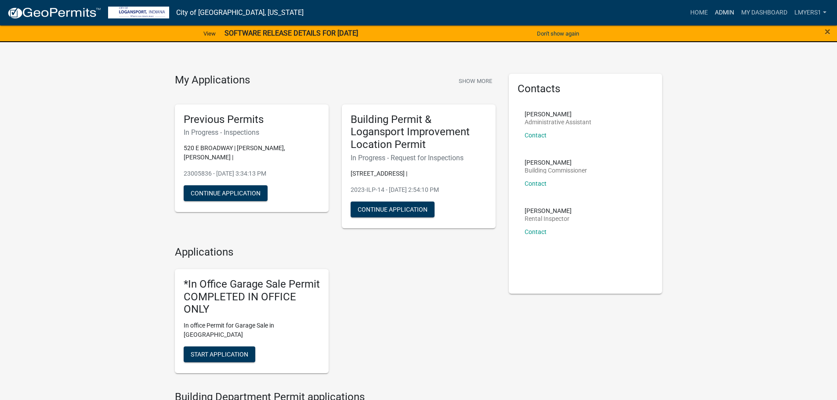
click at [721, 16] on link "Admin" at bounding box center [724, 12] width 26 height 17
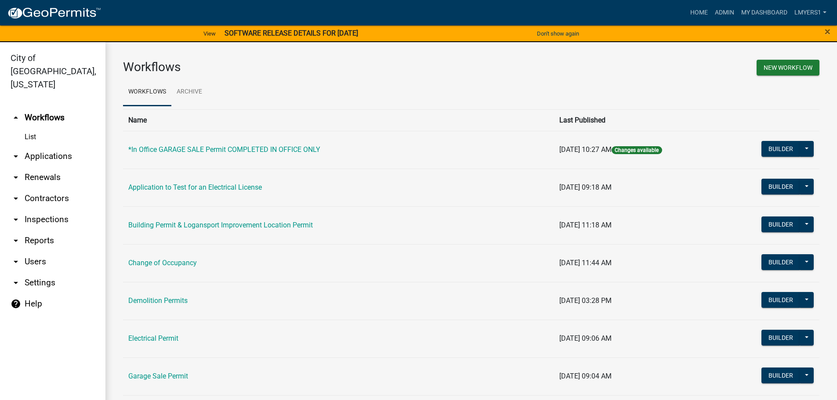
click at [32, 146] on link "arrow_drop_down Applications" at bounding box center [52, 156] width 105 height 21
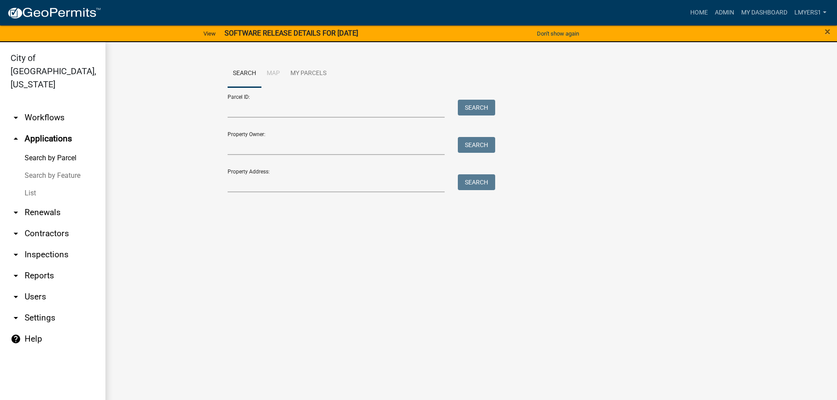
click at [25, 185] on link "List" at bounding box center [52, 194] width 105 height 18
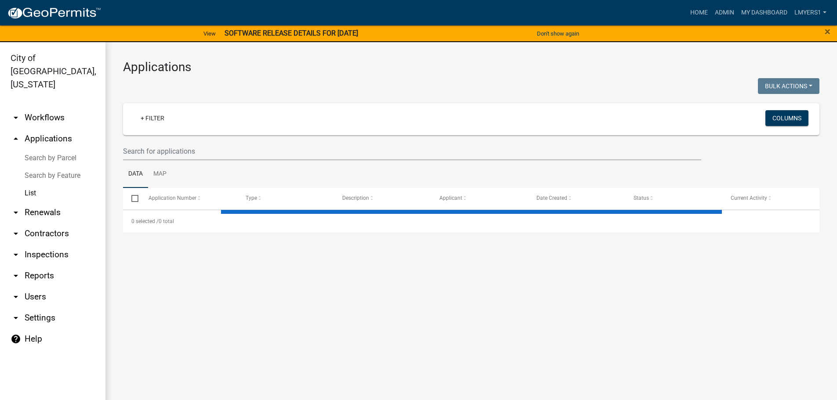
select select "3: 100"
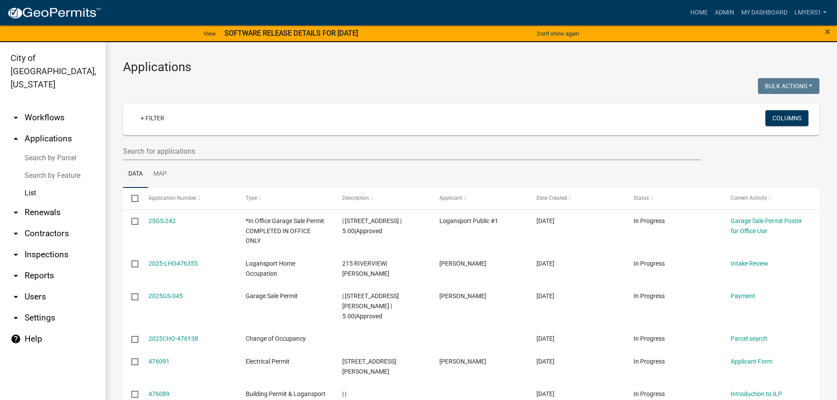
click at [43, 223] on link "arrow_drop_down Contractors" at bounding box center [52, 233] width 105 height 21
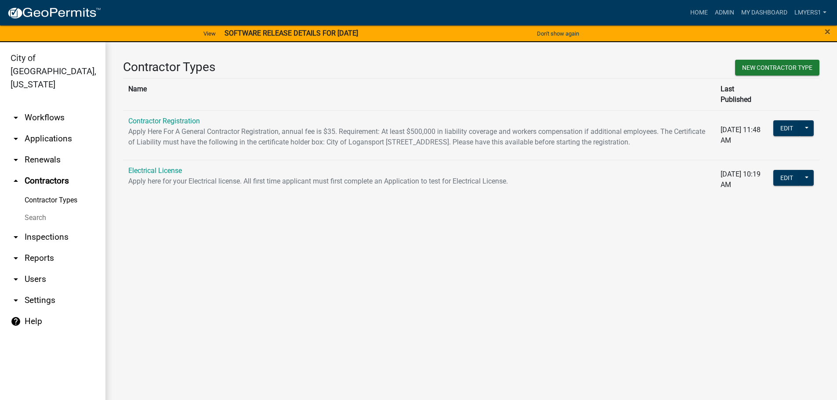
click at [181, 115] on td "Contractor Registration Apply Here For A General Contractor Registration, annua…" at bounding box center [419, 135] width 592 height 50
click at [183, 117] on link "Contractor Registration" at bounding box center [164, 121] width 72 height 8
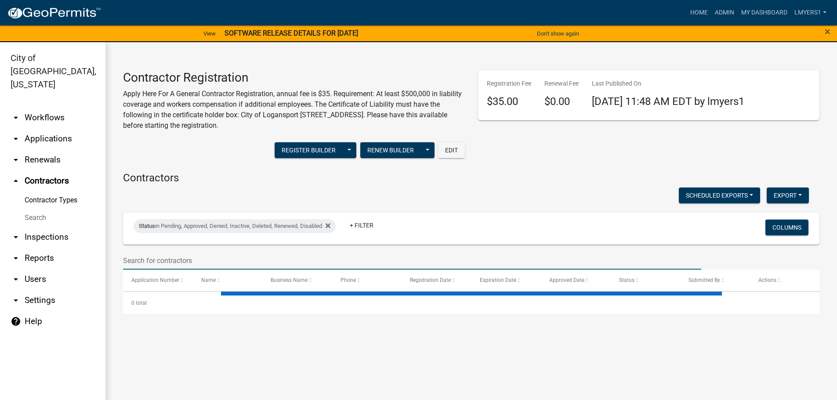
click at [176, 259] on input "text" at bounding box center [412, 261] width 578 height 18
select select "3: 100"
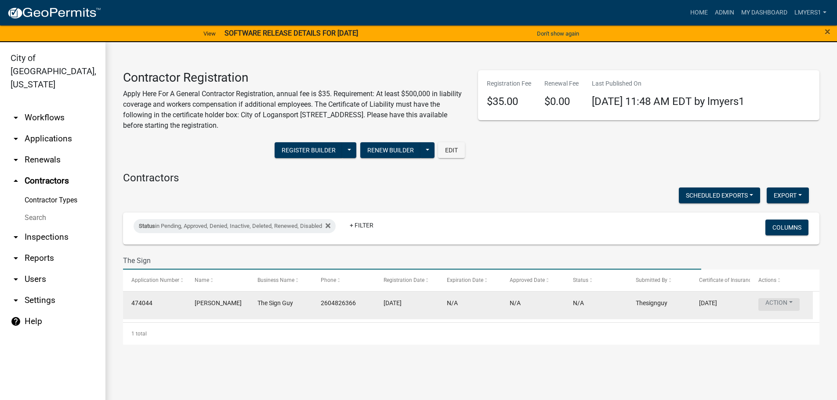
type input "The Sign"
click at [777, 306] on button "Action" at bounding box center [778, 304] width 41 height 13
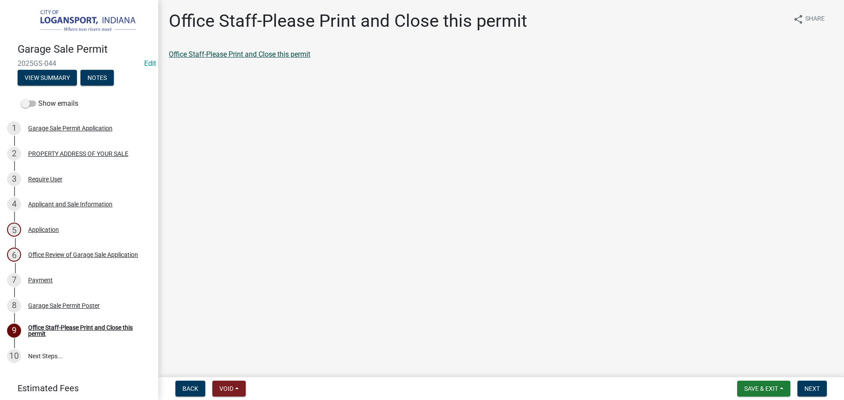
click at [231, 55] on link "Office Staff-Please Print and Close this permit" at bounding box center [239, 54] width 141 height 8
click at [811, 386] on span "Next" at bounding box center [811, 388] width 15 height 7
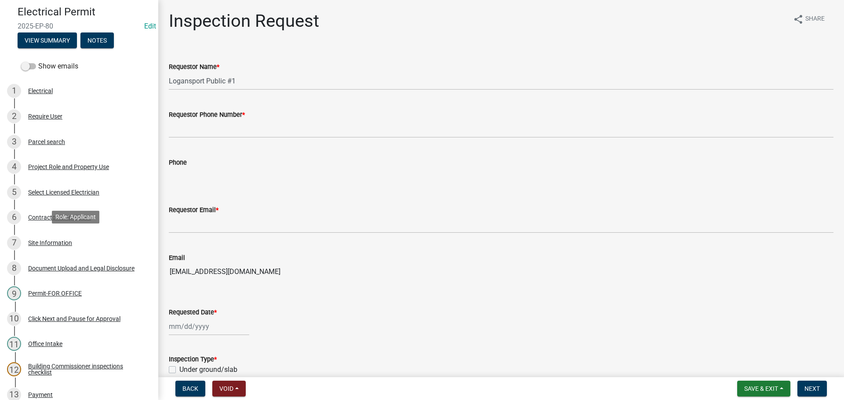
scroll to position [251, 0]
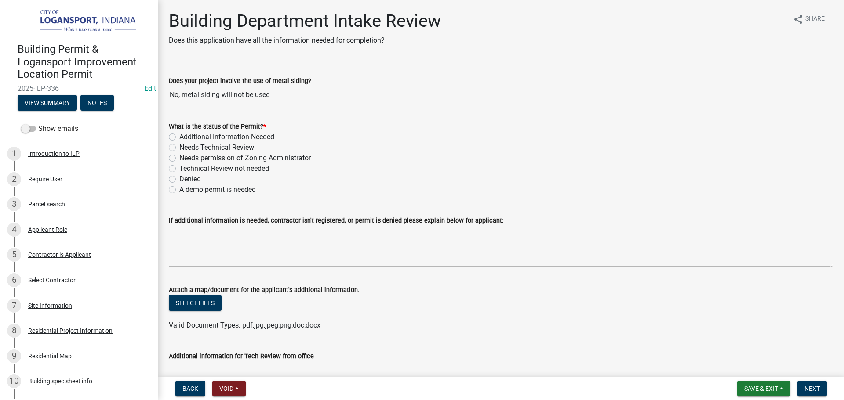
click at [179, 147] on label "Needs Technical Review" at bounding box center [216, 147] width 75 height 11
click at [179, 147] on input "Needs Technical Review" at bounding box center [182, 145] width 6 height 6
radio input "true"
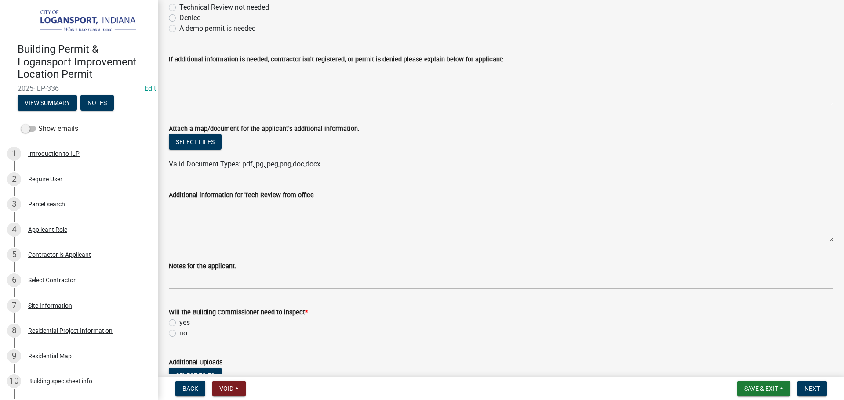
scroll to position [176, 0]
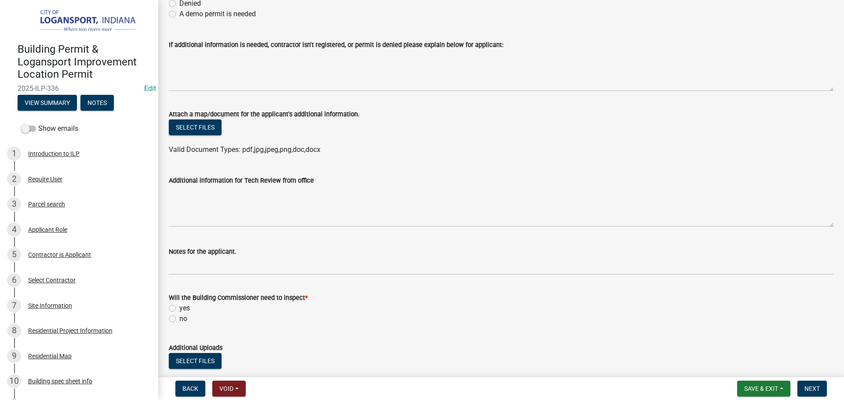
click at [179, 309] on label "yes" at bounding box center [184, 308] width 11 height 11
click at [179, 309] on input "yes" at bounding box center [182, 306] width 6 height 6
radio input "true"
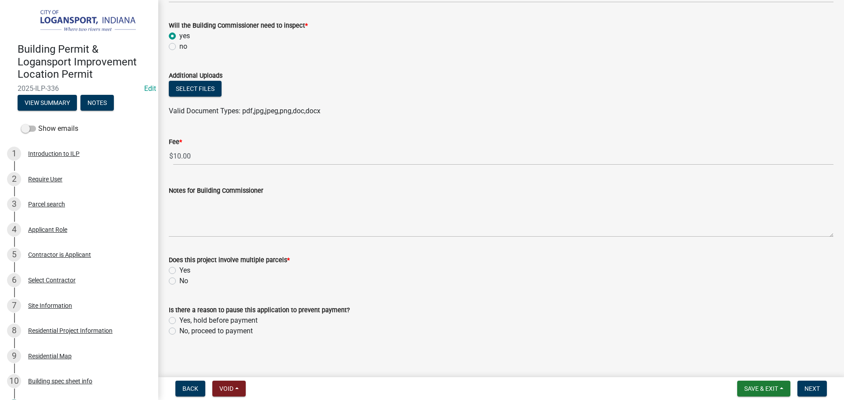
scroll to position [453, 0]
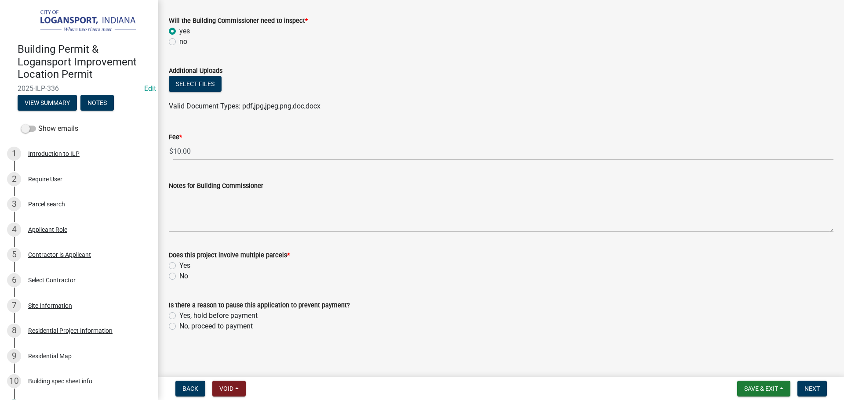
click at [179, 262] on label "Yes" at bounding box center [184, 266] width 11 height 11
click at [179, 262] on input "Yes" at bounding box center [182, 264] width 6 height 6
radio input "true"
click at [179, 274] on label "No" at bounding box center [183, 276] width 9 height 11
click at [179, 274] on input "No" at bounding box center [182, 274] width 6 height 6
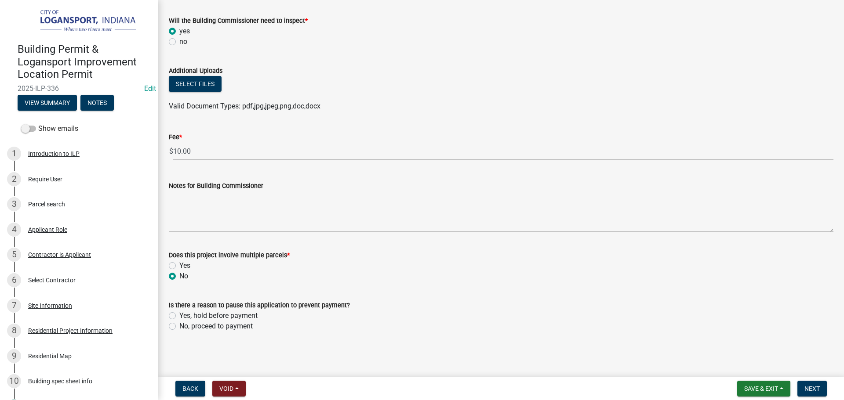
radio input "true"
click at [179, 324] on label "No, proceed to payment" at bounding box center [215, 326] width 73 height 11
click at [179, 324] on input "No, proceed to payment" at bounding box center [182, 324] width 6 height 6
radio input "true"
click at [817, 388] on span "Next" at bounding box center [811, 388] width 15 height 7
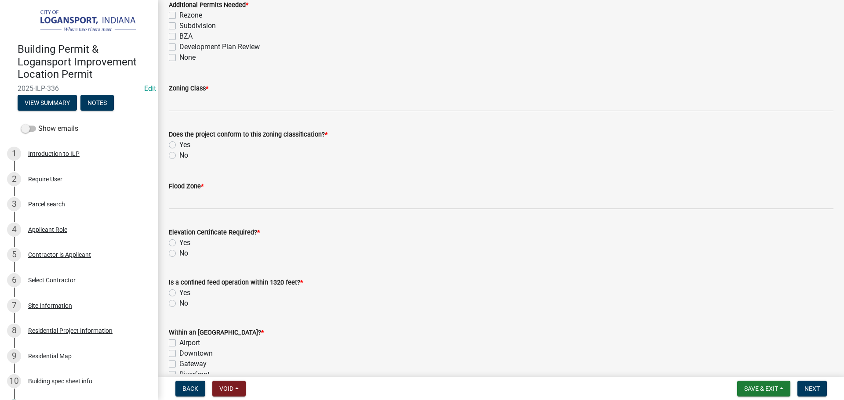
scroll to position [0, 0]
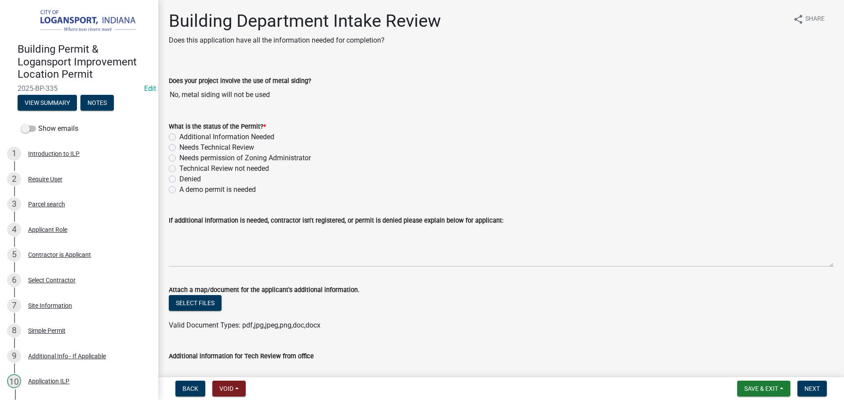
click at [179, 167] on label "Technical Review not needed" at bounding box center [224, 168] width 90 height 11
click at [179, 167] on input "Technical Review not needed" at bounding box center [182, 166] width 6 height 6
radio input "true"
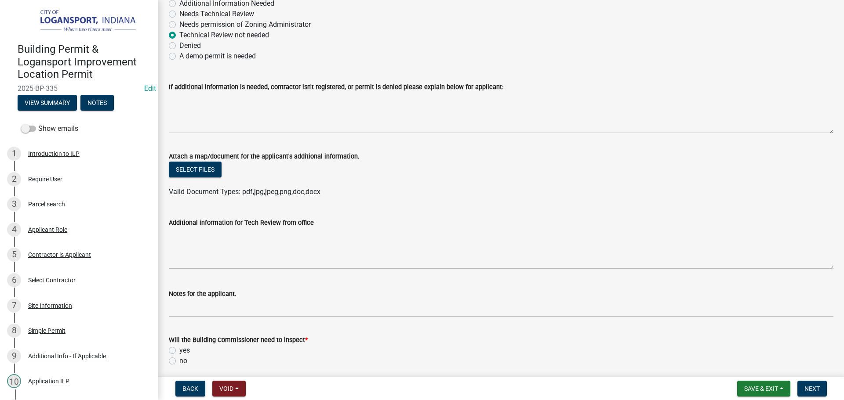
scroll to position [176, 0]
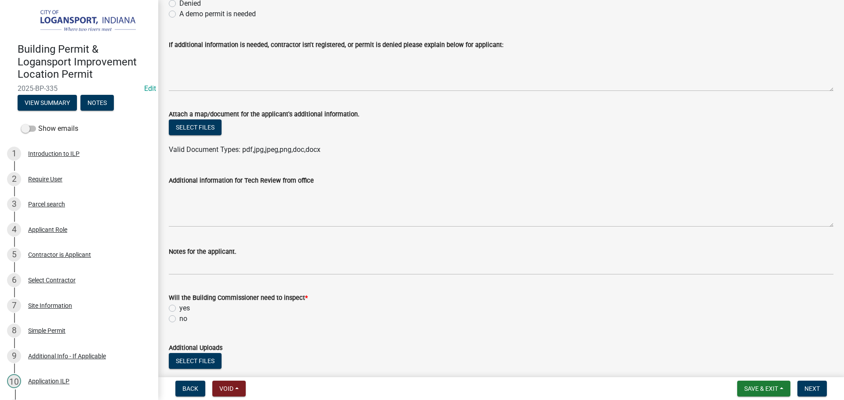
click at [179, 308] on label "yes" at bounding box center [184, 308] width 11 height 11
click at [179, 308] on input "yes" at bounding box center [182, 306] width 6 height 6
radio input "true"
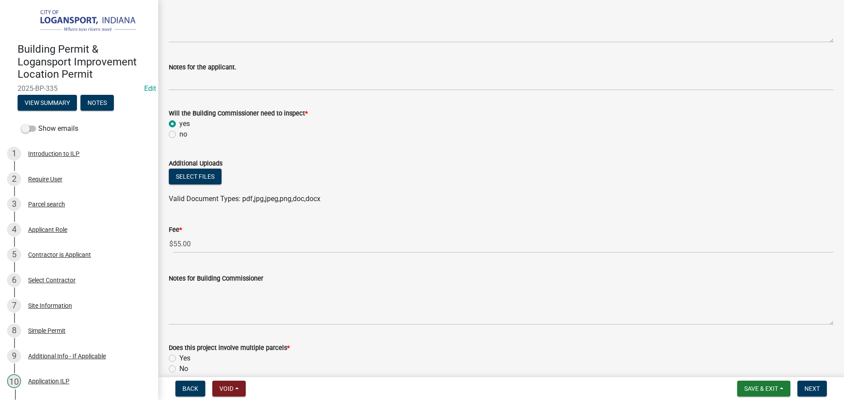
scroll to position [395, 0]
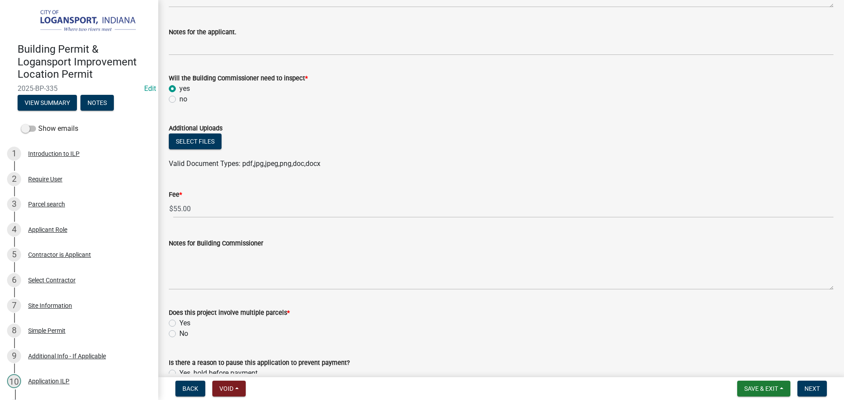
click at [176, 333] on div "No" at bounding box center [501, 334] width 664 height 11
click at [179, 333] on label "No" at bounding box center [183, 334] width 9 height 11
click at [179, 333] on input "No" at bounding box center [182, 332] width 6 height 6
radio input "true"
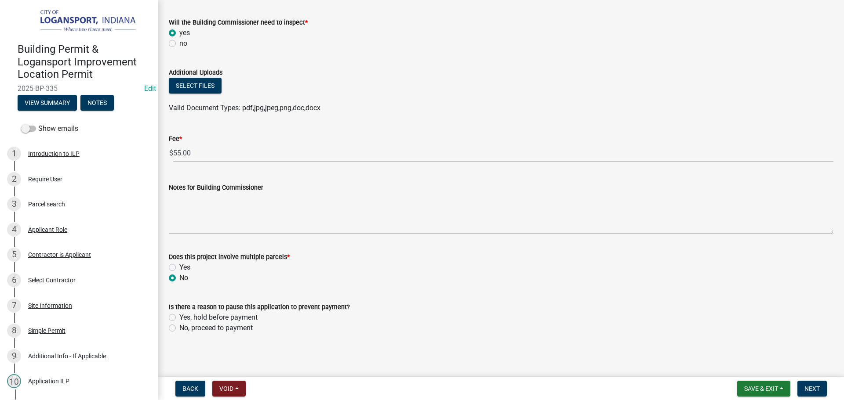
scroll to position [453, 0]
click at [179, 325] on label "No, proceed to payment" at bounding box center [215, 326] width 73 height 11
click at [179, 325] on input "No, proceed to payment" at bounding box center [182, 324] width 6 height 6
radio input "true"
click at [815, 389] on span "Next" at bounding box center [811, 388] width 15 height 7
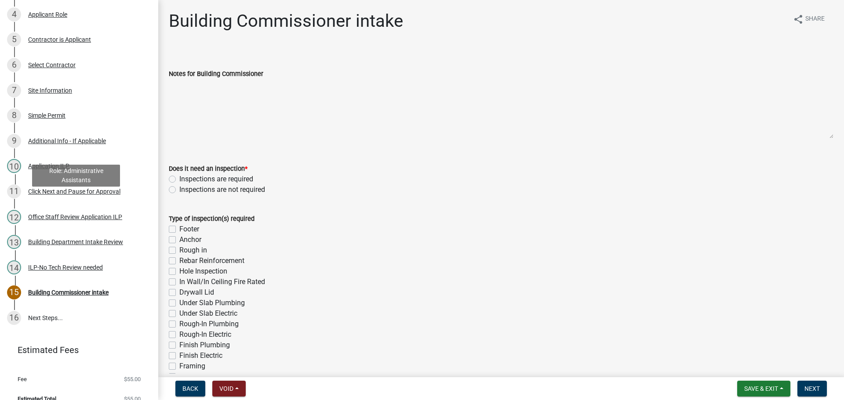
scroll to position [226, 0]
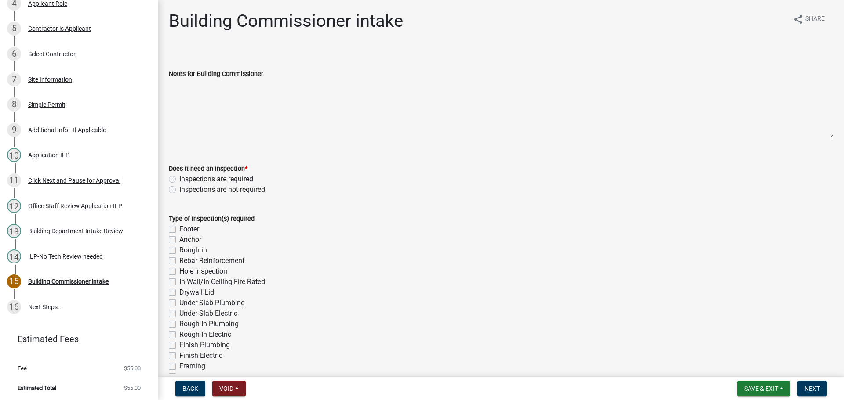
click at [179, 179] on label "Inspections are required" at bounding box center [216, 179] width 74 height 11
click at [179, 179] on input "Inspections are required" at bounding box center [182, 177] width 6 height 6
radio input "true"
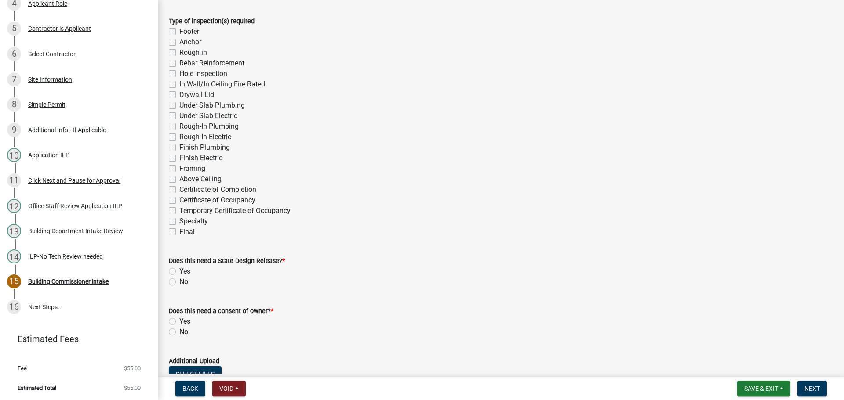
scroll to position [220, 0]
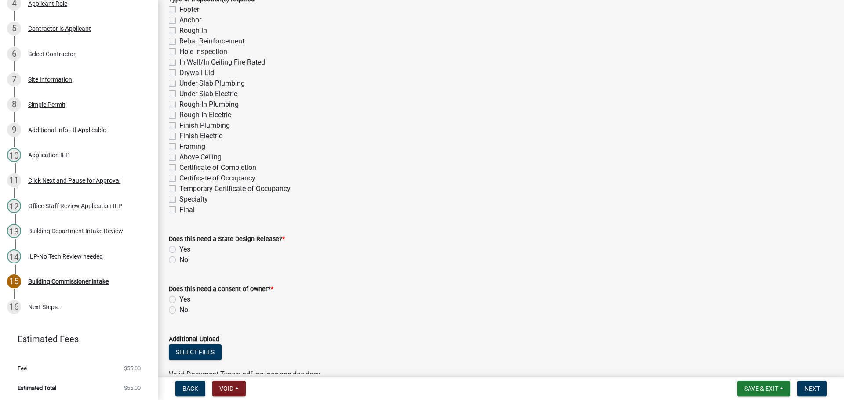
click at [179, 209] on label "Final" at bounding box center [186, 210] width 15 height 11
click at [179, 209] on input "Final" at bounding box center [182, 208] width 6 height 6
checkbox input "true"
checkbox input "false"
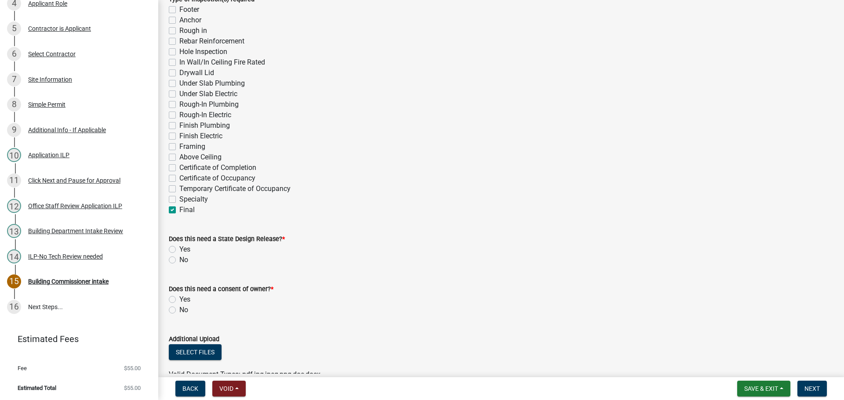
checkbox input "false"
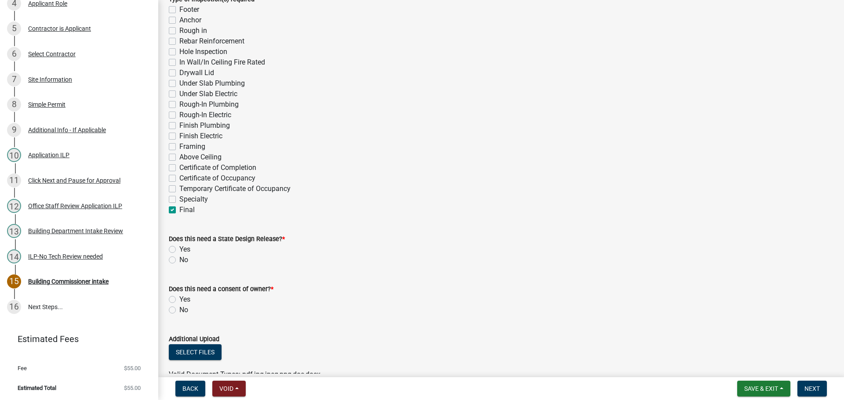
checkbox input "false"
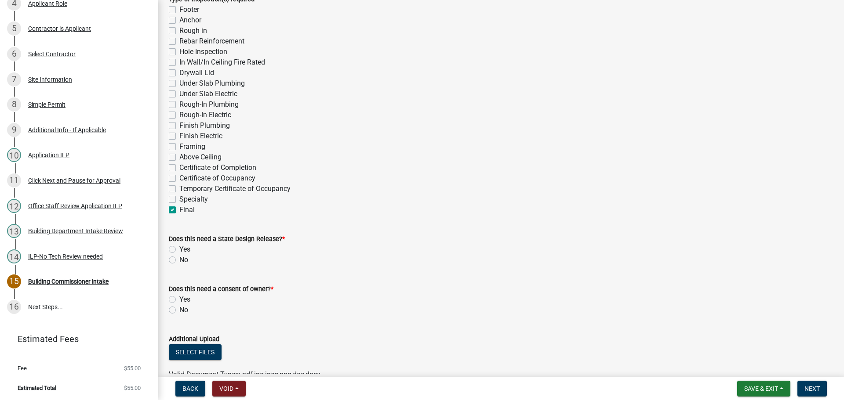
checkbox input "false"
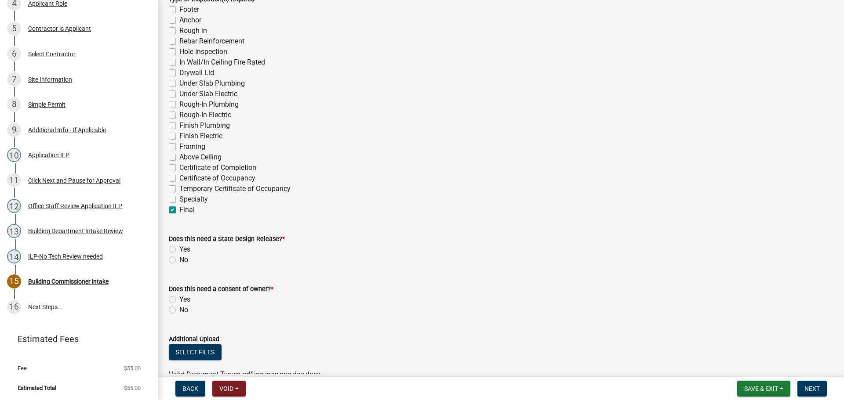
checkbox input "false"
checkbox input "true"
click at [179, 52] on label "Hole Inspection" at bounding box center [203, 52] width 48 height 11
click at [179, 52] on input "Hole Inspection" at bounding box center [182, 50] width 6 height 6
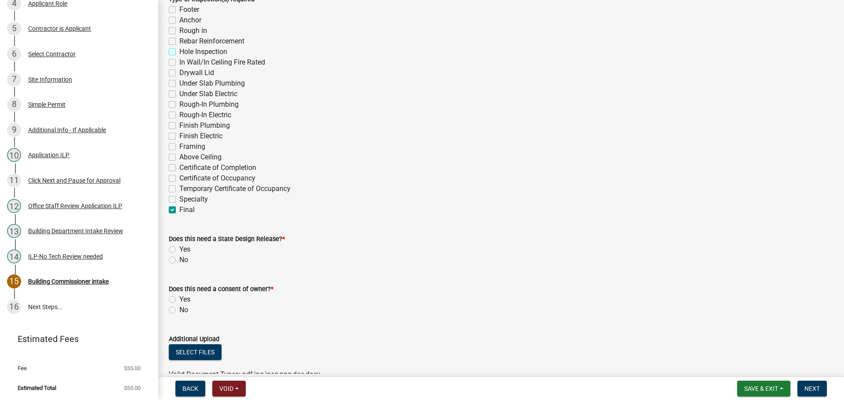
checkbox input "true"
checkbox input "false"
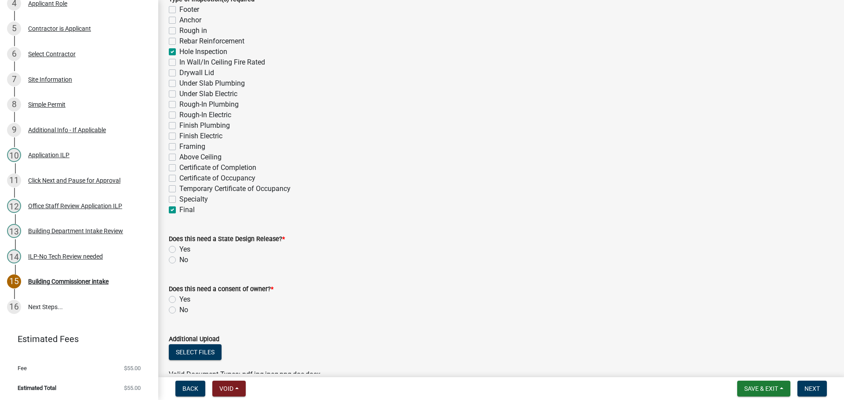
checkbox input "true"
checkbox input "false"
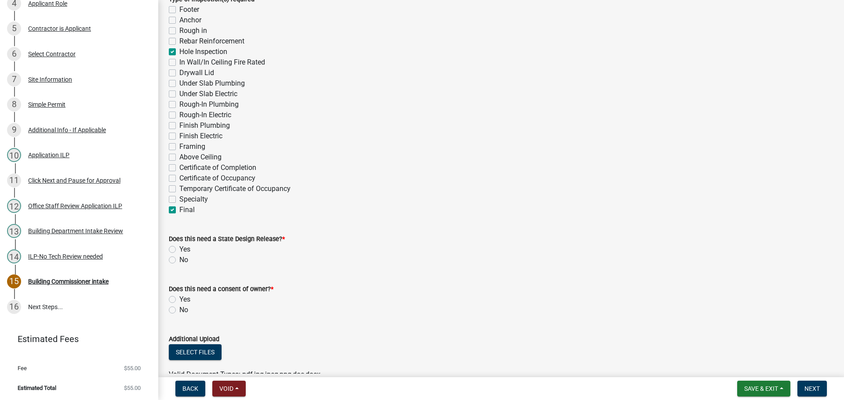
checkbox input "false"
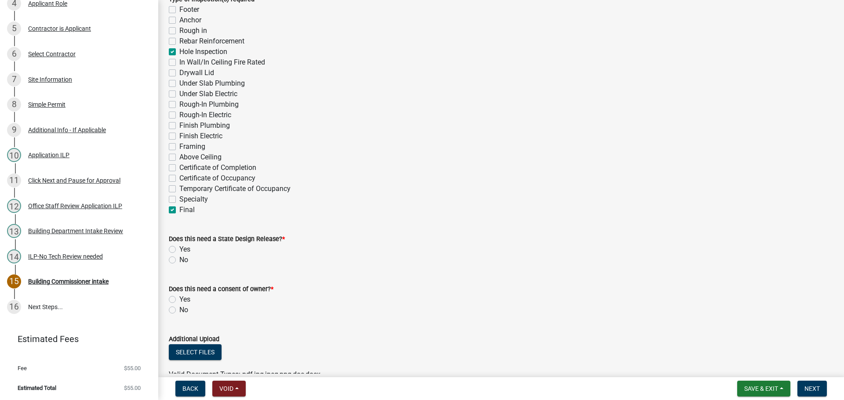
checkbox input "false"
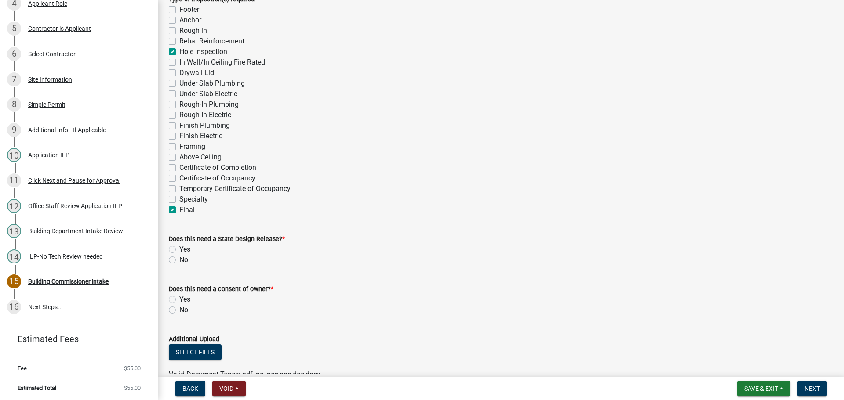
checkbox input "true"
